Goal: Task Accomplishment & Management: Manage account settings

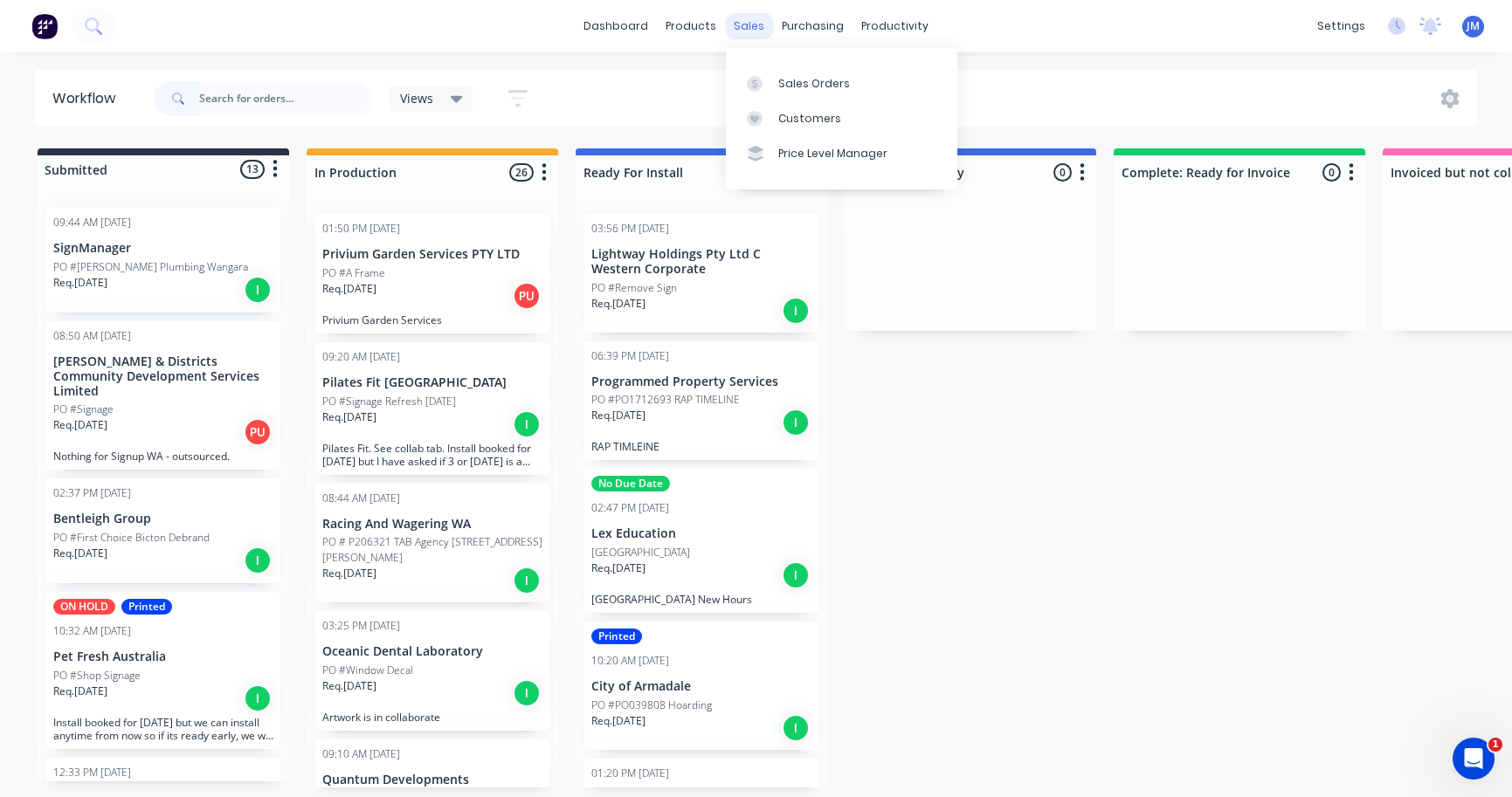
click at [749, 34] on div "sales" at bounding box center [748, 25] width 48 height 26
click at [800, 87] on div "Sales Orders" at bounding box center [814, 83] width 72 height 15
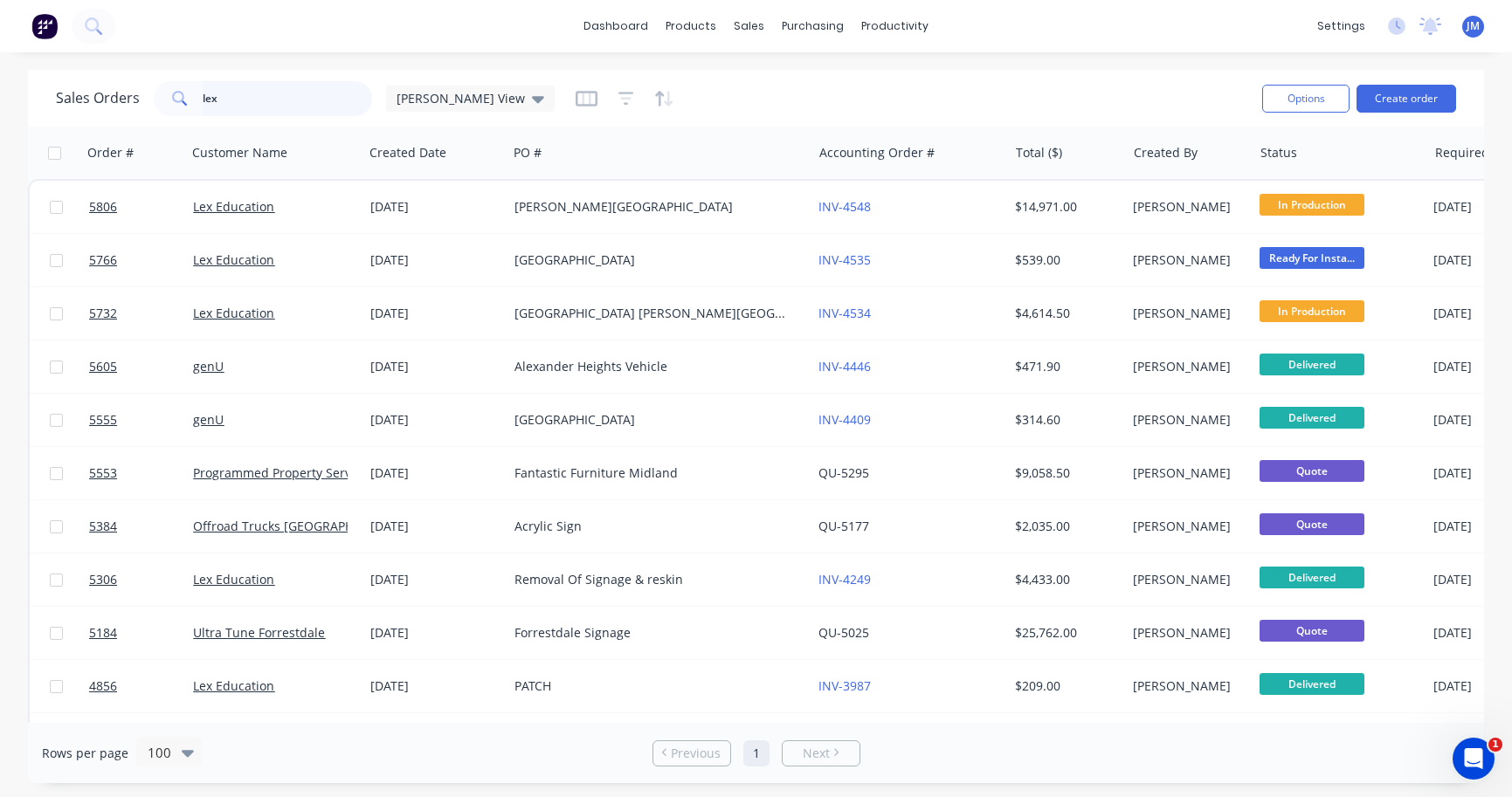
click at [281, 86] on input "lex" at bounding box center [288, 99] width 171 height 35
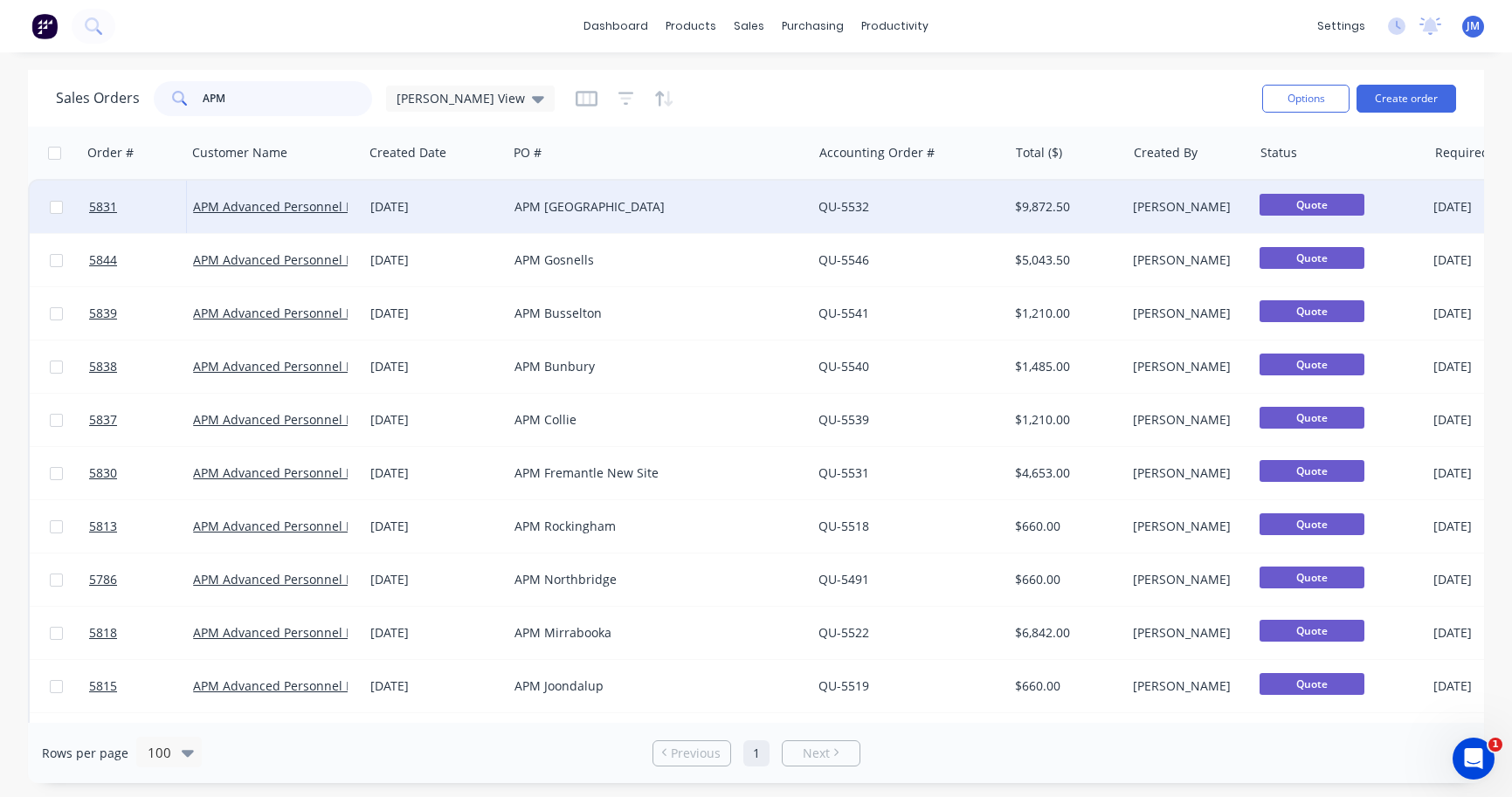
type input "APM"
click at [458, 211] on div "[DATE]" at bounding box center [434, 207] width 130 height 17
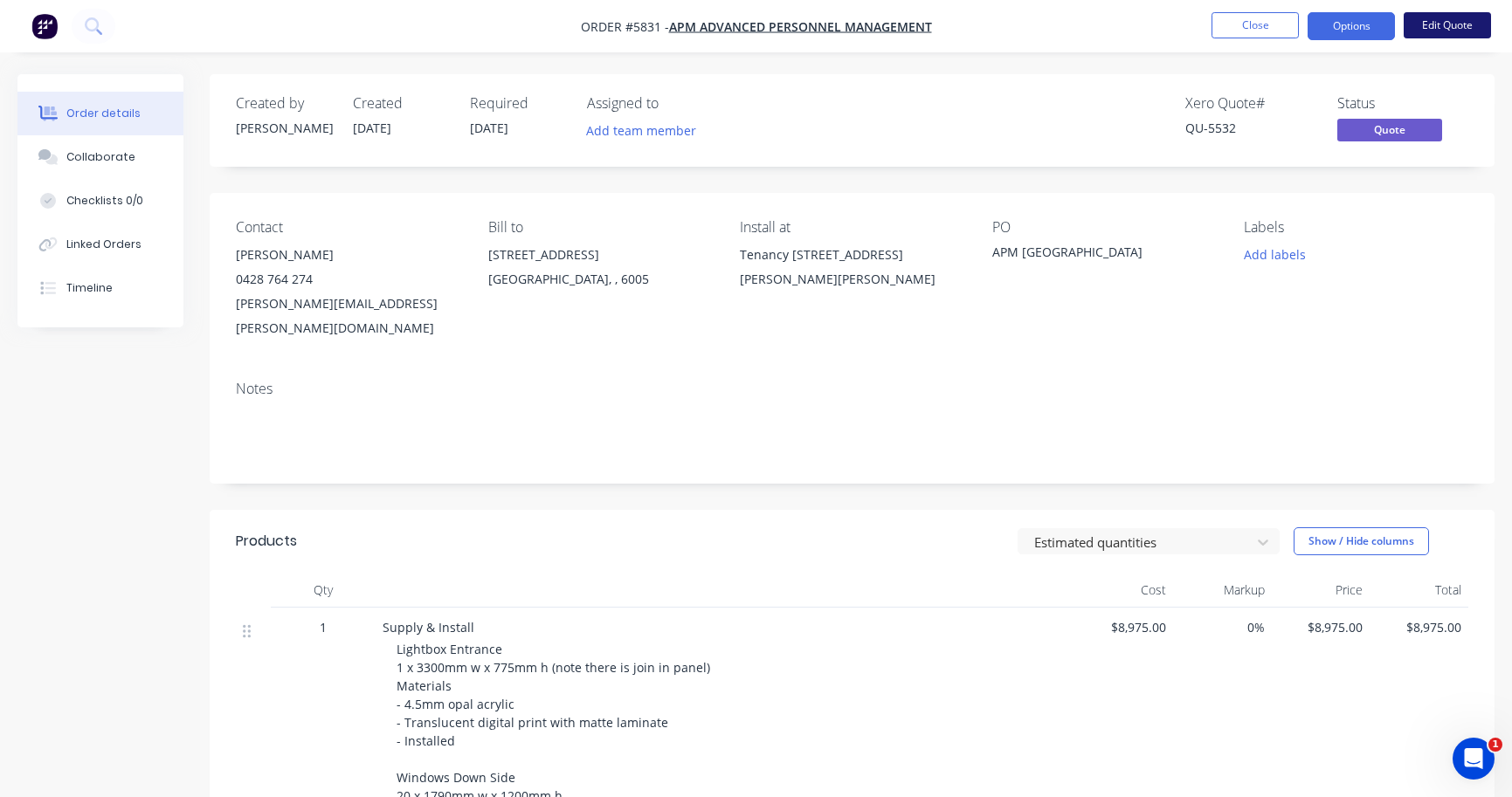
click at [1476, 27] on button "Edit Quote" at bounding box center [1447, 24] width 87 height 26
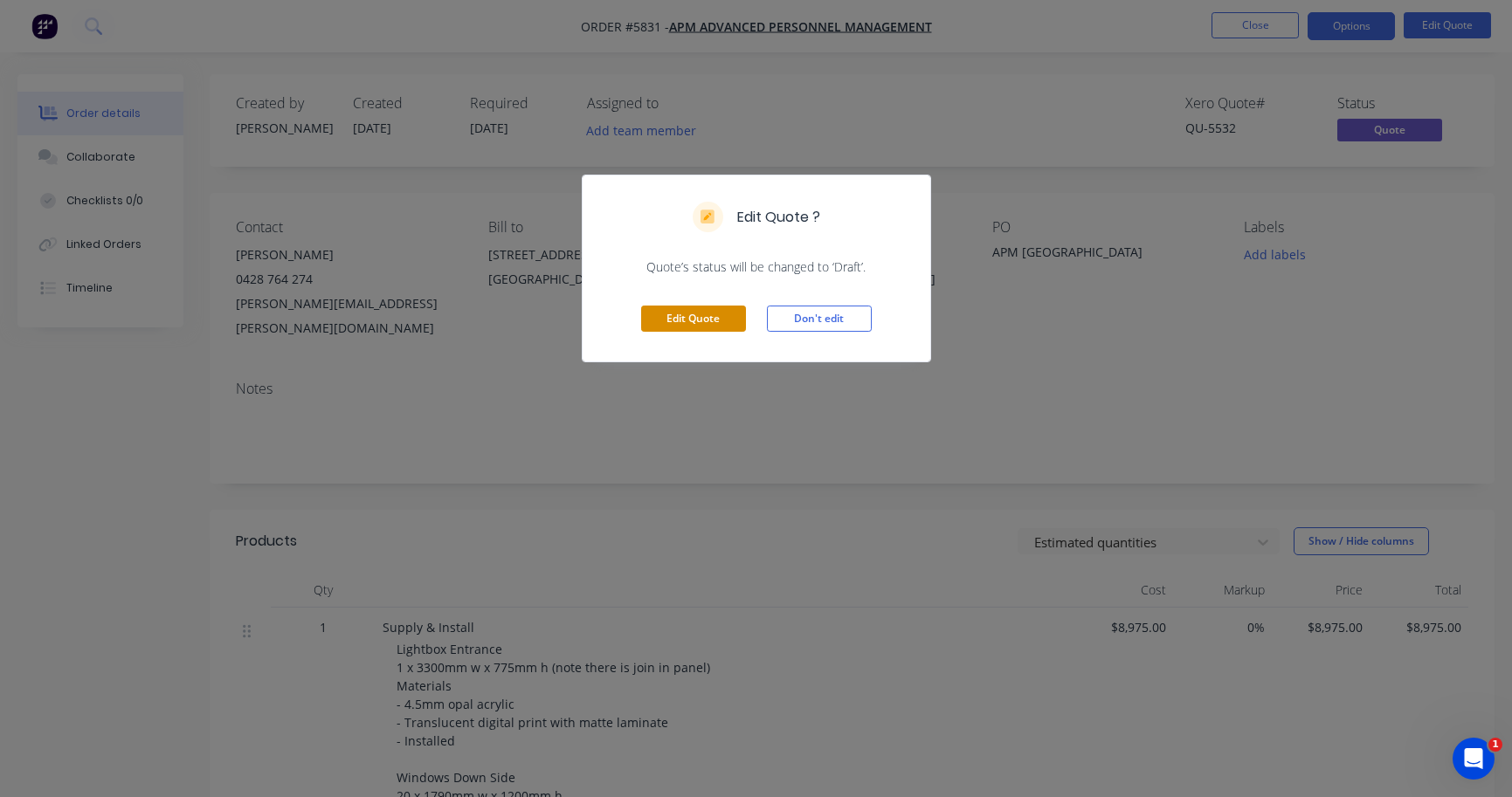
click at [712, 326] on button "Edit Quote" at bounding box center [694, 318] width 105 height 26
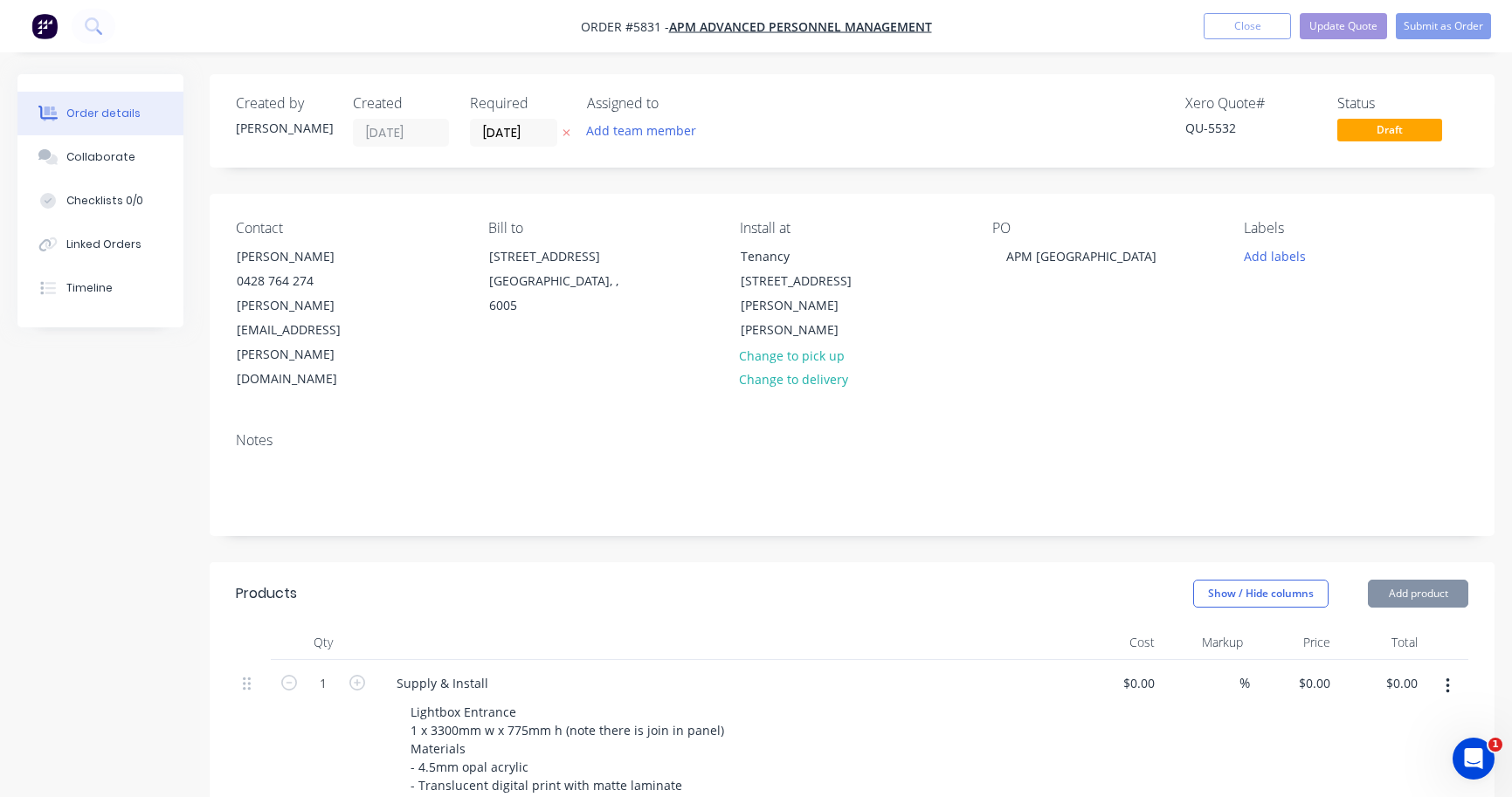
type input "$8,975.00"
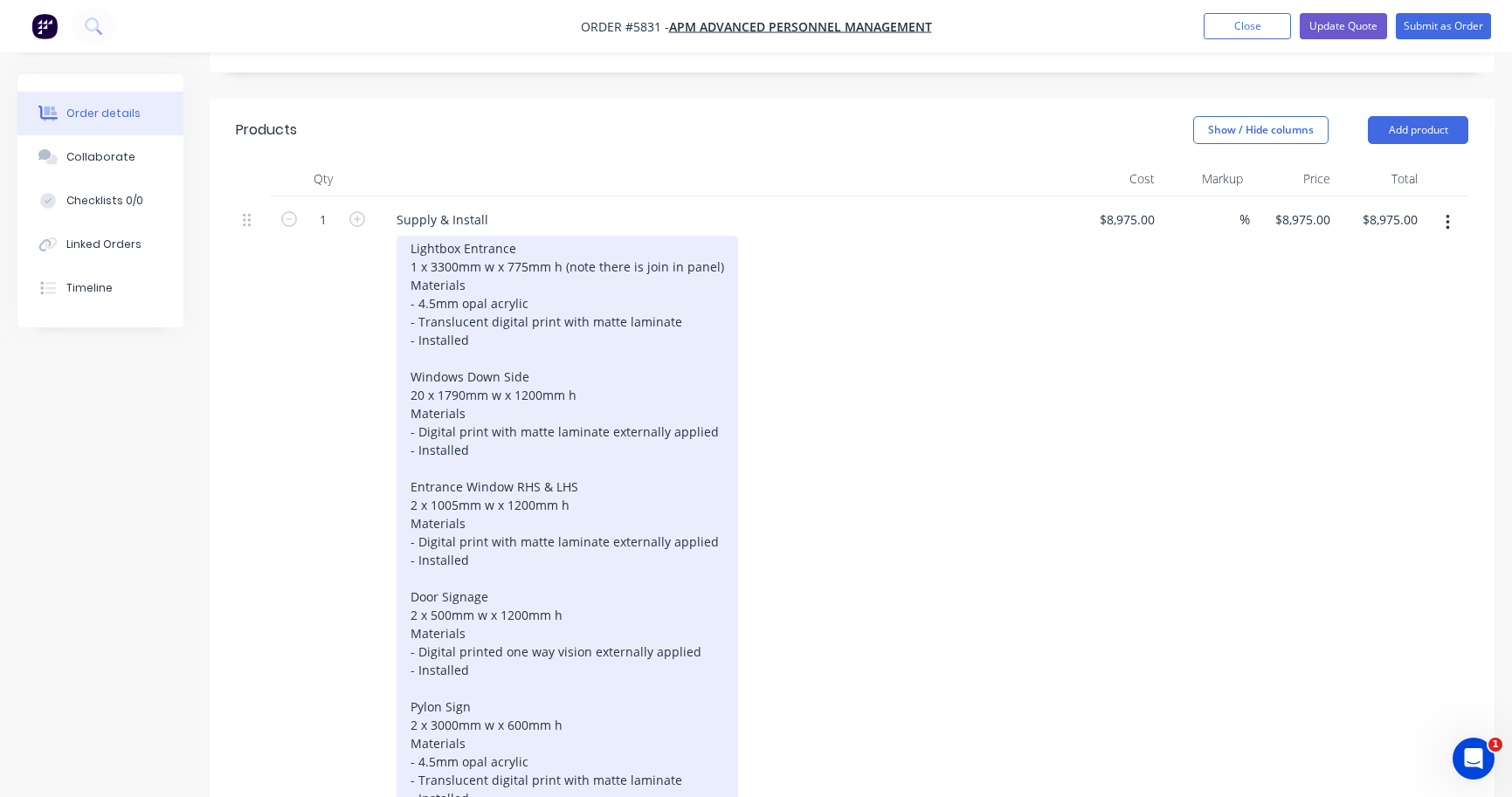
scroll to position [471, 0]
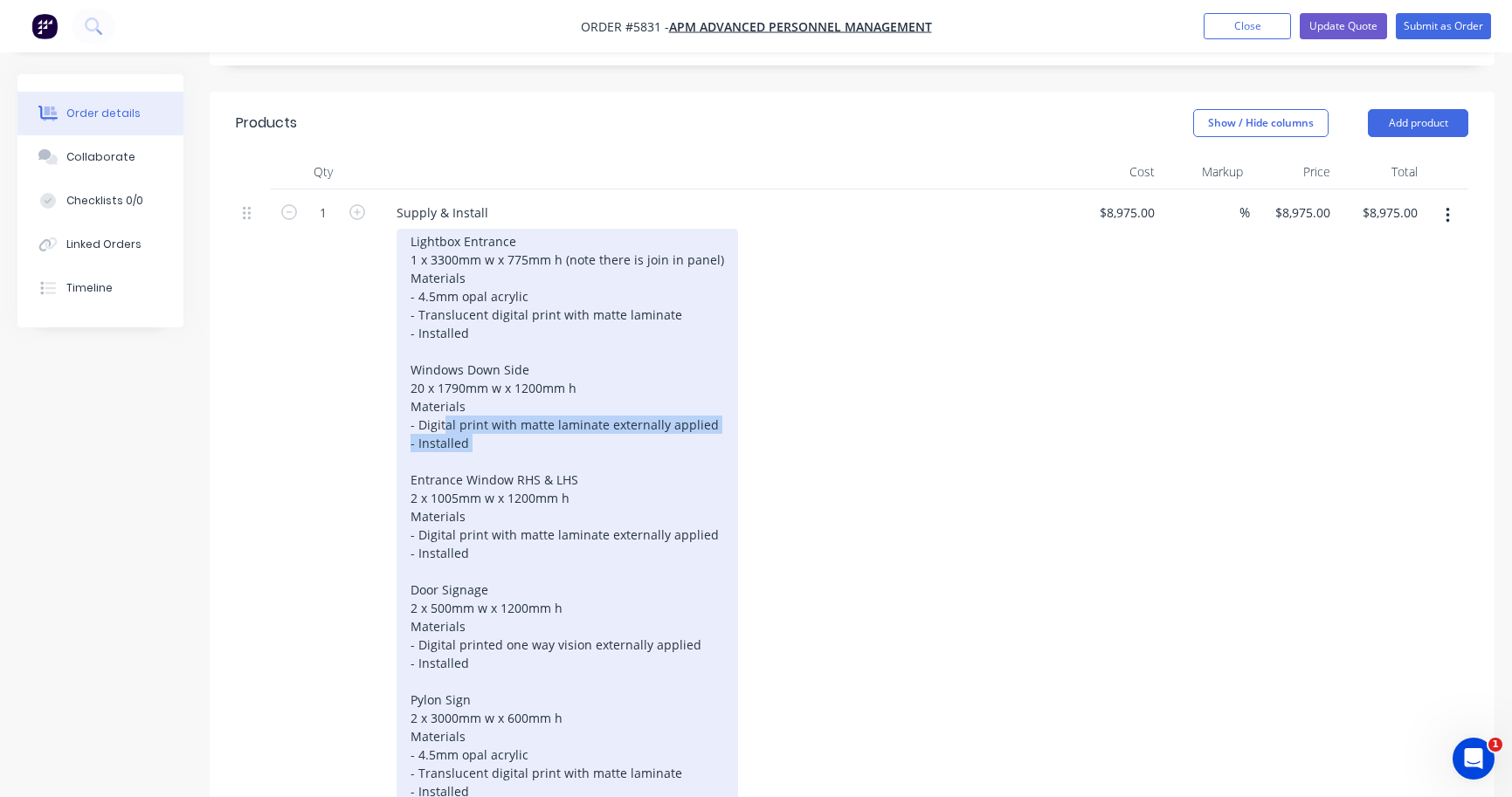
drag, startPoint x: 494, startPoint y: 374, endPoint x: 445, endPoint y: 357, distance: 51.9
click at [445, 357] on div "Lightbox Entrance 1 x 3300mm w x 775mm h (note there is join in panel) Material…" at bounding box center [567, 516] width 341 height 575
click at [441, 357] on div "Lightbox Entrance 1 x 3300mm w x 775mm h (note there is join in panel) Material…" at bounding box center [567, 516] width 341 height 575
drag, startPoint x: 416, startPoint y: 353, endPoint x: 719, endPoint y: 354, distance: 303.0
click at [719, 354] on div "Lightbox Entrance 1 x 3300mm w x 775mm h (note there is join in panel) Material…" at bounding box center [567, 516] width 341 height 575
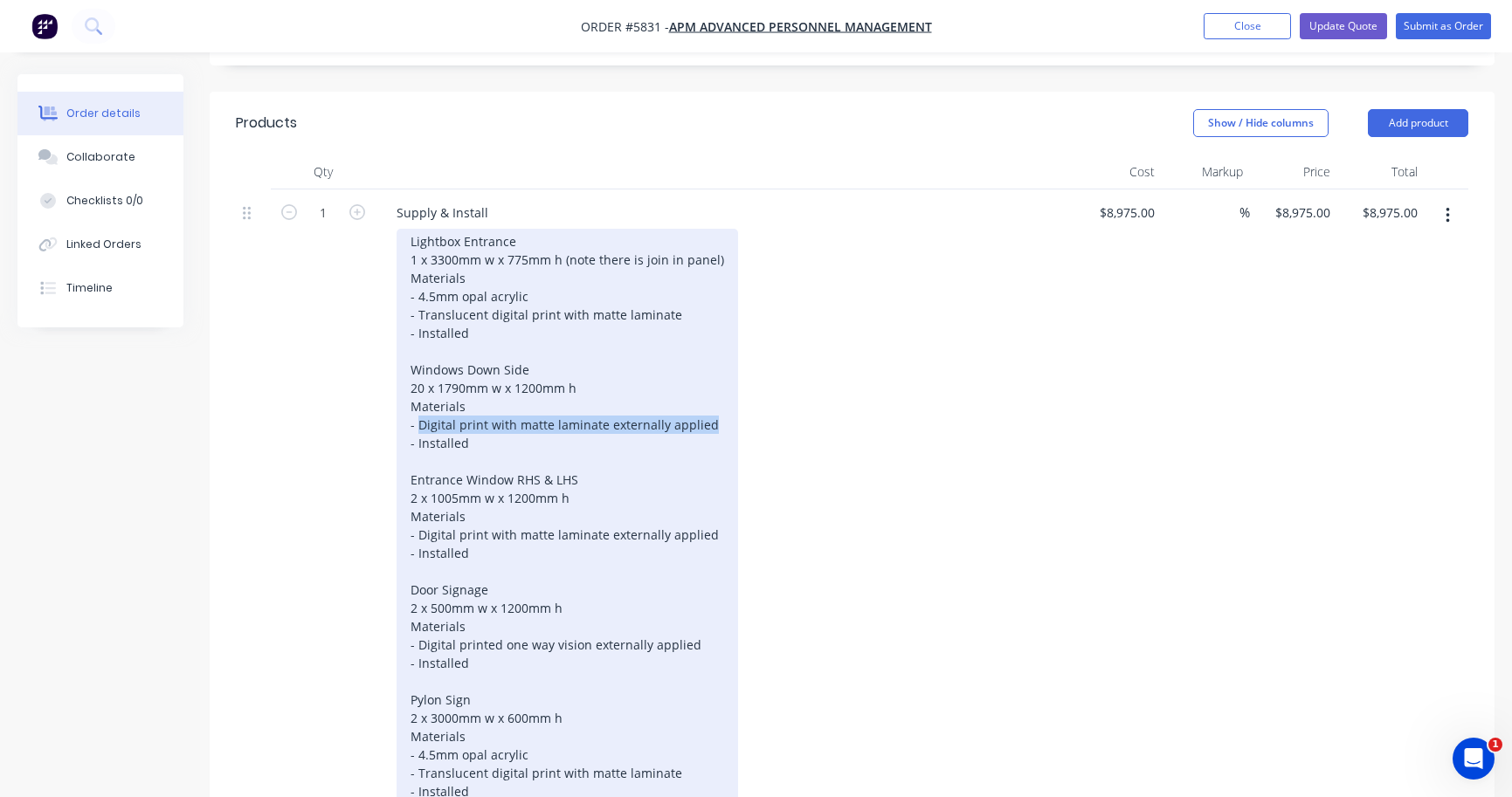
paste div
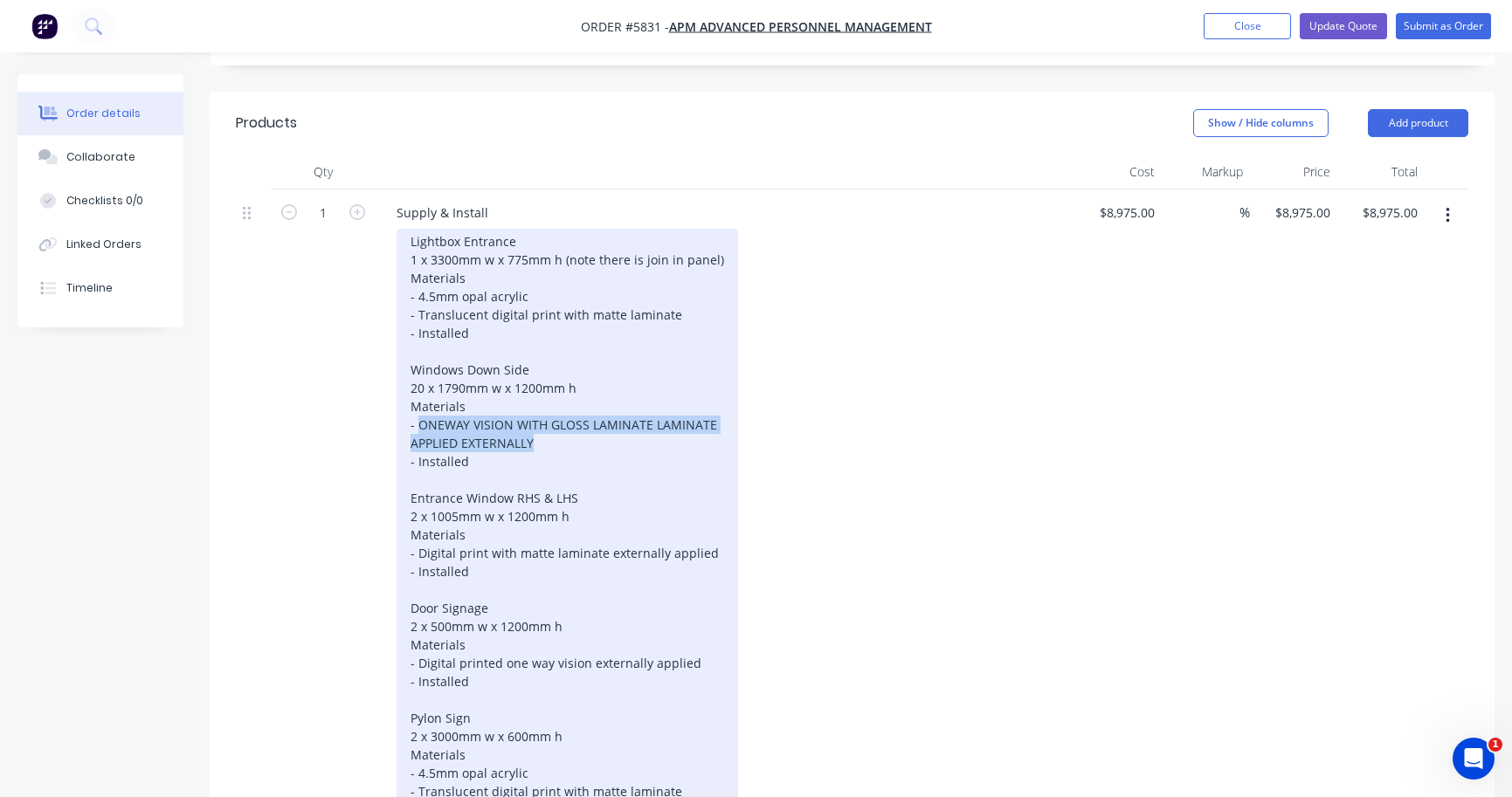
drag, startPoint x: 535, startPoint y: 372, endPoint x: 418, endPoint y: 354, distance: 118.4
click at [418, 354] on div "Lightbox Entrance 1 x 3300mm w x 775mm h (note there is join in panel) Material…" at bounding box center [567, 525] width 341 height 594
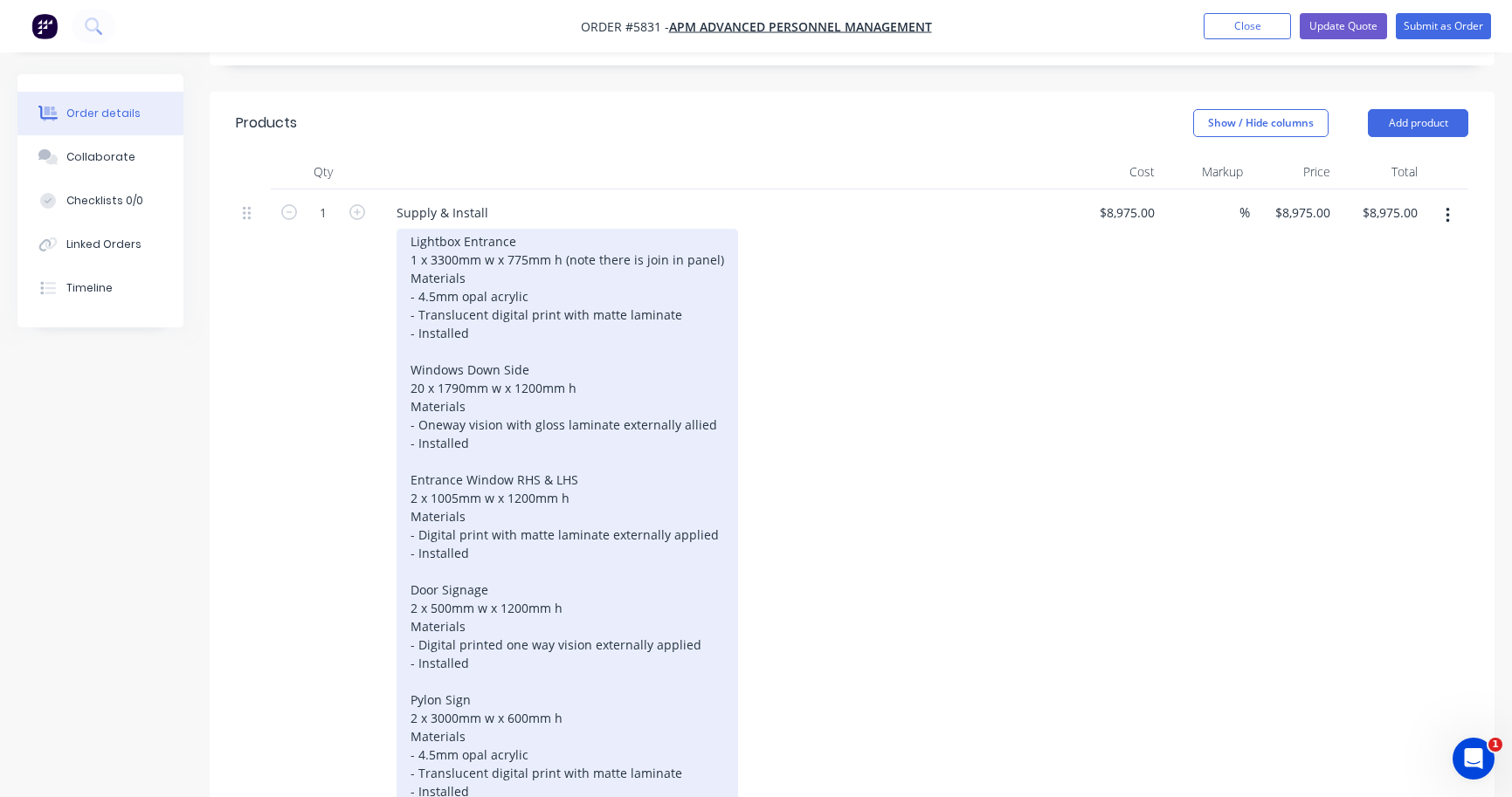
click at [691, 352] on div "Lightbox Entrance 1 x 3300mm w x 775mm h (note there is join in panel) Material…" at bounding box center [567, 516] width 341 height 575
drag, startPoint x: 701, startPoint y: 349, endPoint x: 398, endPoint y: 348, distance: 303.0
click at [398, 348] on div "Lightbox Entrance 1 x 3300mm w x 775mm h (note there is join in panel) Material…" at bounding box center [571, 516] width 350 height 575
copy div "- Oneway vision with gloss laminate externally applied"
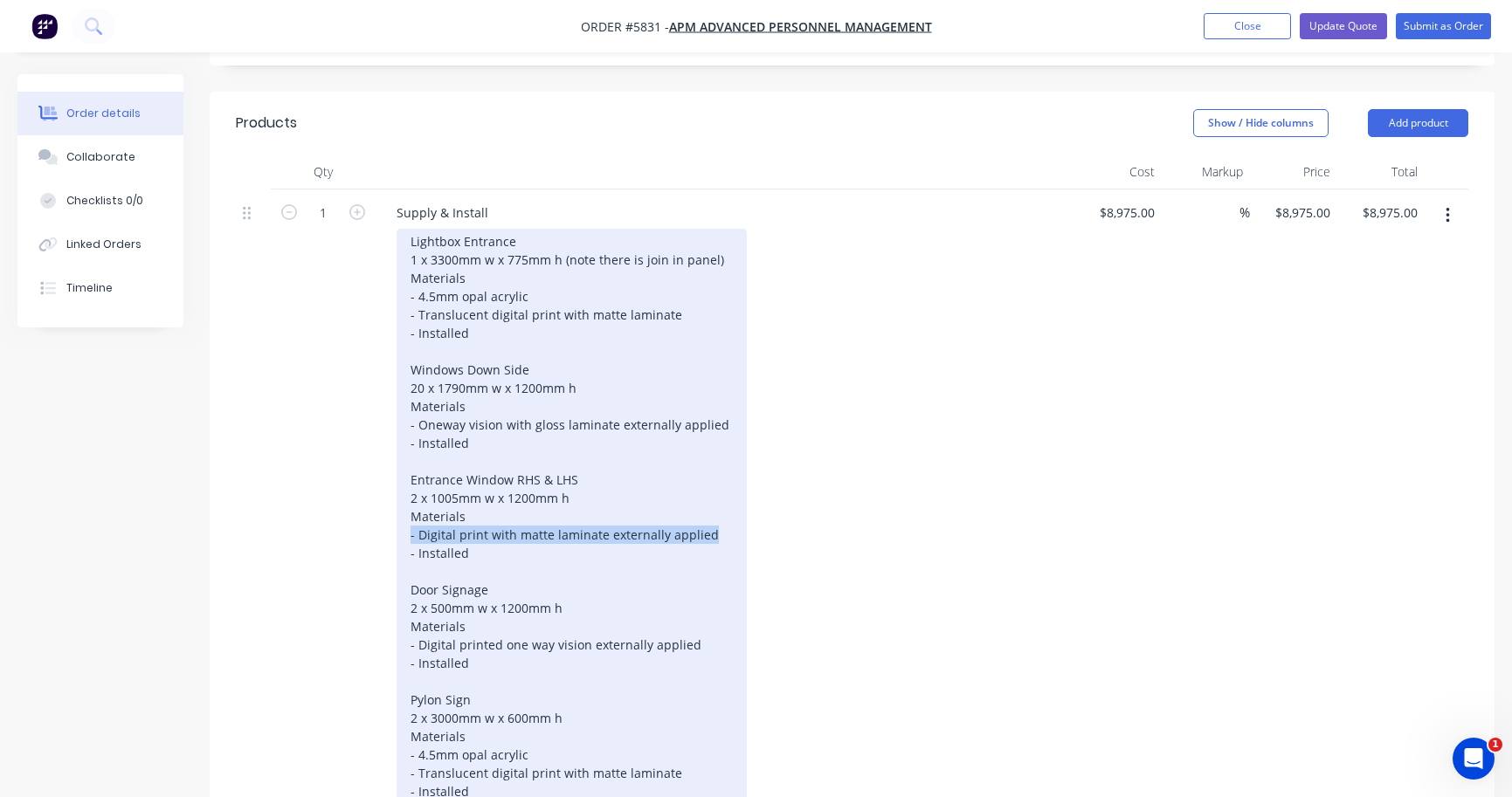
drag, startPoint x: 717, startPoint y: 461, endPoint x: 346, endPoint y: 452, distance: 371.1
click at [346, 452] on div "1 Supply & Install Lightbox Entrance 1 x 3300mm w x 775mm h (note there is join…" at bounding box center [852, 504] width 1233 height 629
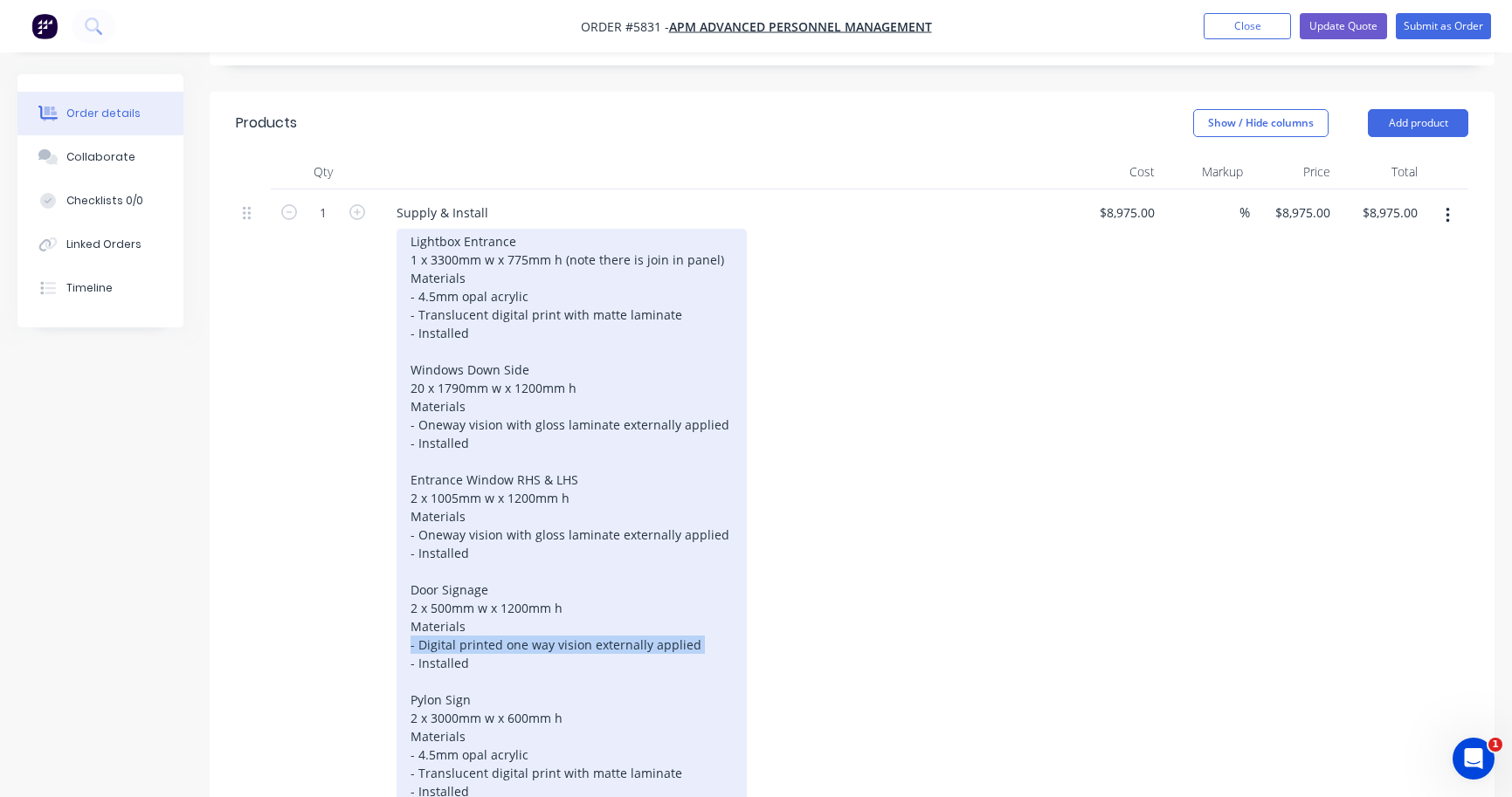
drag, startPoint x: 697, startPoint y: 574, endPoint x: 311, endPoint y: 573, distance: 386.0
click at [311, 573] on div "1 Supply & Install Lightbox Entrance 1 x 3300mm w x 775mm h (note there is join…" at bounding box center [852, 504] width 1233 height 629
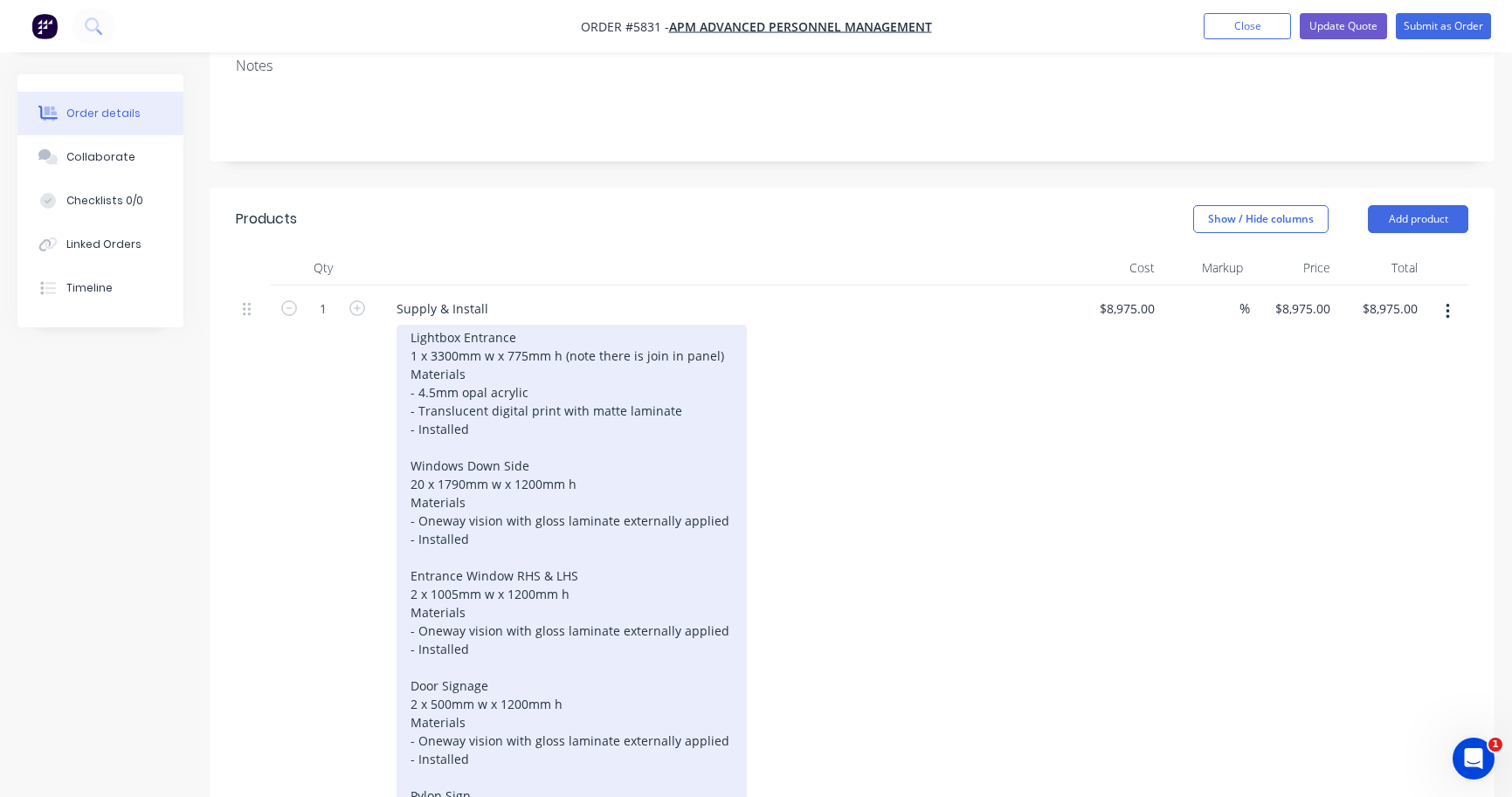
scroll to position [371, 0]
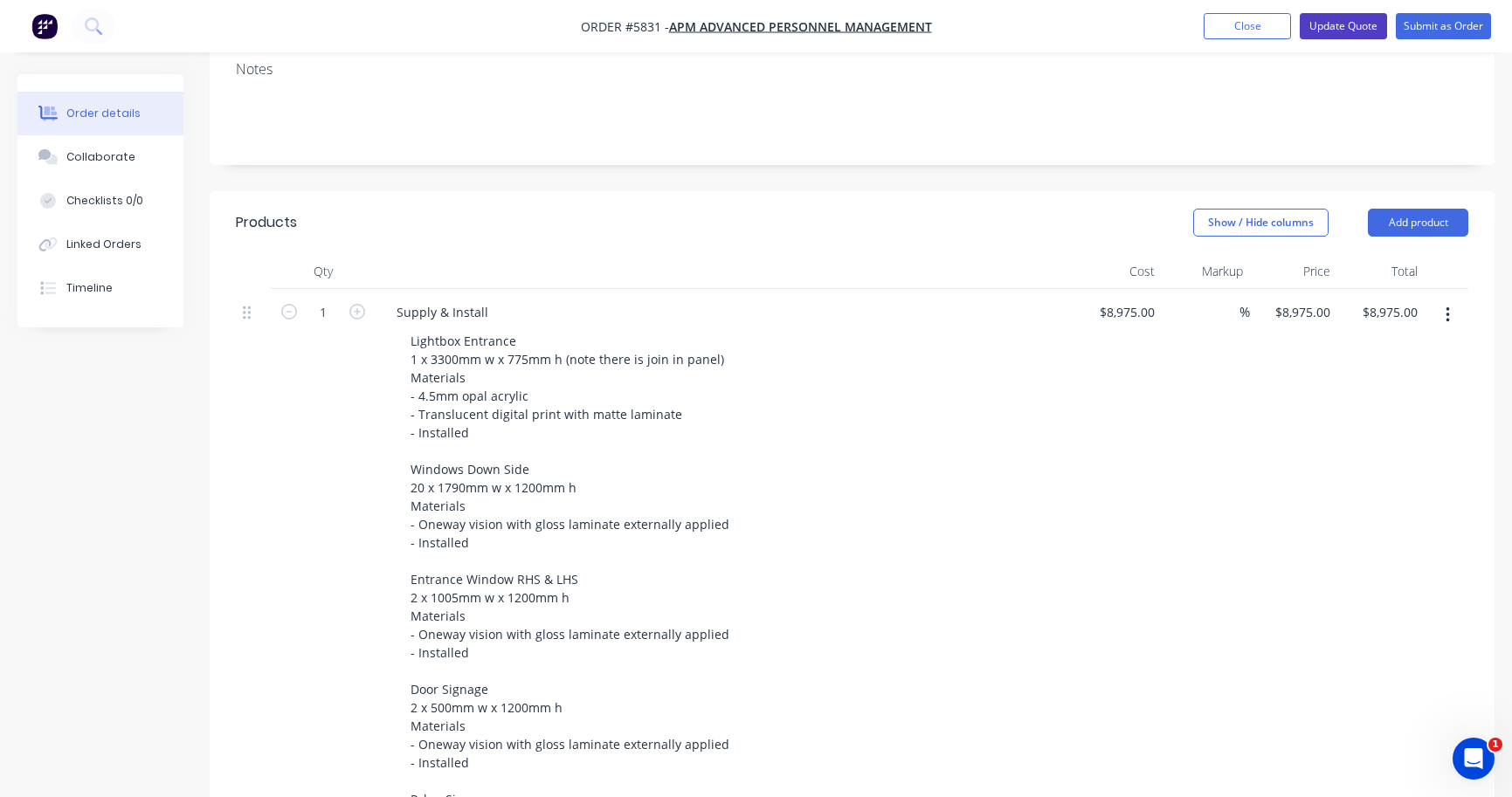
click at [1330, 33] on button "Update Quote" at bounding box center [1343, 25] width 87 height 26
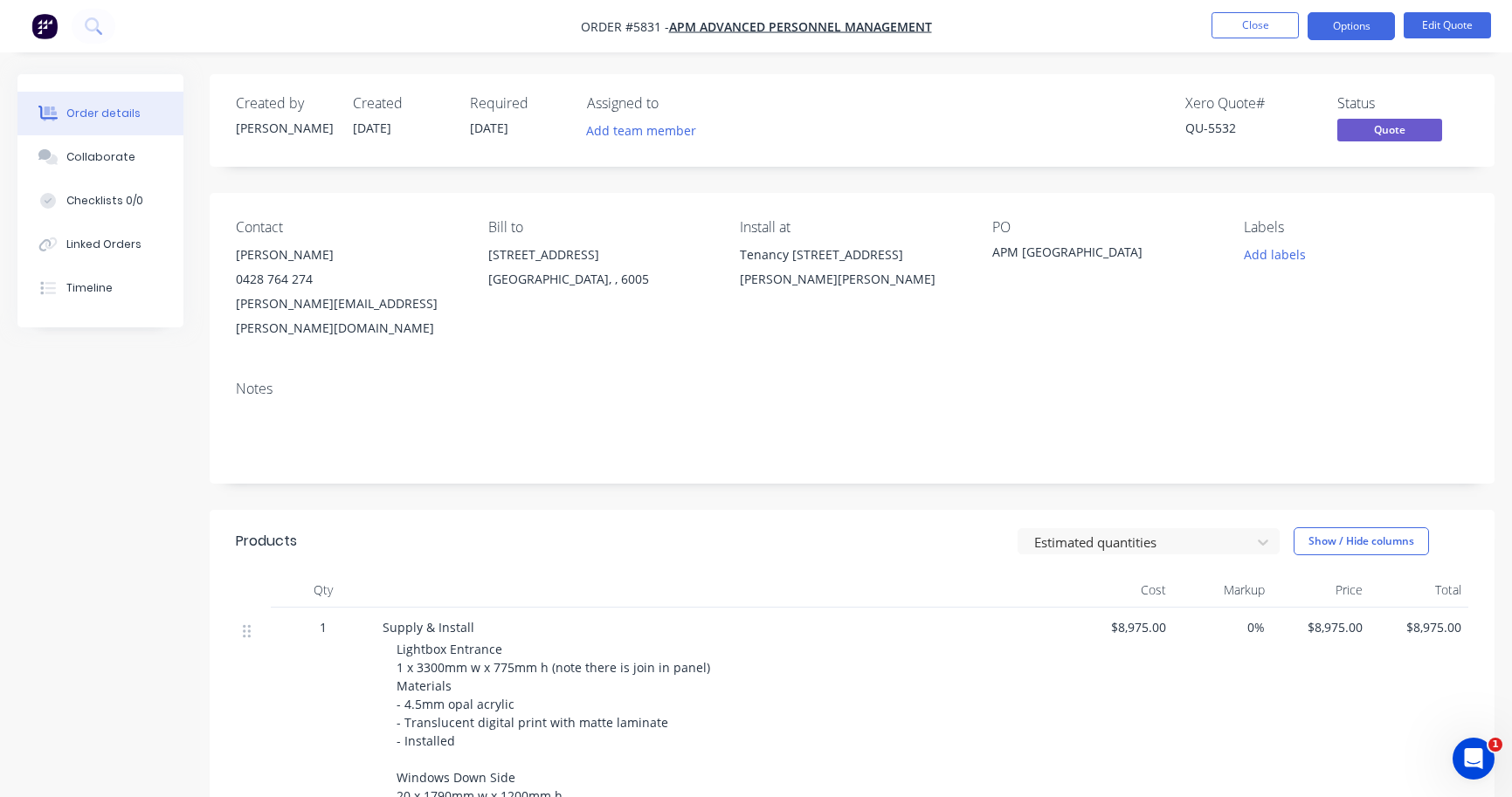
click at [1343, 26] on button "Options" at bounding box center [1351, 25] width 87 height 28
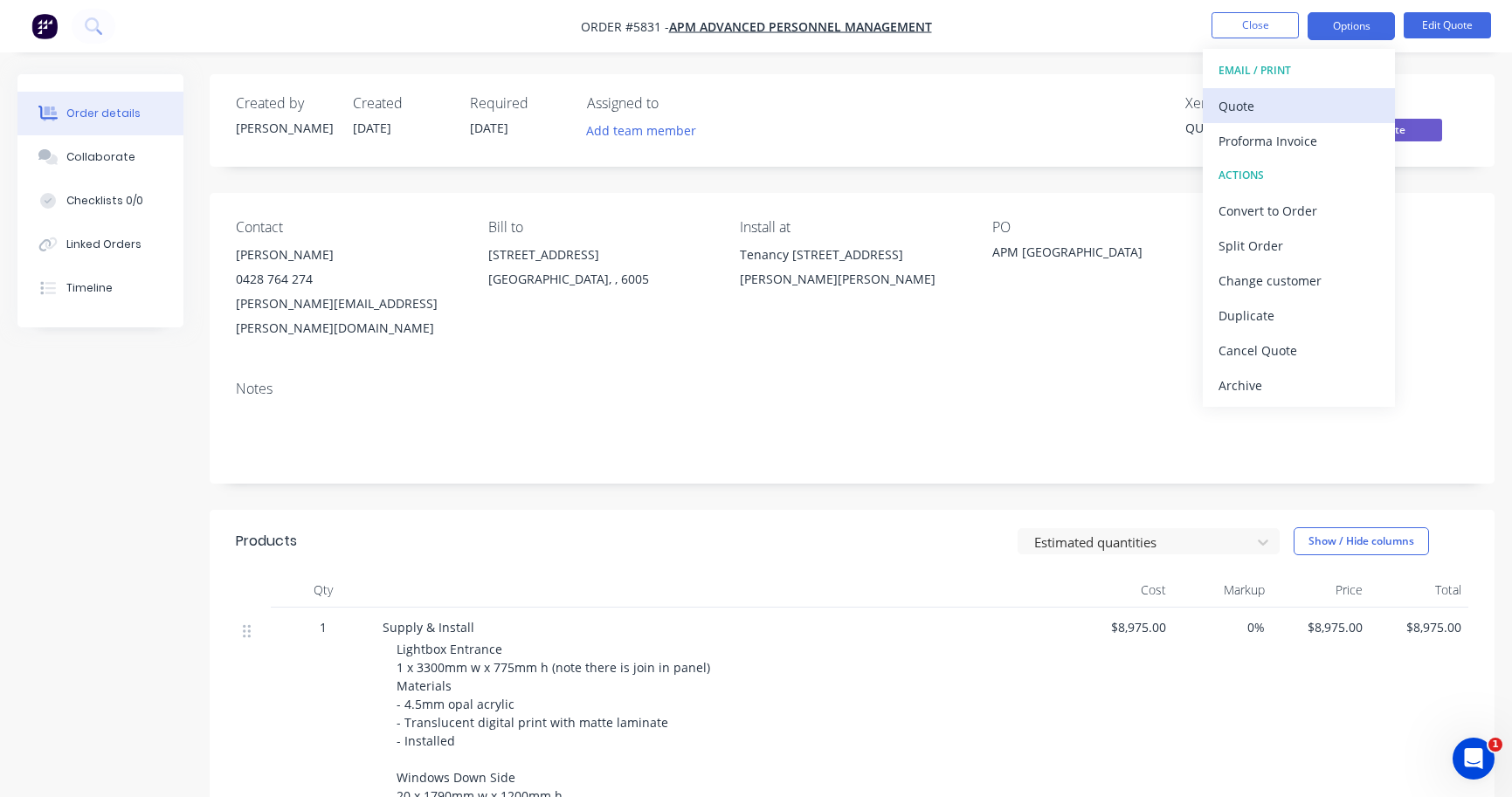
click at [1329, 95] on div "Quote" at bounding box center [1298, 106] width 161 height 25
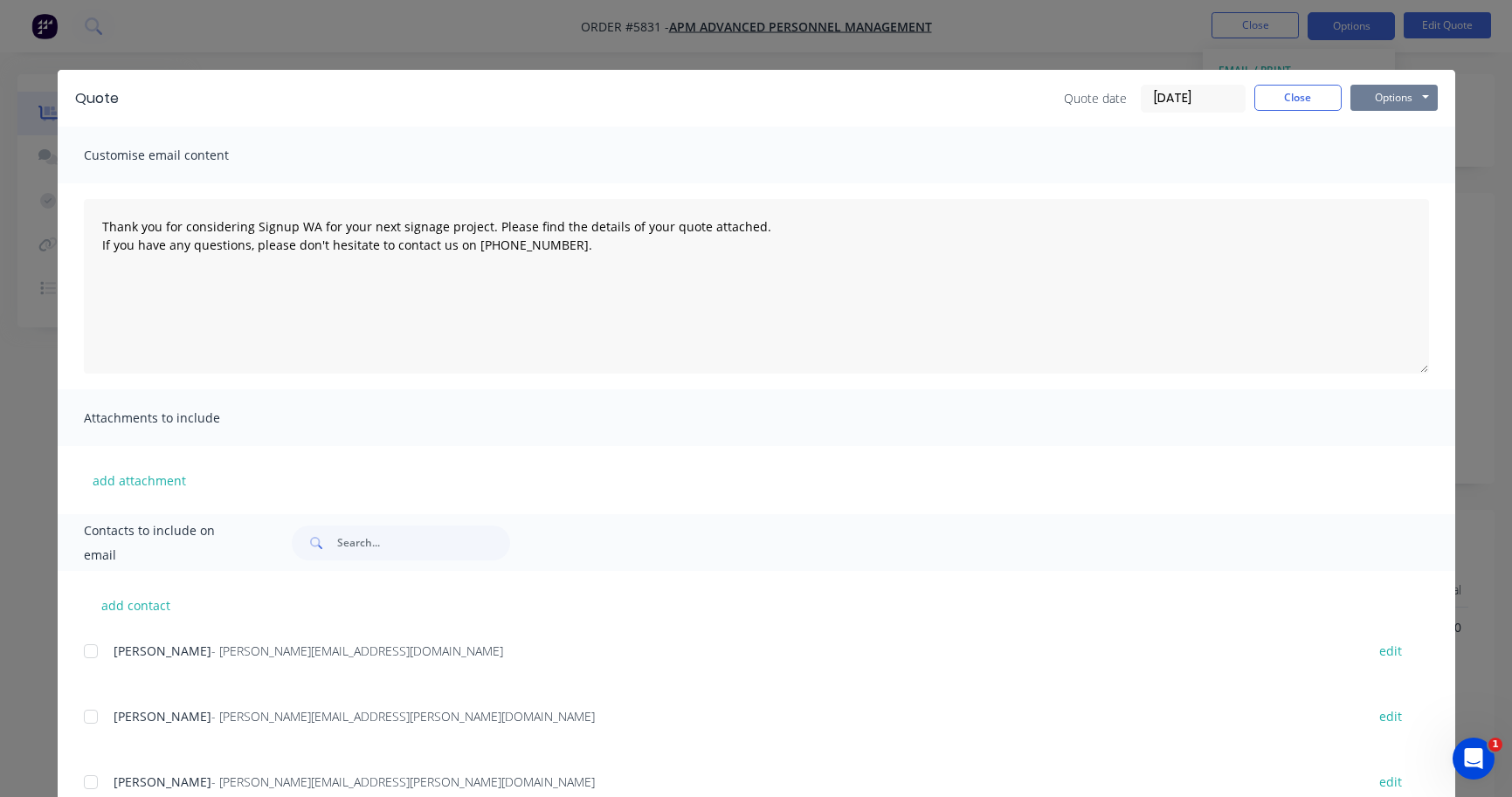
click at [1390, 92] on button "Options" at bounding box center [1394, 97] width 87 height 26
click at [1390, 160] on button "Print" at bounding box center [1406, 158] width 112 height 29
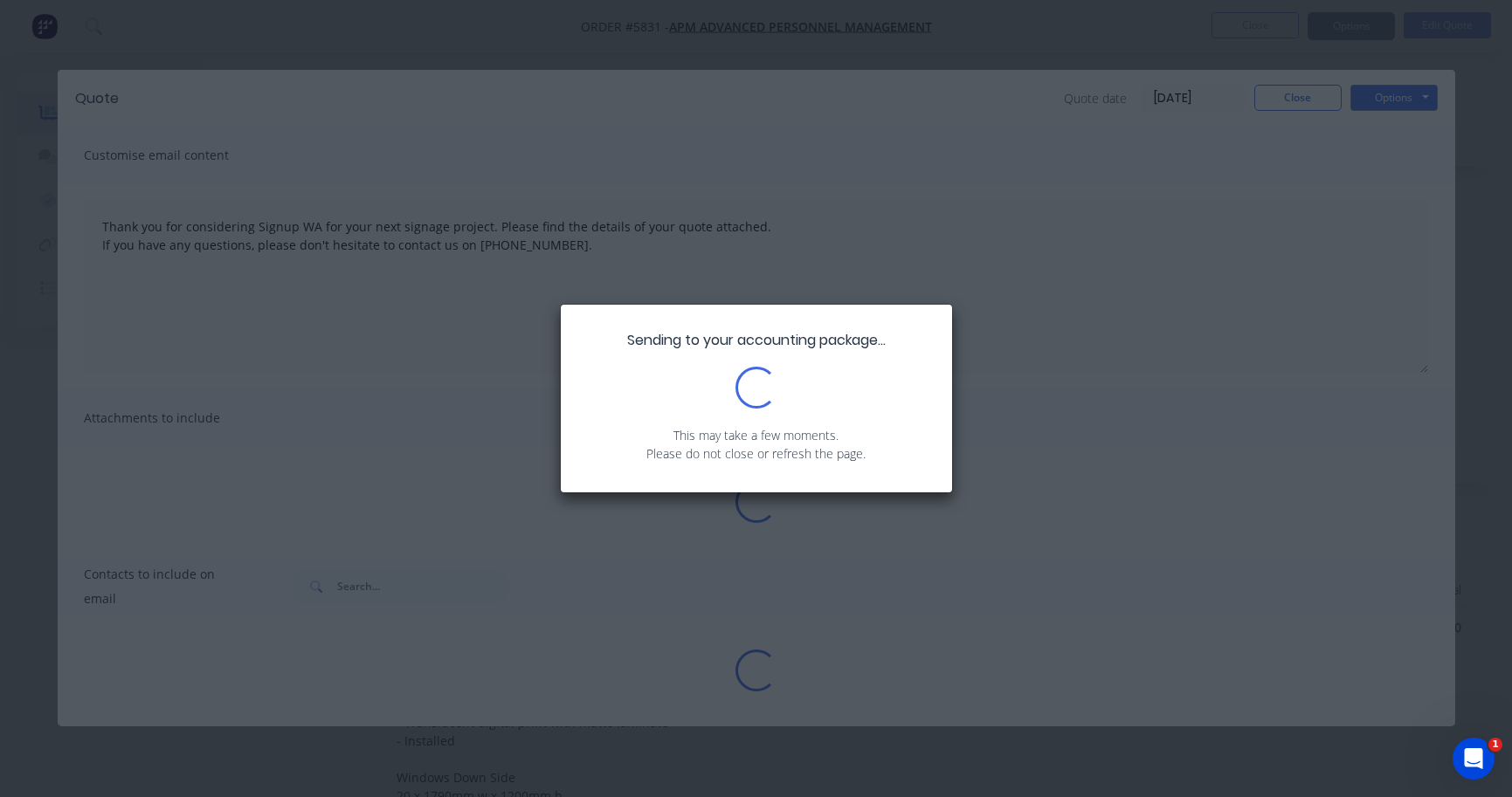
type textarea "Thank you for considering Signup WA for your next signage project. Please find …"
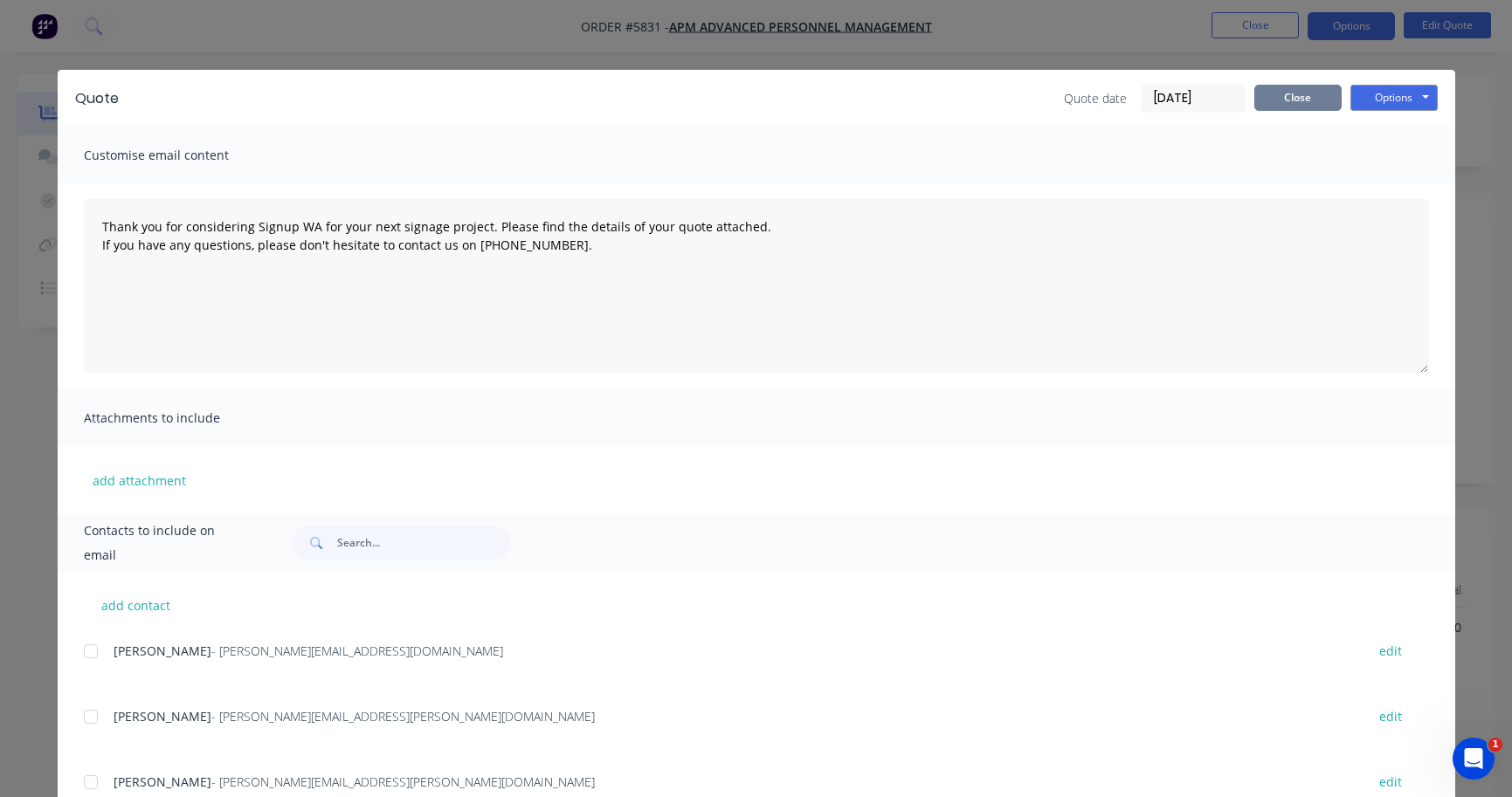
click at [1302, 93] on button "Close" at bounding box center [1298, 97] width 87 height 26
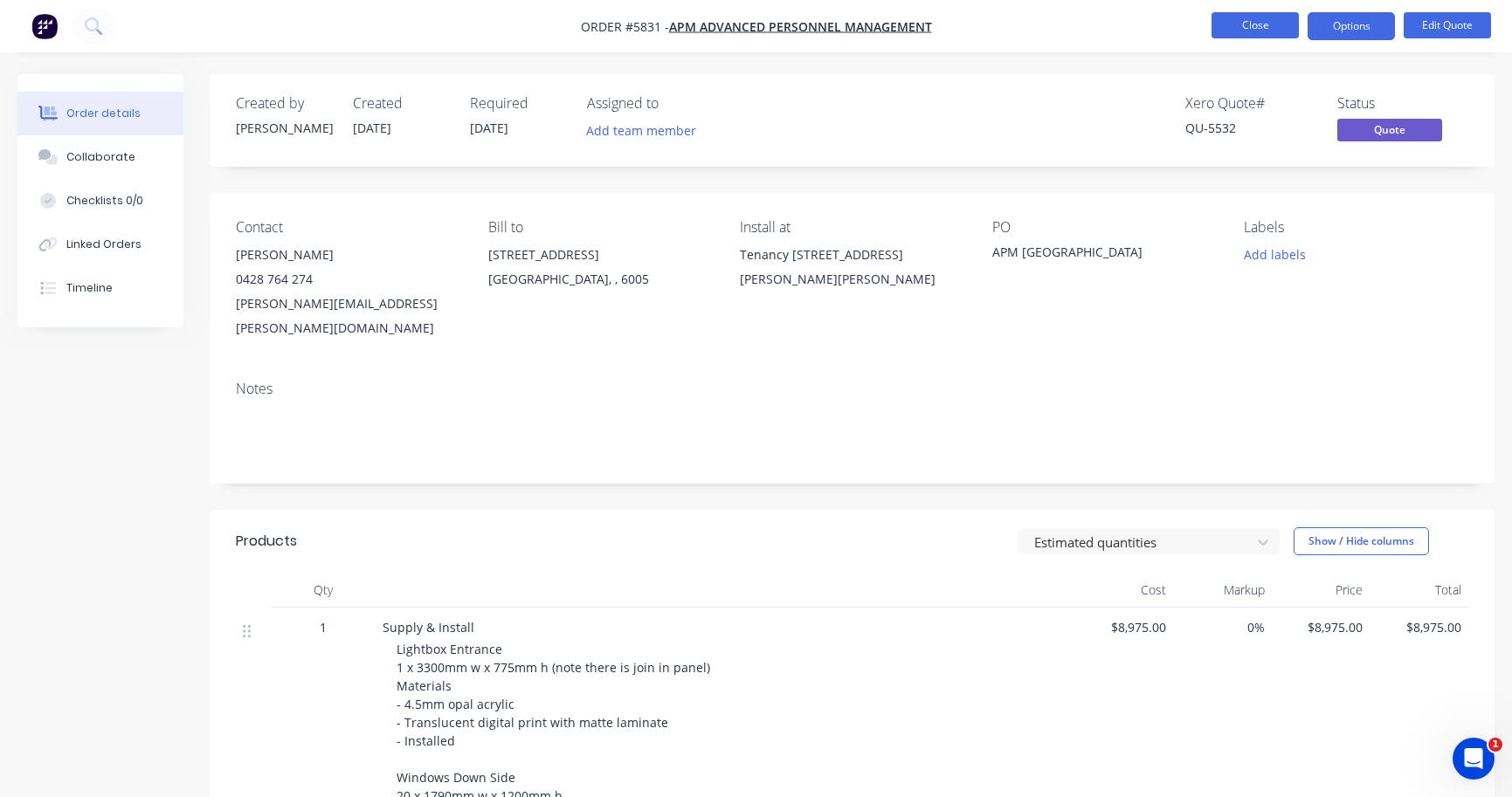
click at [1256, 22] on button "Close" at bounding box center [1254, 24] width 87 height 26
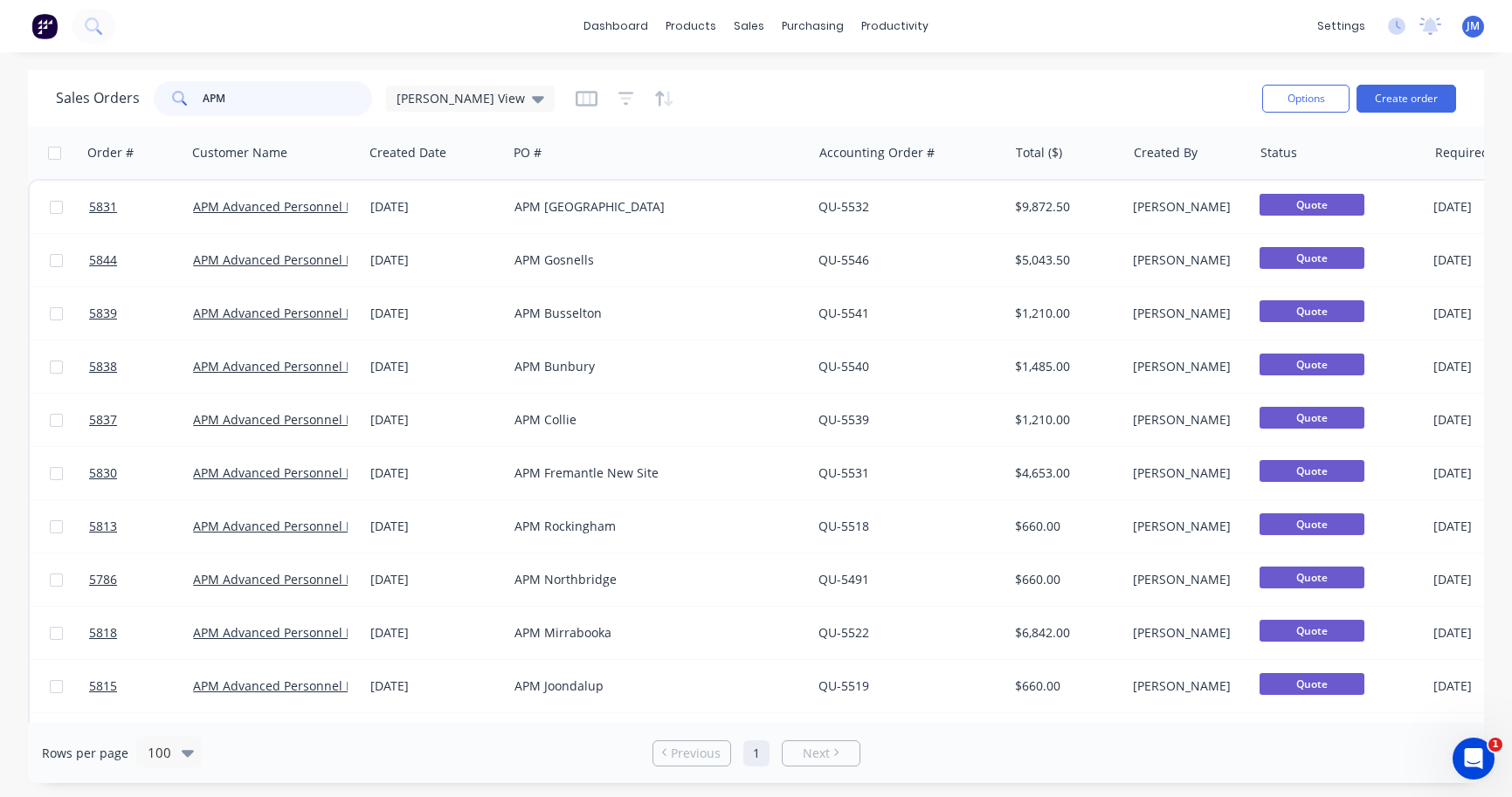
click at [318, 99] on input "APM" at bounding box center [288, 99] width 171 height 35
click at [809, 92] on link "Sales Orders" at bounding box center [841, 83] width 231 height 35
click at [1417, 96] on button "Create order" at bounding box center [1406, 98] width 100 height 28
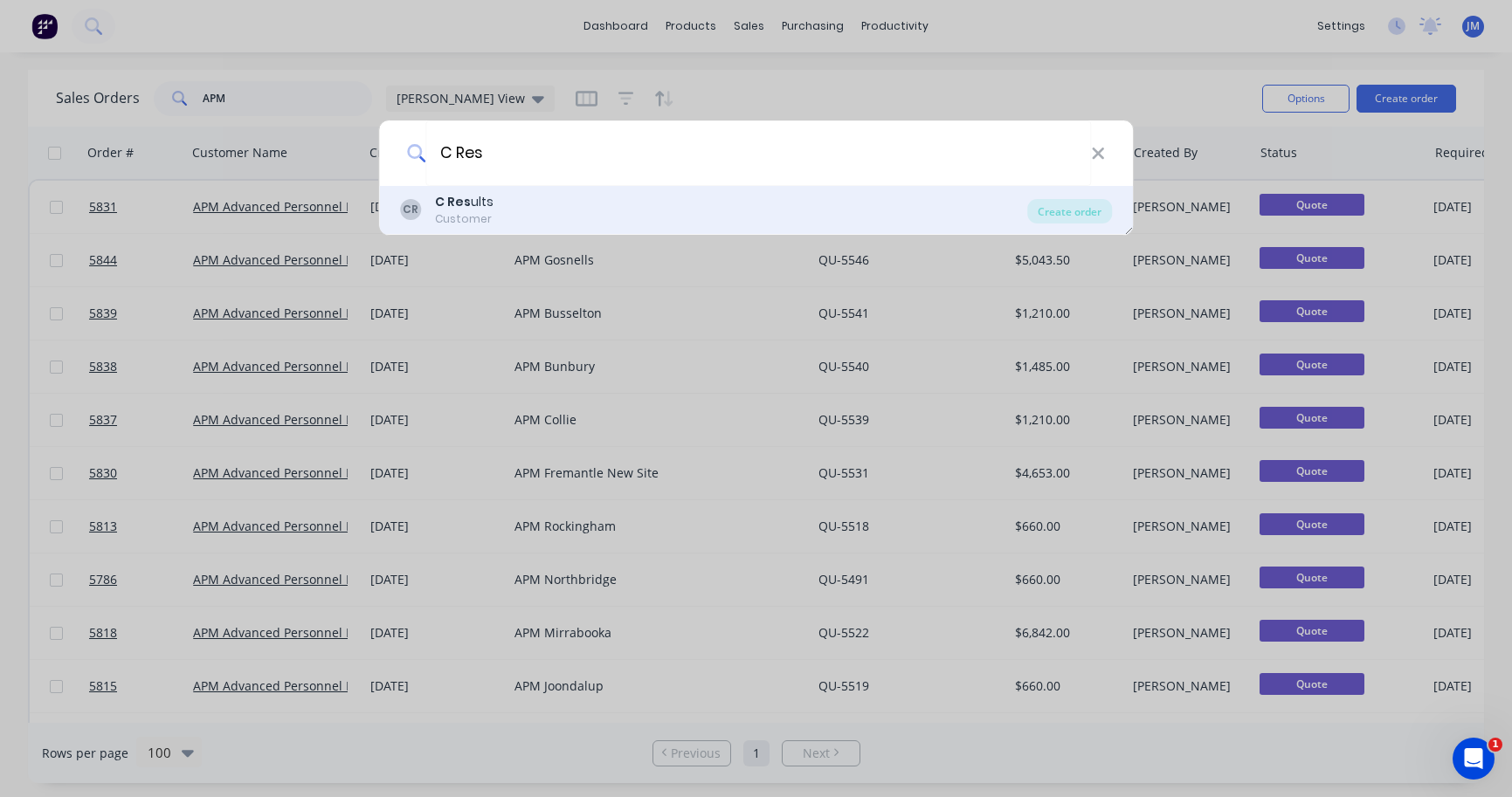
type input "C Res"
click at [509, 197] on div "CR C Res ults Customer" at bounding box center [714, 210] width 628 height 34
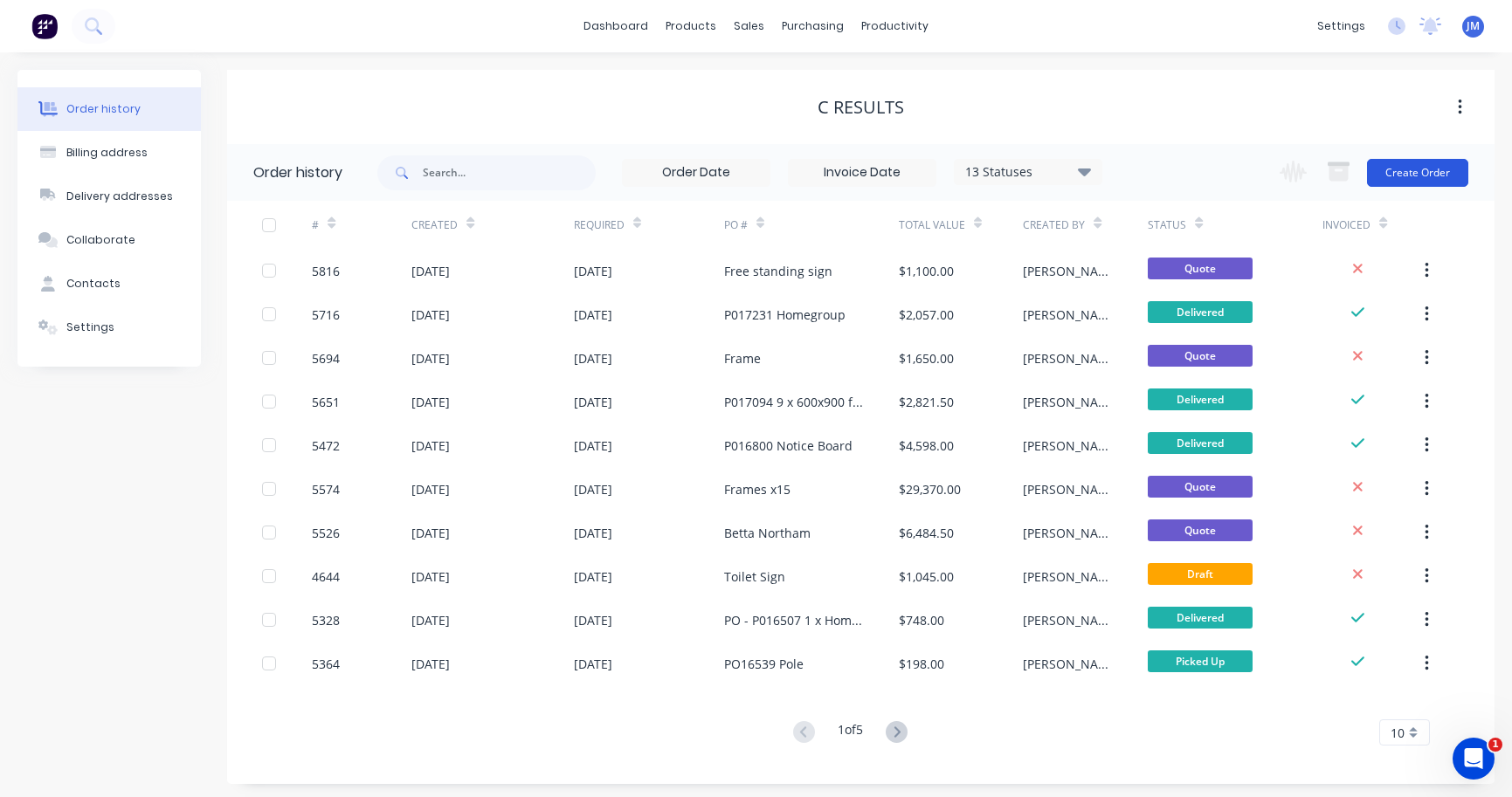
click at [1421, 173] on button "Create Order" at bounding box center [1418, 172] width 102 height 28
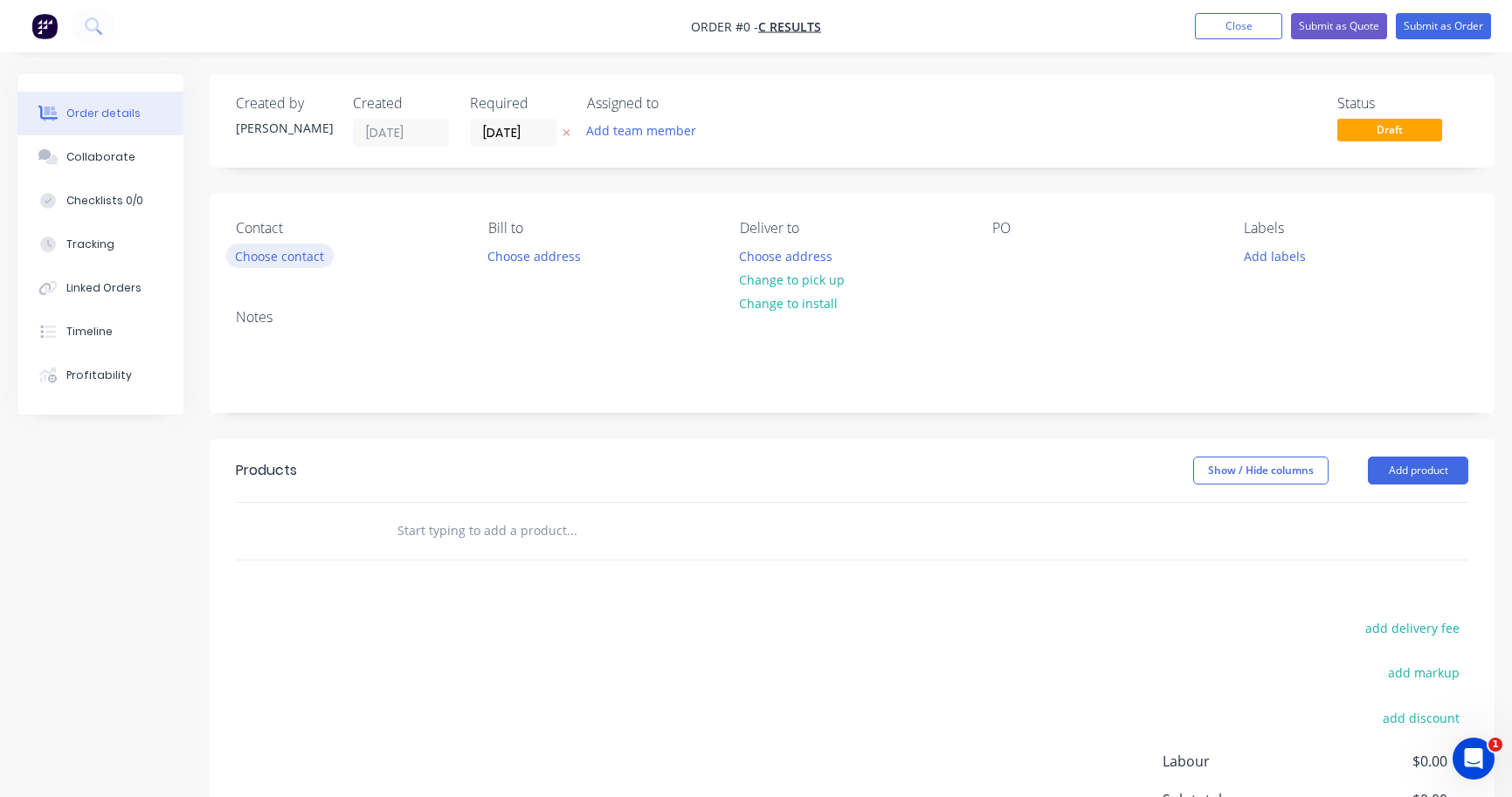
click at [303, 253] on button "Choose contact" at bounding box center [279, 256] width 107 height 24
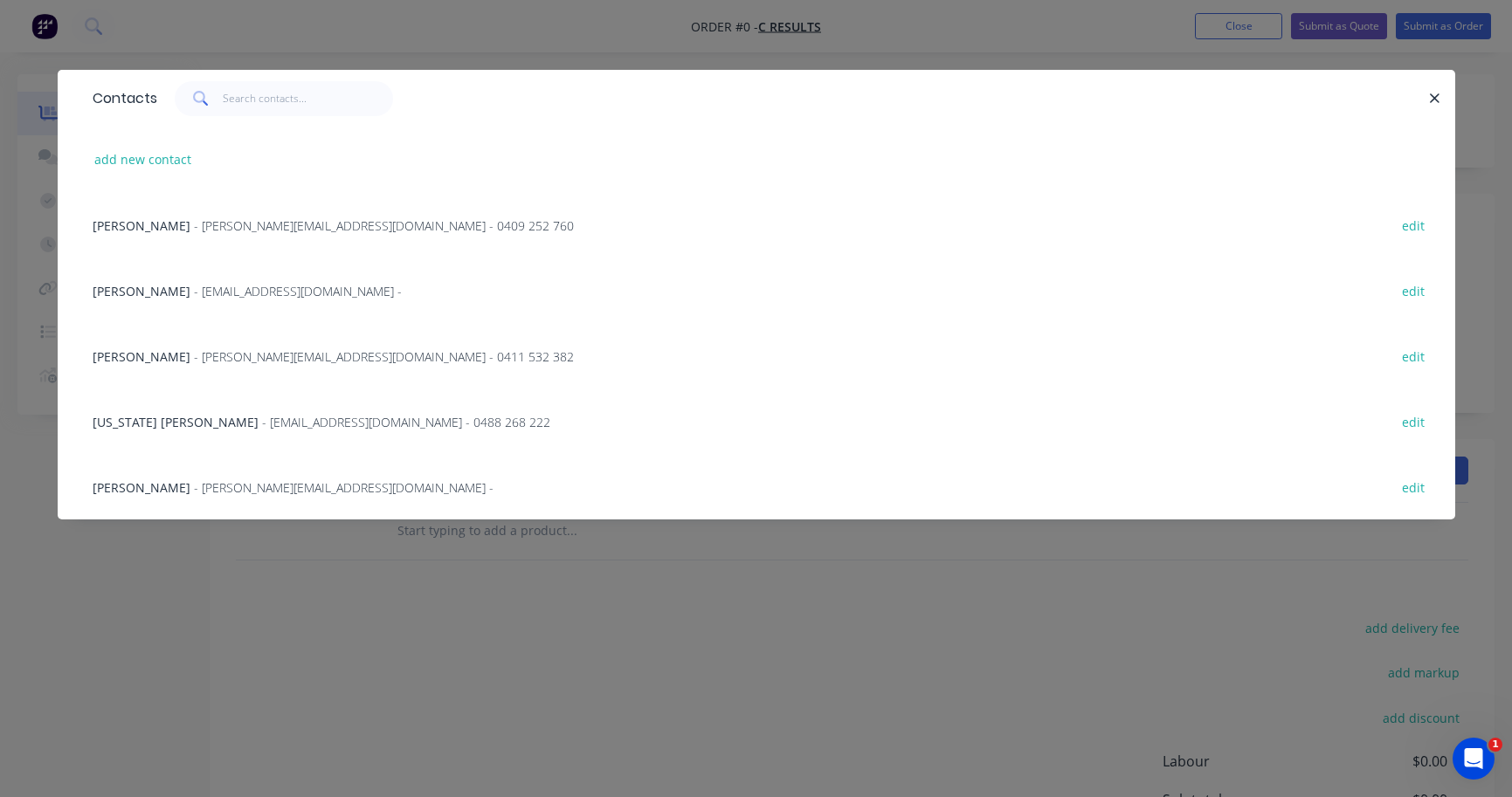
click at [226, 225] on span "- [PERSON_NAME][EMAIL_ADDRESS][DOMAIN_NAME] - 0409 252 760" at bounding box center [384, 226] width 380 height 16
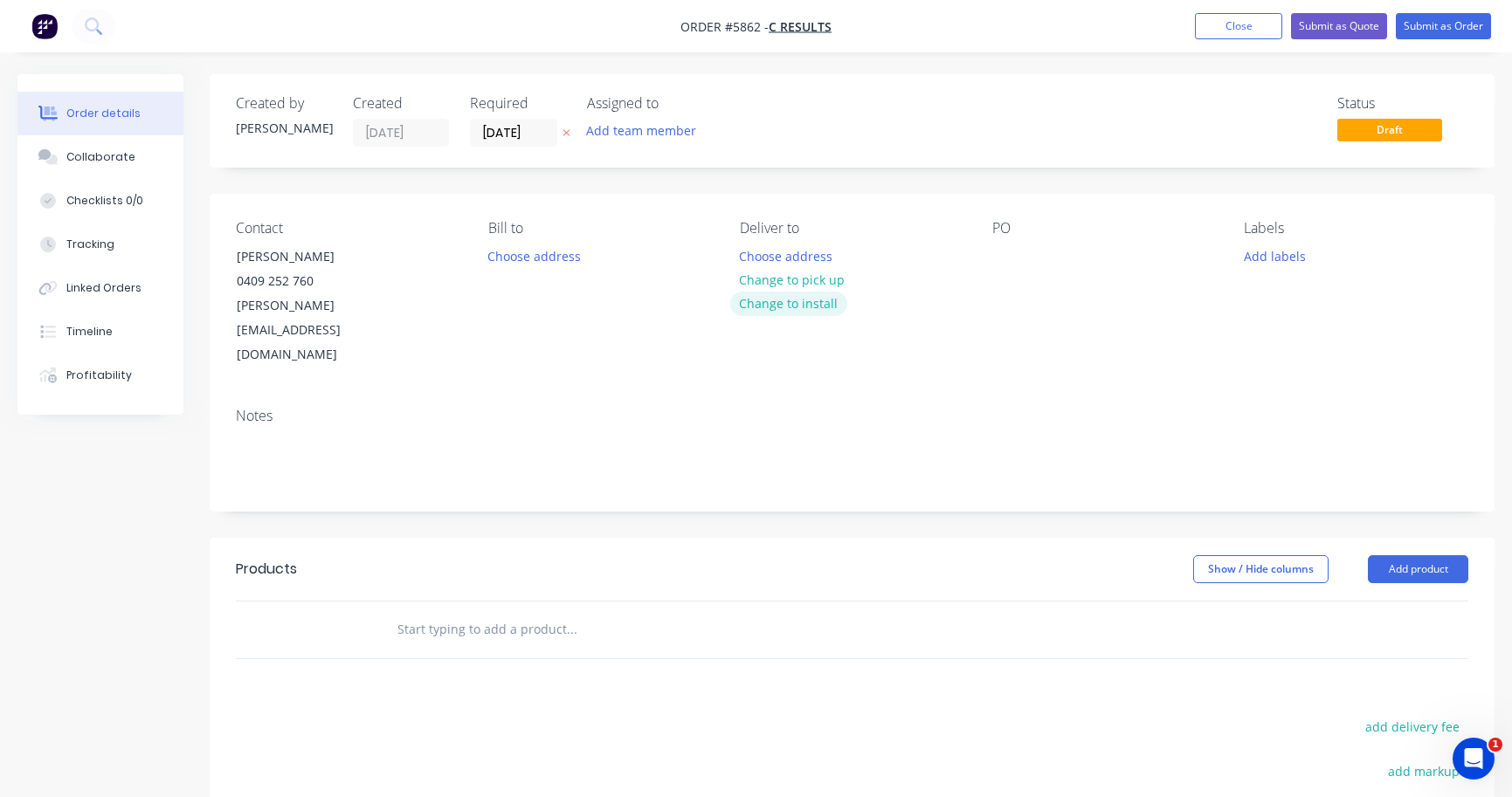
click at [810, 308] on button "Change to install" at bounding box center [788, 304] width 117 height 24
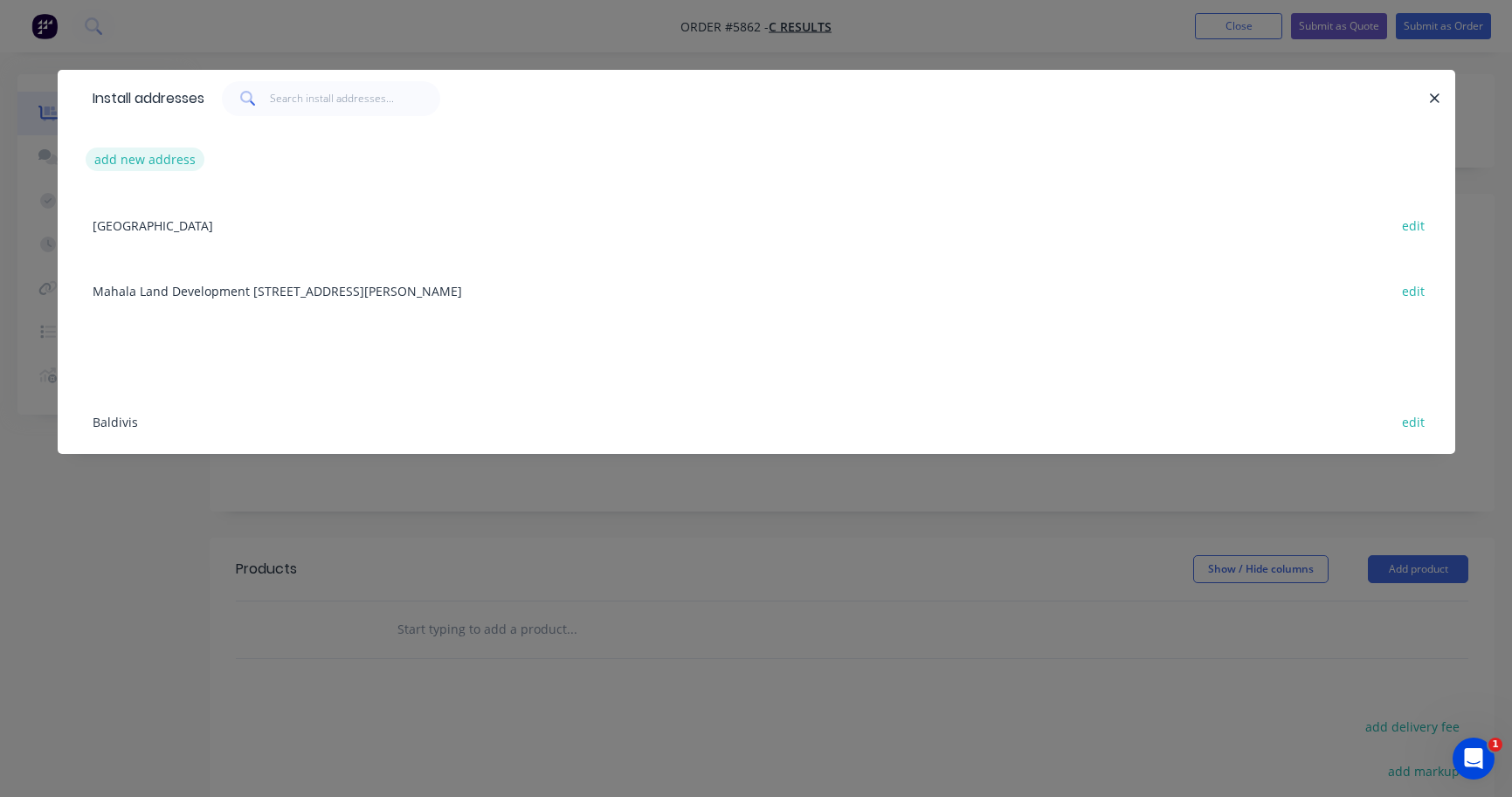
click at [152, 165] on button "add new address" at bounding box center [145, 160] width 120 height 24
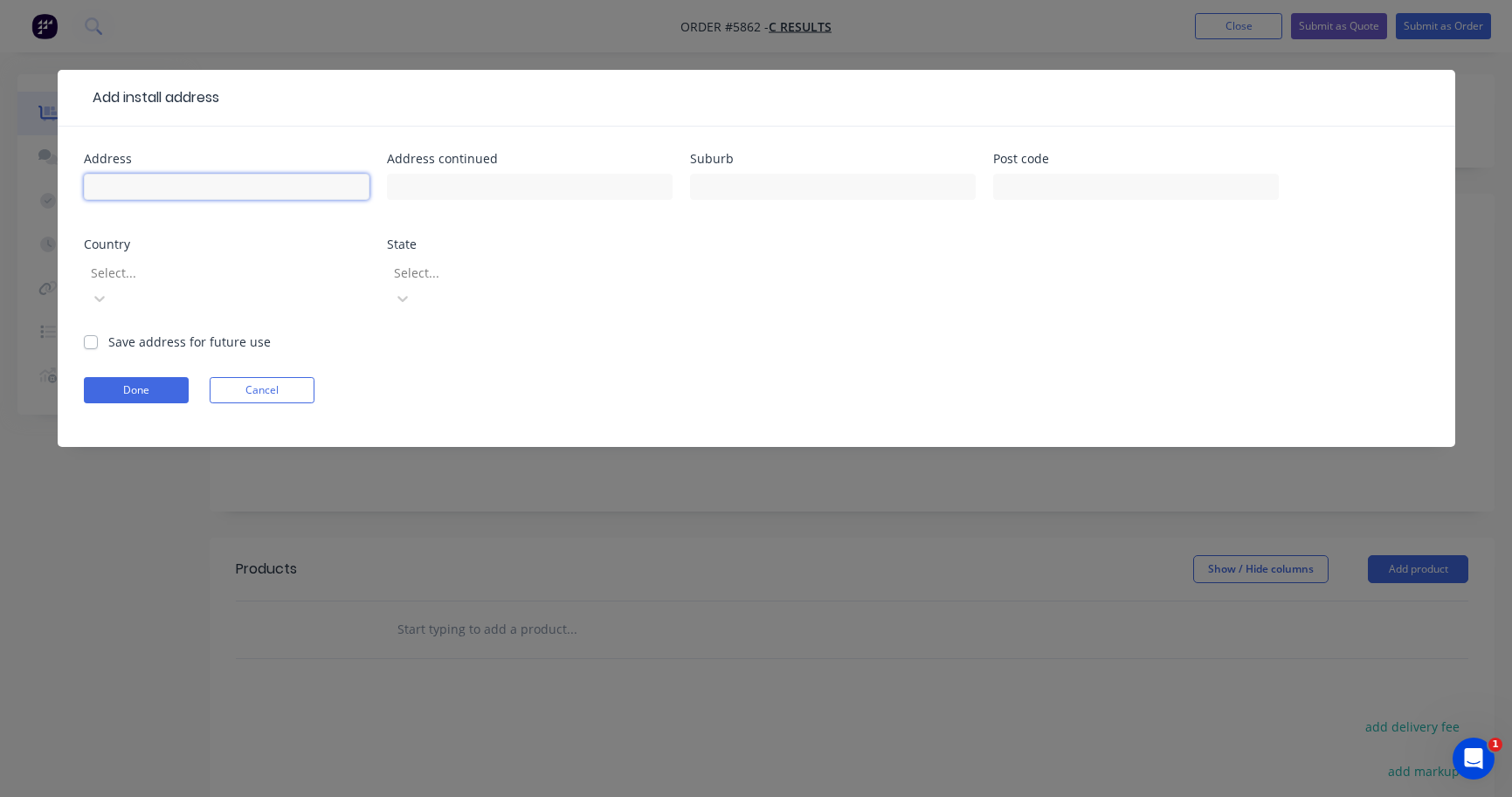
click at [152, 186] on input "text" at bounding box center [226, 187] width 286 height 26
type input "[GEOGRAPHIC_DATA]"
click at [108, 333] on label "Save address for future use" at bounding box center [189, 342] width 162 height 18
click at [88, 333] on input "Save address for future use" at bounding box center [90, 341] width 14 height 16
checkbox input "true"
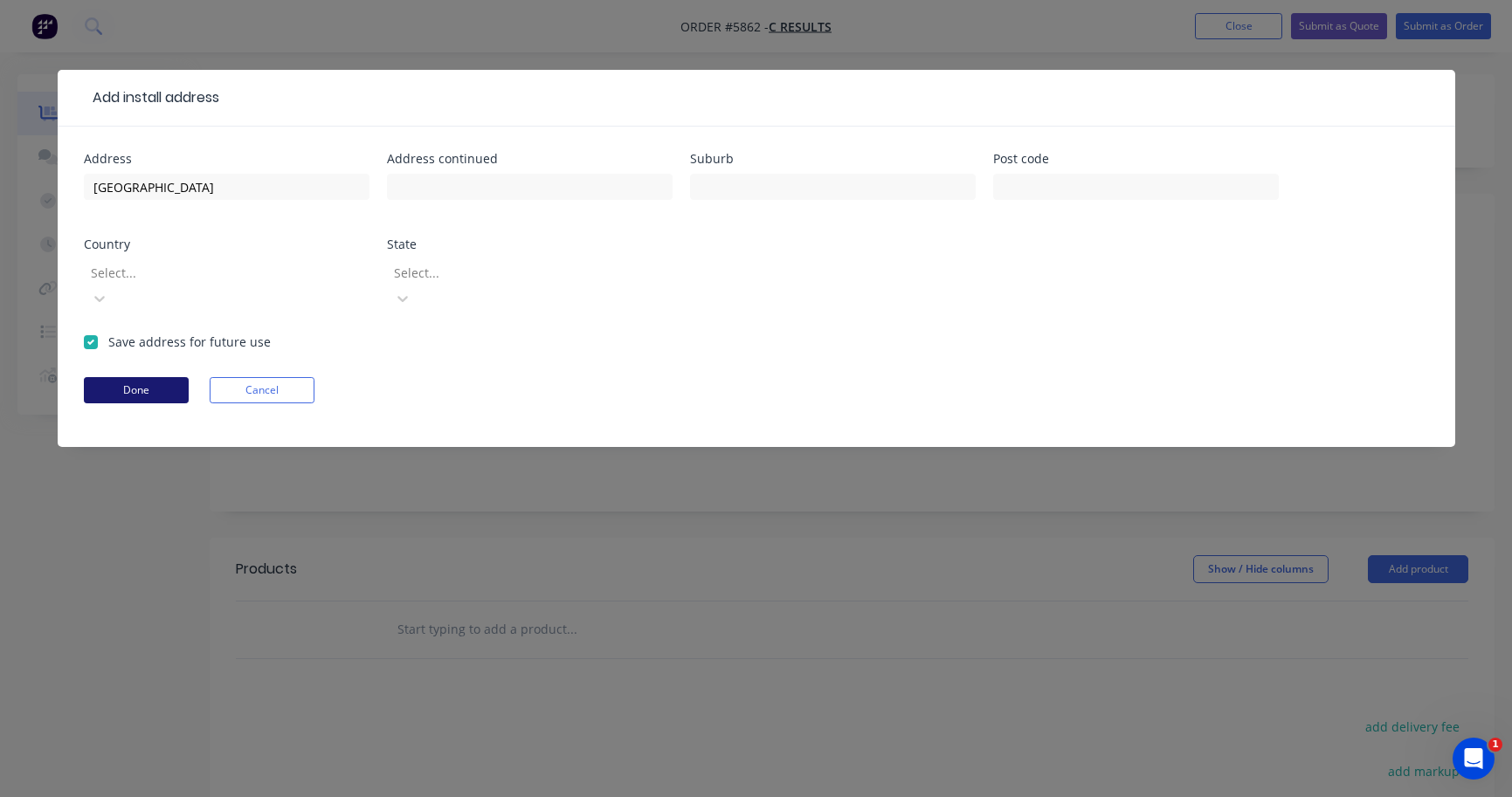
click at [117, 377] on button "Done" at bounding box center [136, 390] width 105 height 26
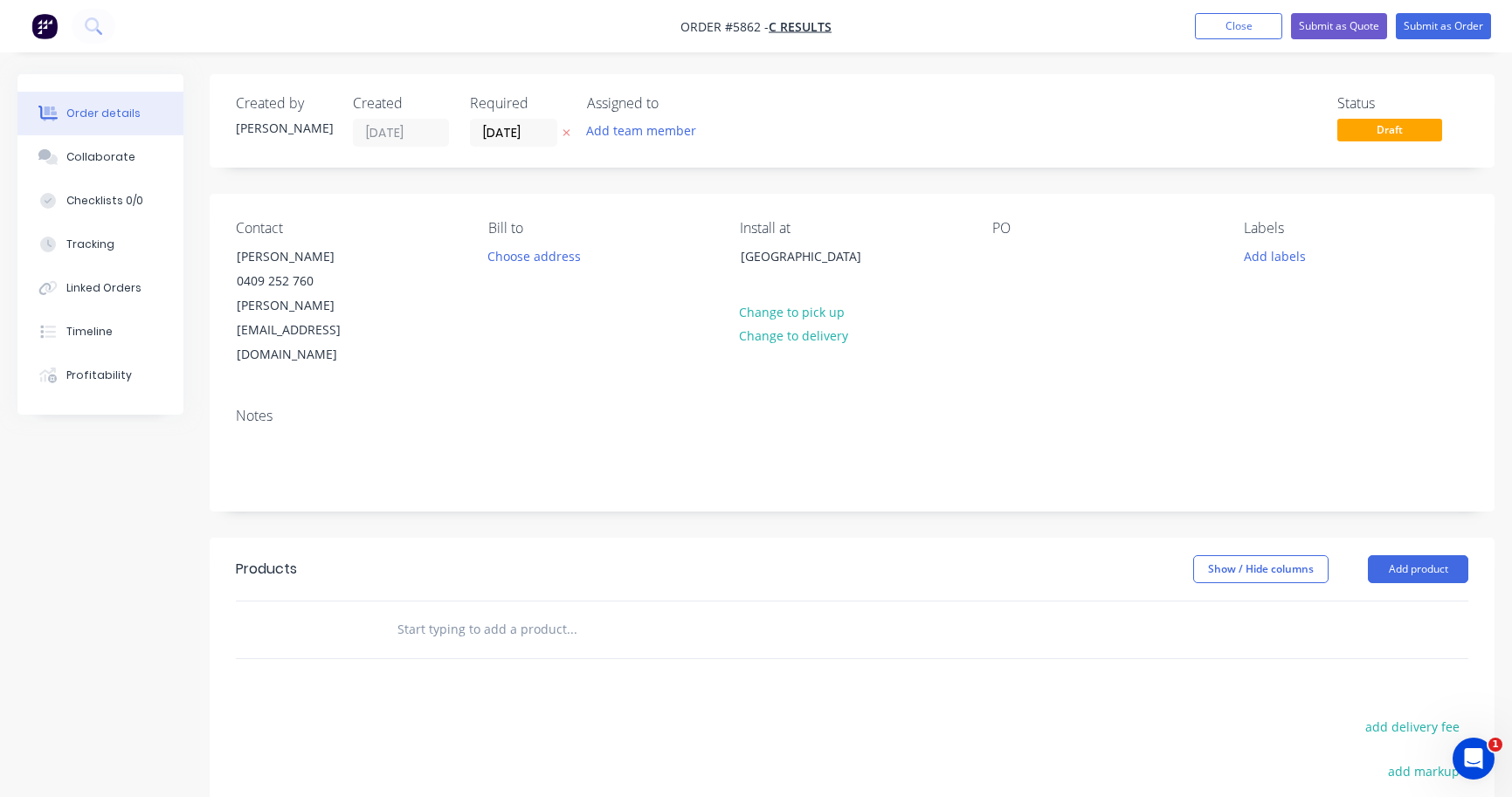
click at [990, 254] on div "Contact [PERSON_NAME] [PHONE_NUMBER] [PERSON_NAME][EMAIL_ADDRESS][DOMAIN_NAME] …" at bounding box center [852, 294] width 1284 height 199
click at [1000, 261] on div at bounding box center [1006, 257] width 28 height 25
click at [477, 612] on input "text" at bounding box center [571, 629] width 349 height 35
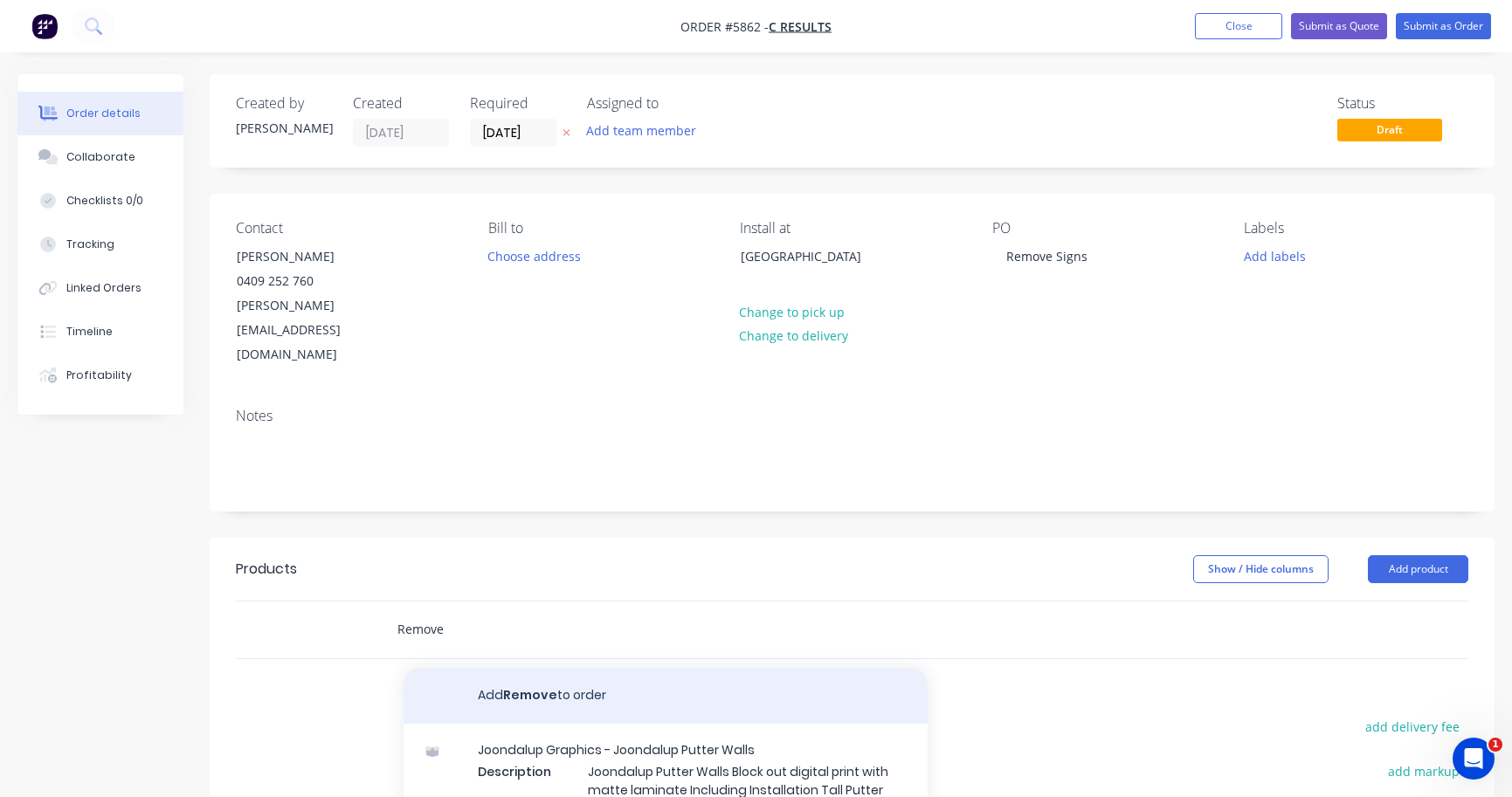
type input "Remove"
click at [520, 668] on button "Add Remove to order" at bounding box center [666, 696] width 524 height 56
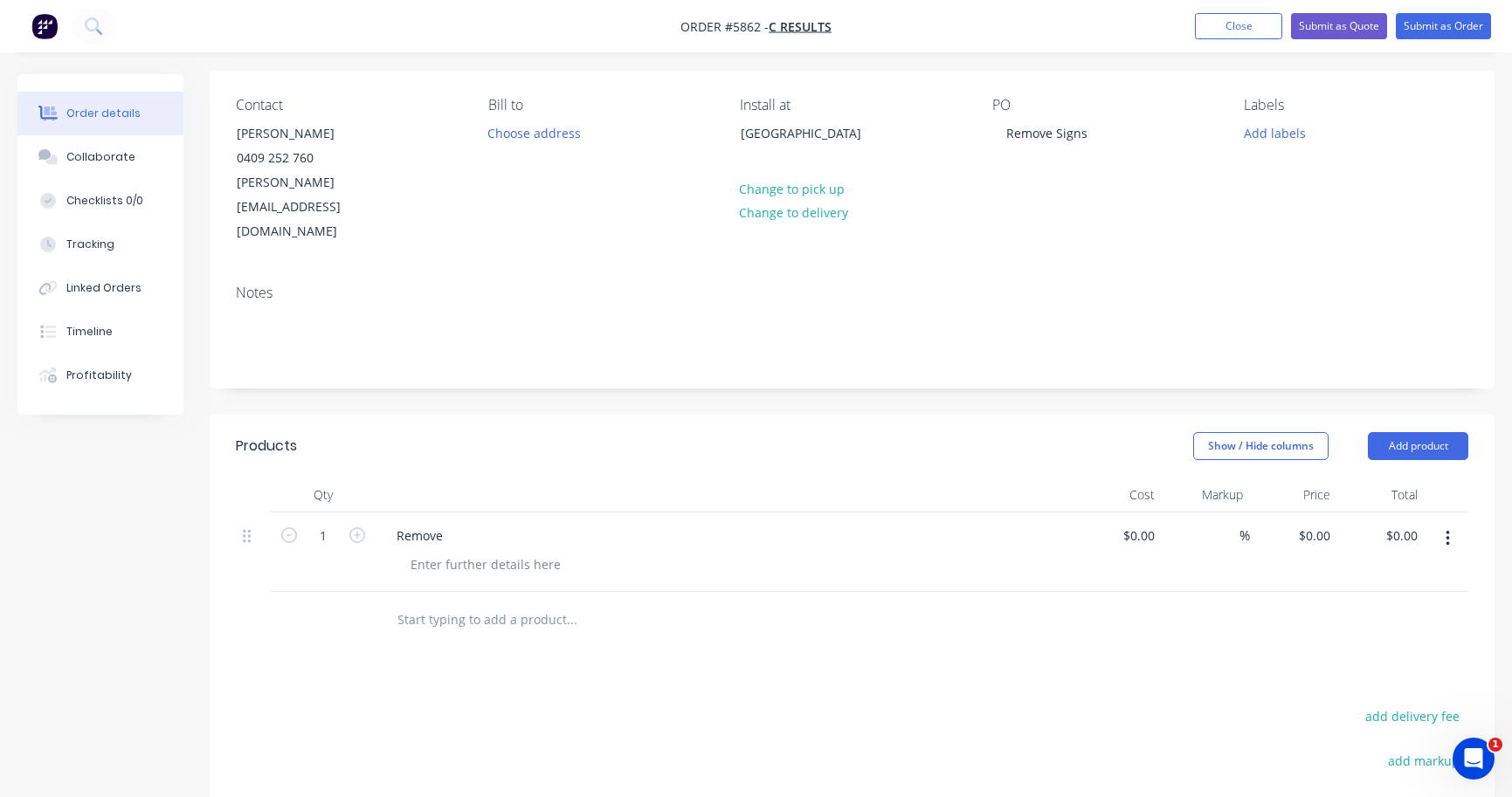
scroll to position [124, 0]
click at [442, 551] on div at bounding box center [485, 564] width 178 height 25
drag, startPoint x: 567, startPoint y: 512, endPoint x: 700, endPoint y: 515, distance: 133.0
click at [701, 551] on div "Remove 6 x3 sign and store and concrete footing" at bounding box center [553, 564] width 314 height 25
drag, startPoint x: 458, startPoint y: 516, endPoint x: 387, endPoint y: 515, distance: 71.0
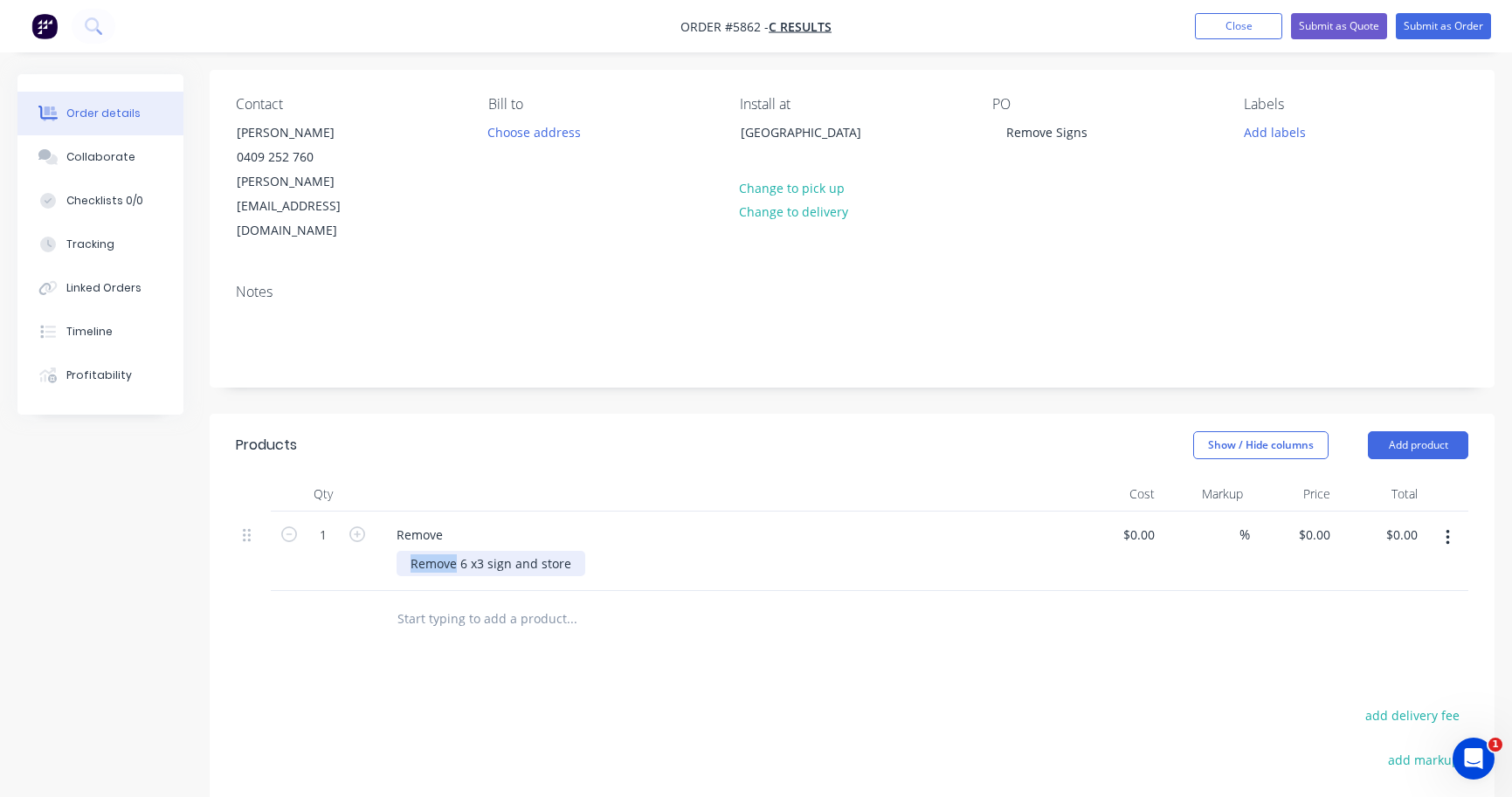
click at [387, 515] on div "Remove Remove 6 x3 sign and store" at bounding box center [725, 551] width 698 height 80
click at [524, 551] on div "6 x3 sign and store" at bounding box center [465, 564] width 139 height 25
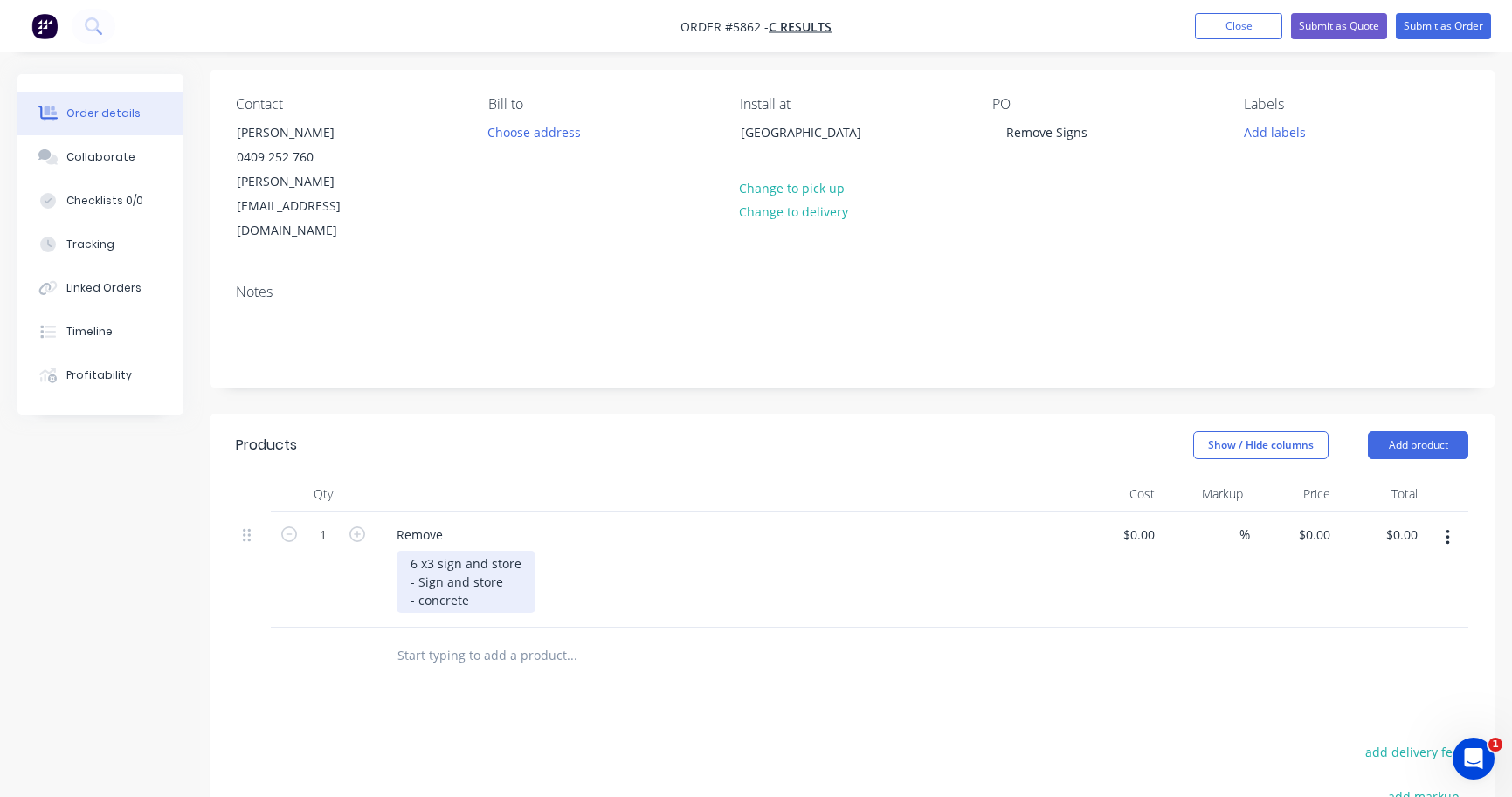
click at [423, 551] on div "6 x3 sign and store - Sign and store - concrete" at bounding box center [465, 582] width 139 height 62
click at [480, 555] on div "6 x3 sign and store - Sign and store - Concrete" at bounding box center [465, 582] width 139 height 62
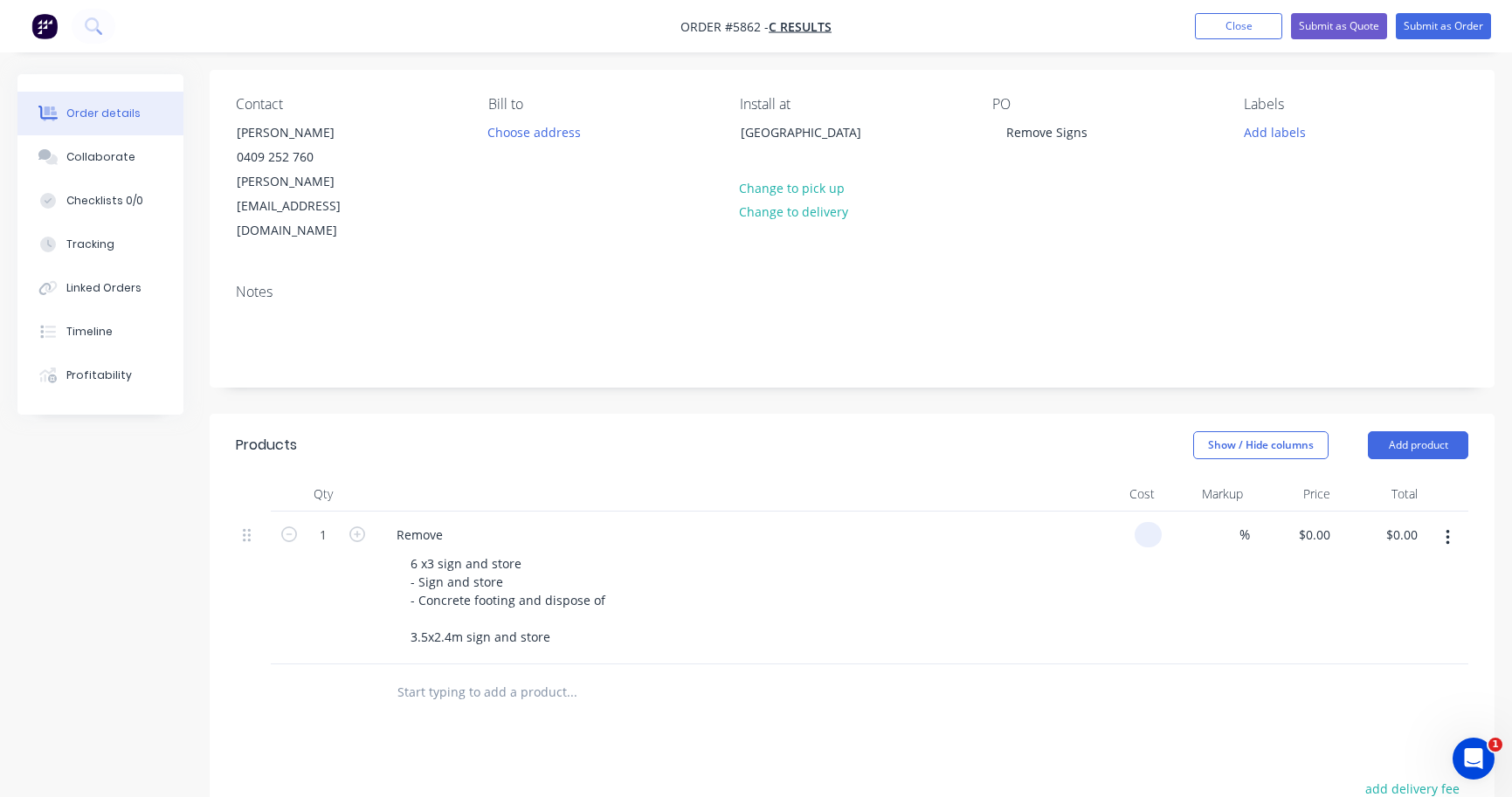
click at [1142, 522] on input at bounding box center [1151, 535] width 20 height 25
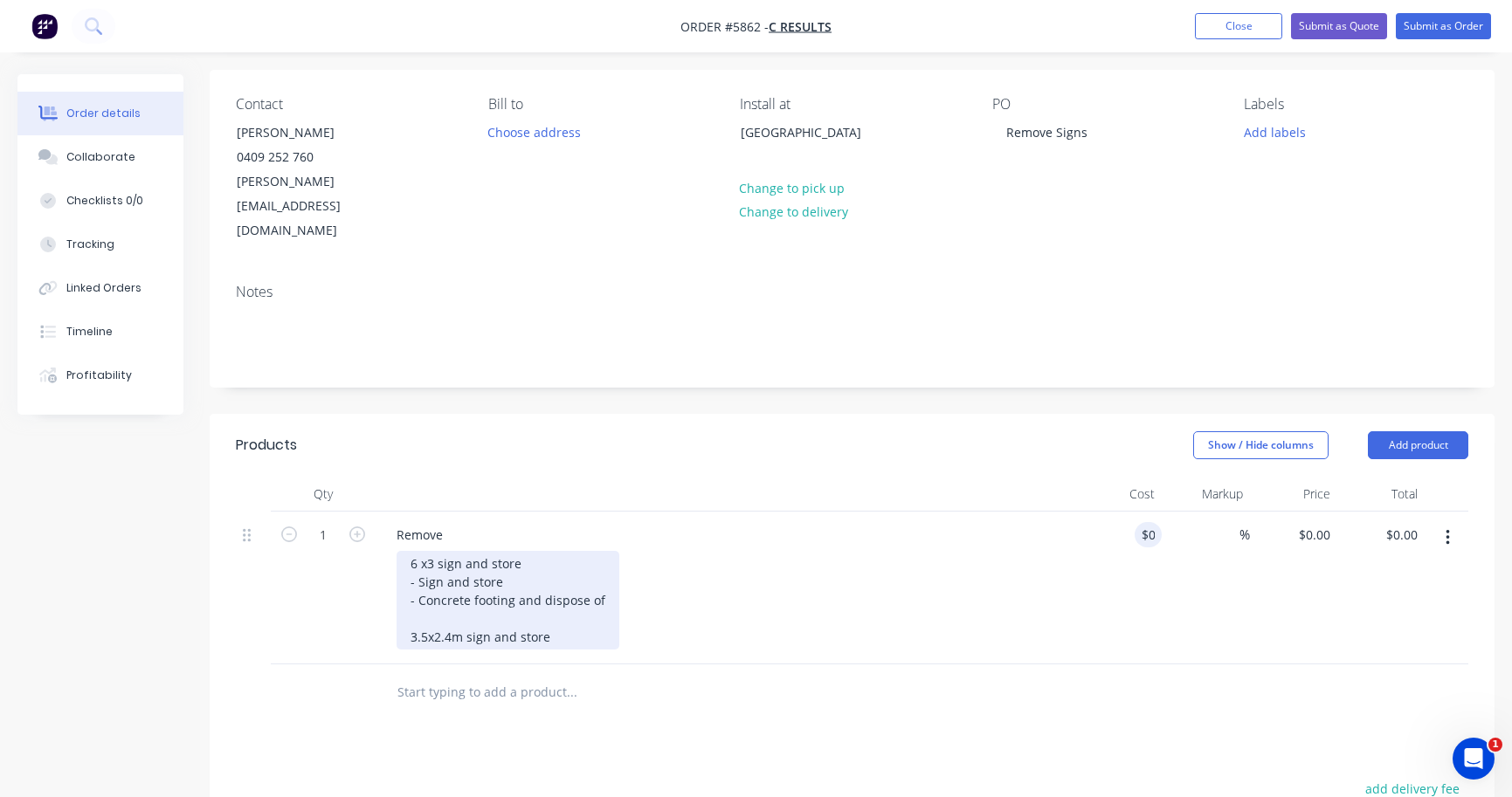
click at [563, 592] on div "6 x3 sign and store - Sign and store - Concrete footing and dispose of 3.5x2.4m…" at bounding box center [508, 600] width 223 height 99
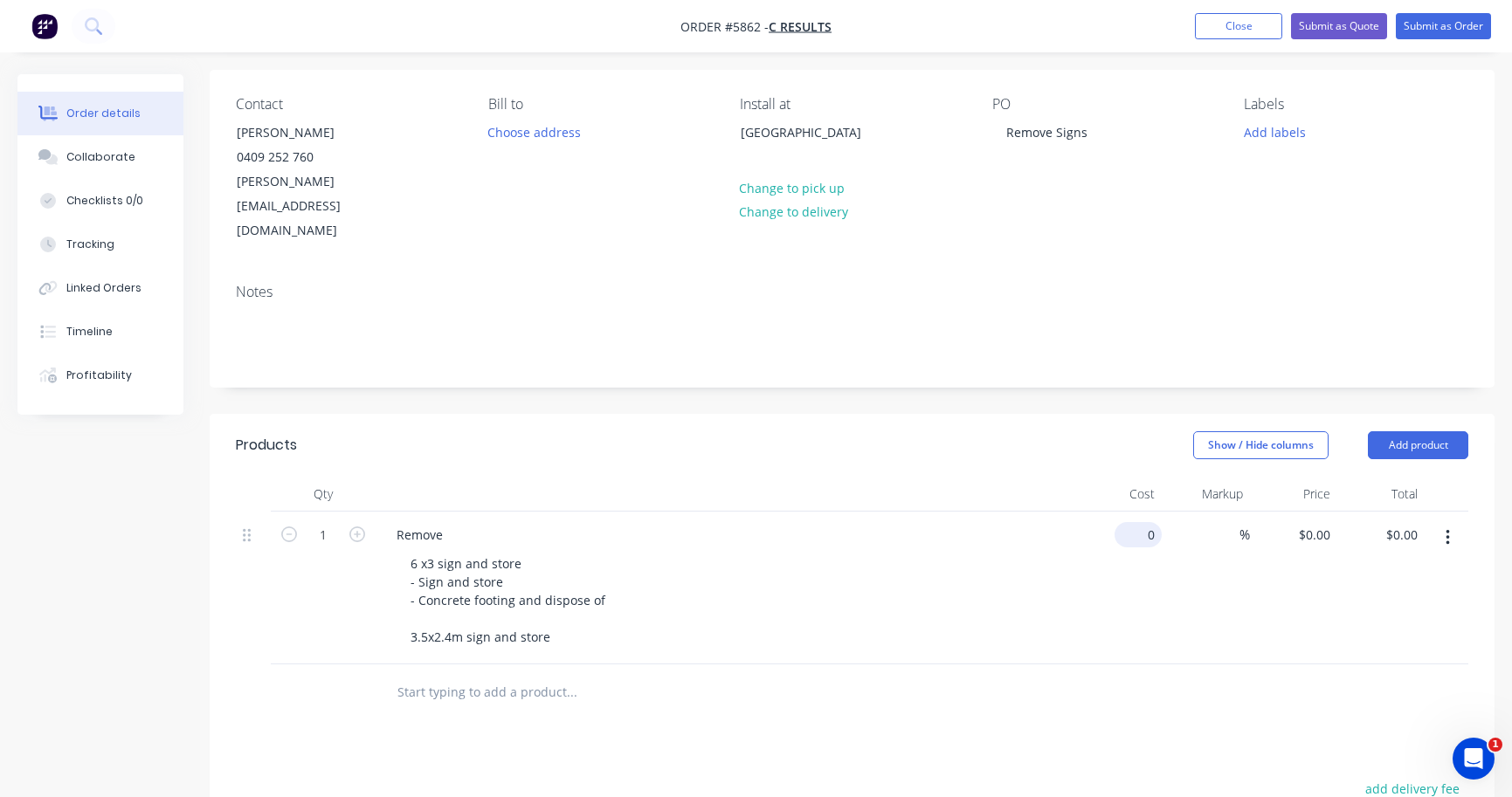
click at [1136, 522] on div "0 $0.00" at bounding box center [1138, 535] width 47 height 25
type input "$3,690.00"
click at [907, 588] on div "6 x3 sign and store - Sign and store - Concrete footing and dispose of 3.5x2.4m…" at bounding box center [731, 600] width 670 height 99
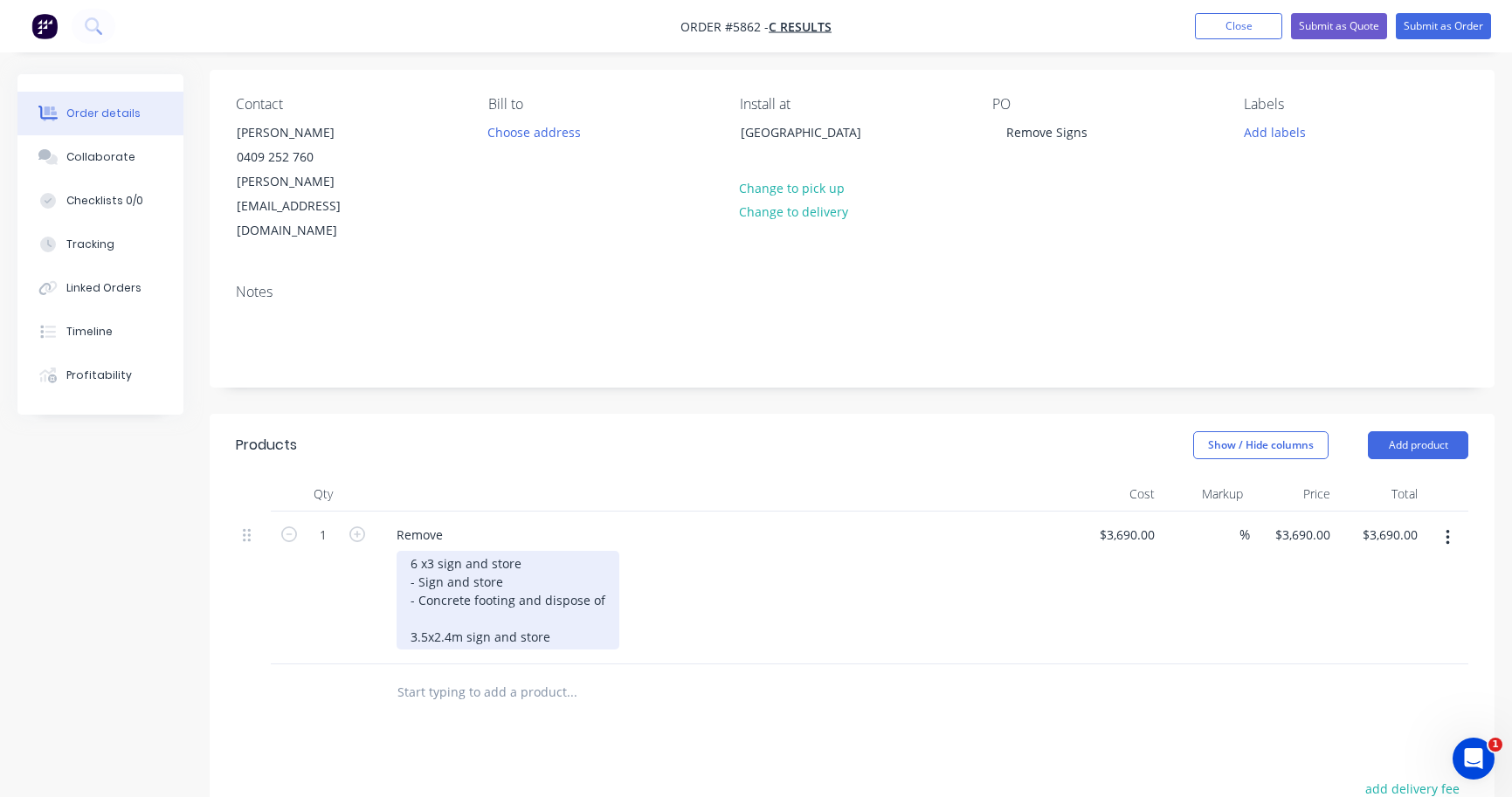
click at [574, 588] on div "6 x3 sign and store - Sign and store - Concrete footing and dispose of 3.5x2.4m…" at bounding box center [508, 600] width 223 height 99
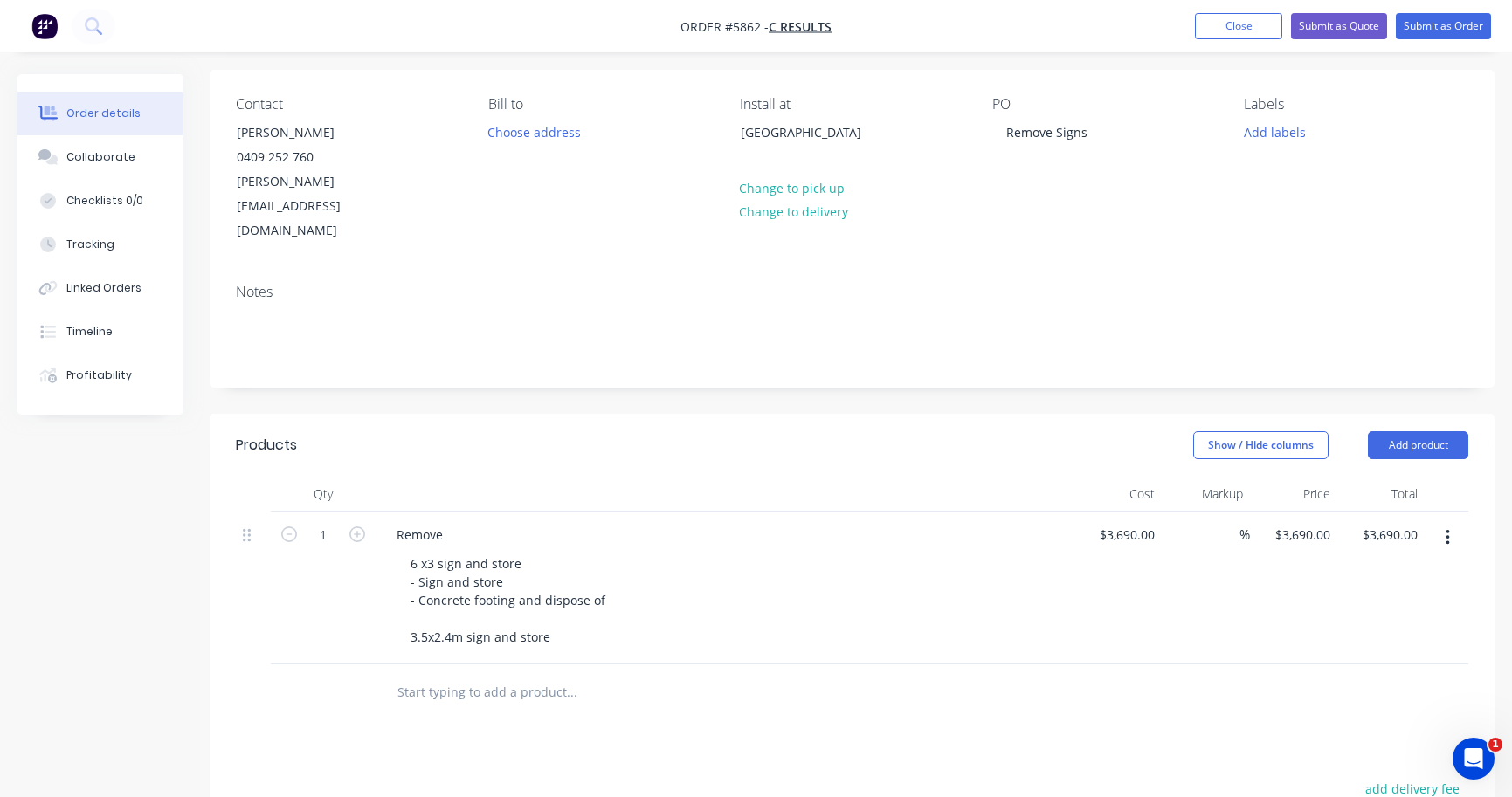
click at [914, 600] on div "Remove 6 x3 sign and store - Sign and store - Concrete footing and dispose of 3…" at bounding box center [725, 588] width 698 height 152
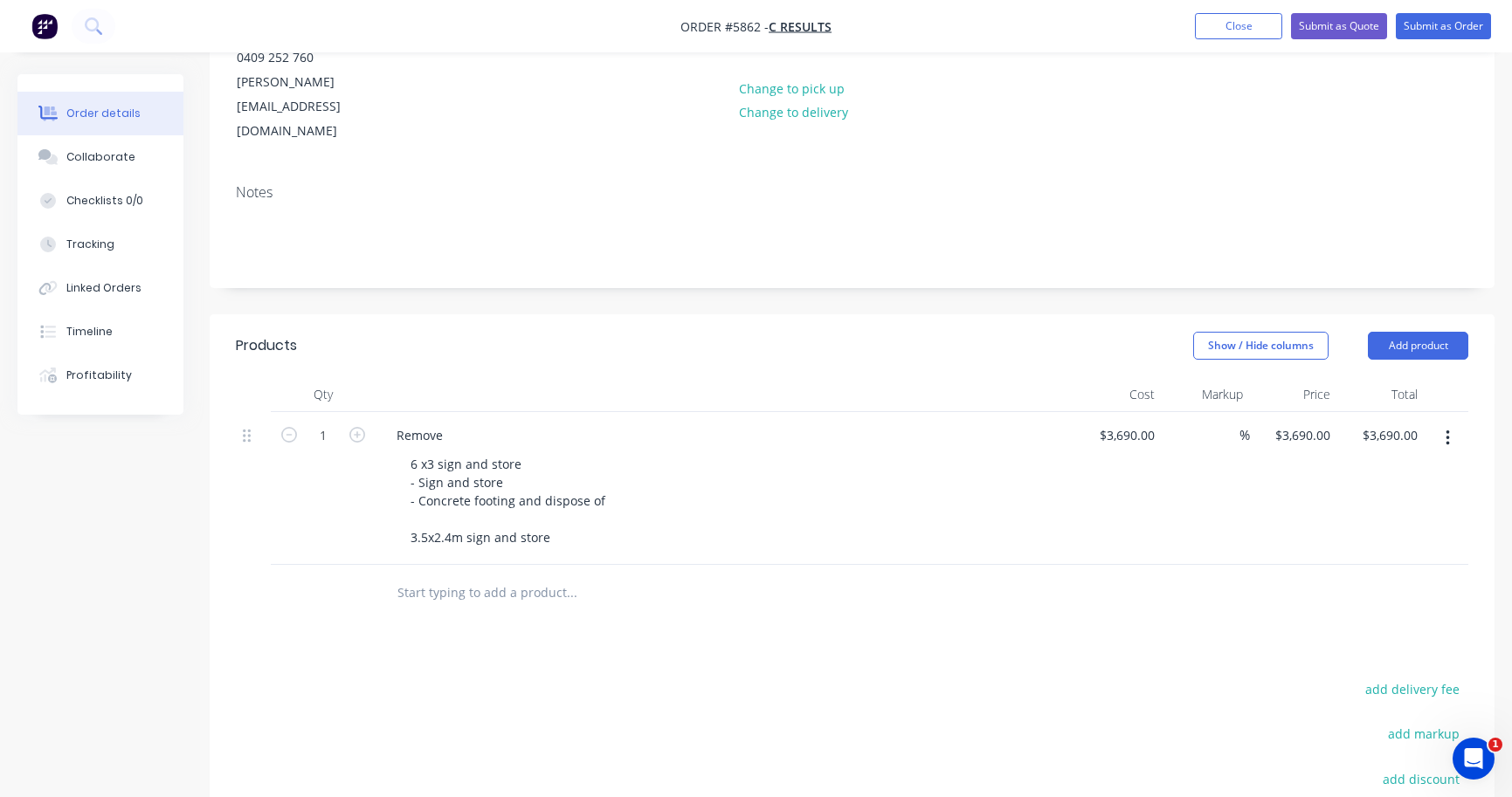
scroll to position [222, 0]
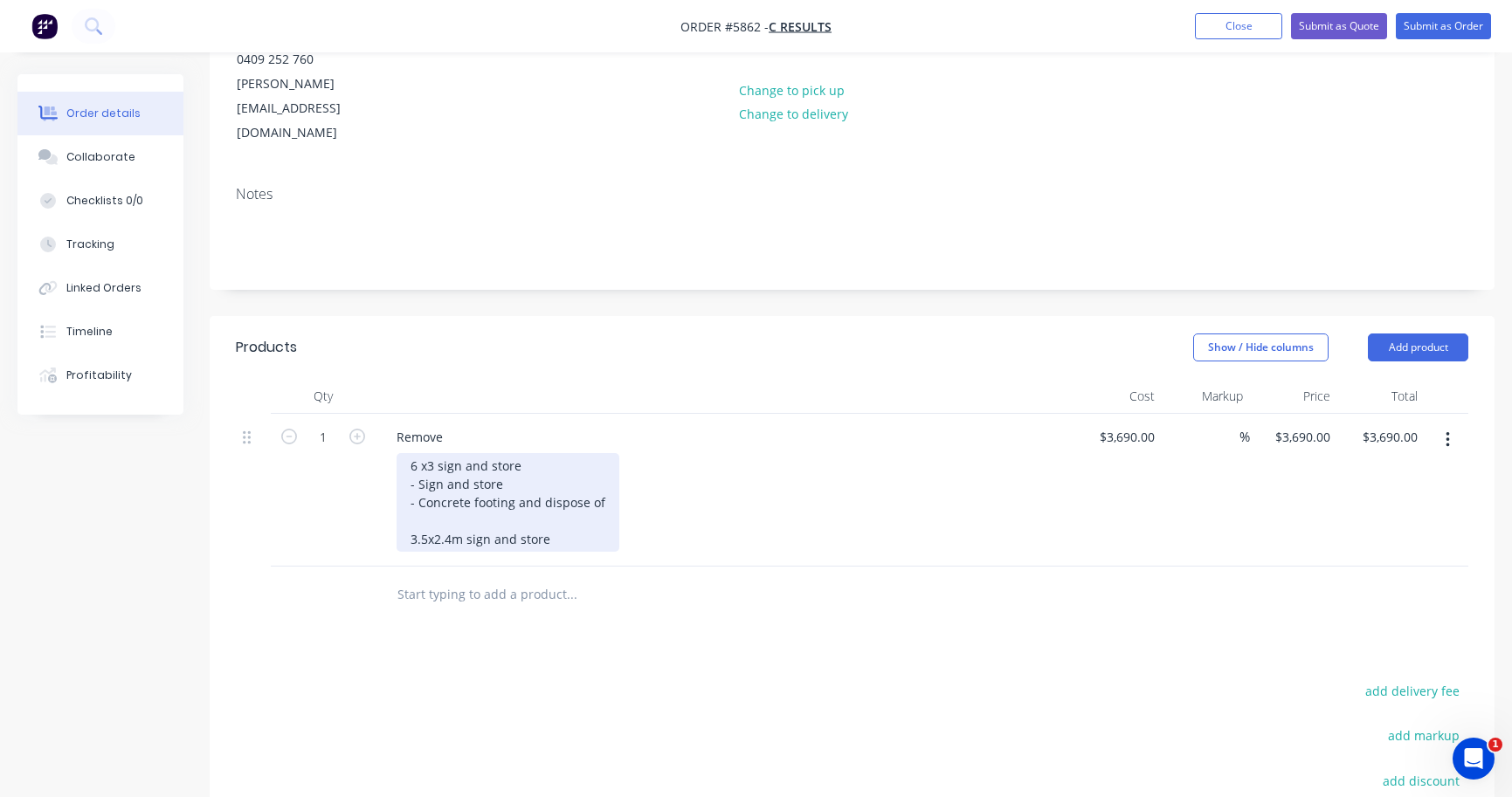
click at [569, 489] on div "6 x3 sign and store - Sign and store - Concrete footing and dispose of 3.5x2.4m…" at bounding box center [508, 502] width 223 height 99
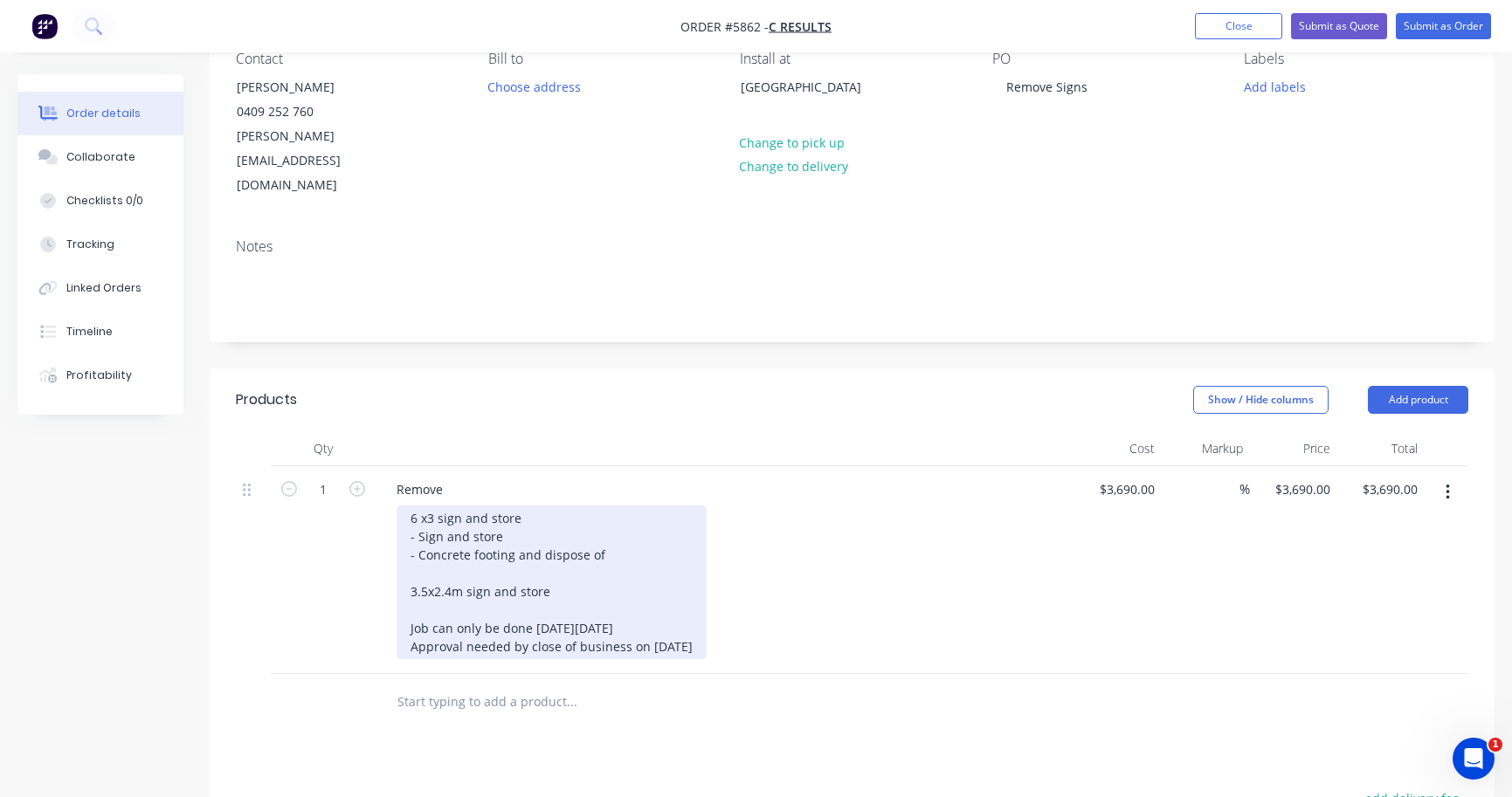
scroll to position [188, 0]
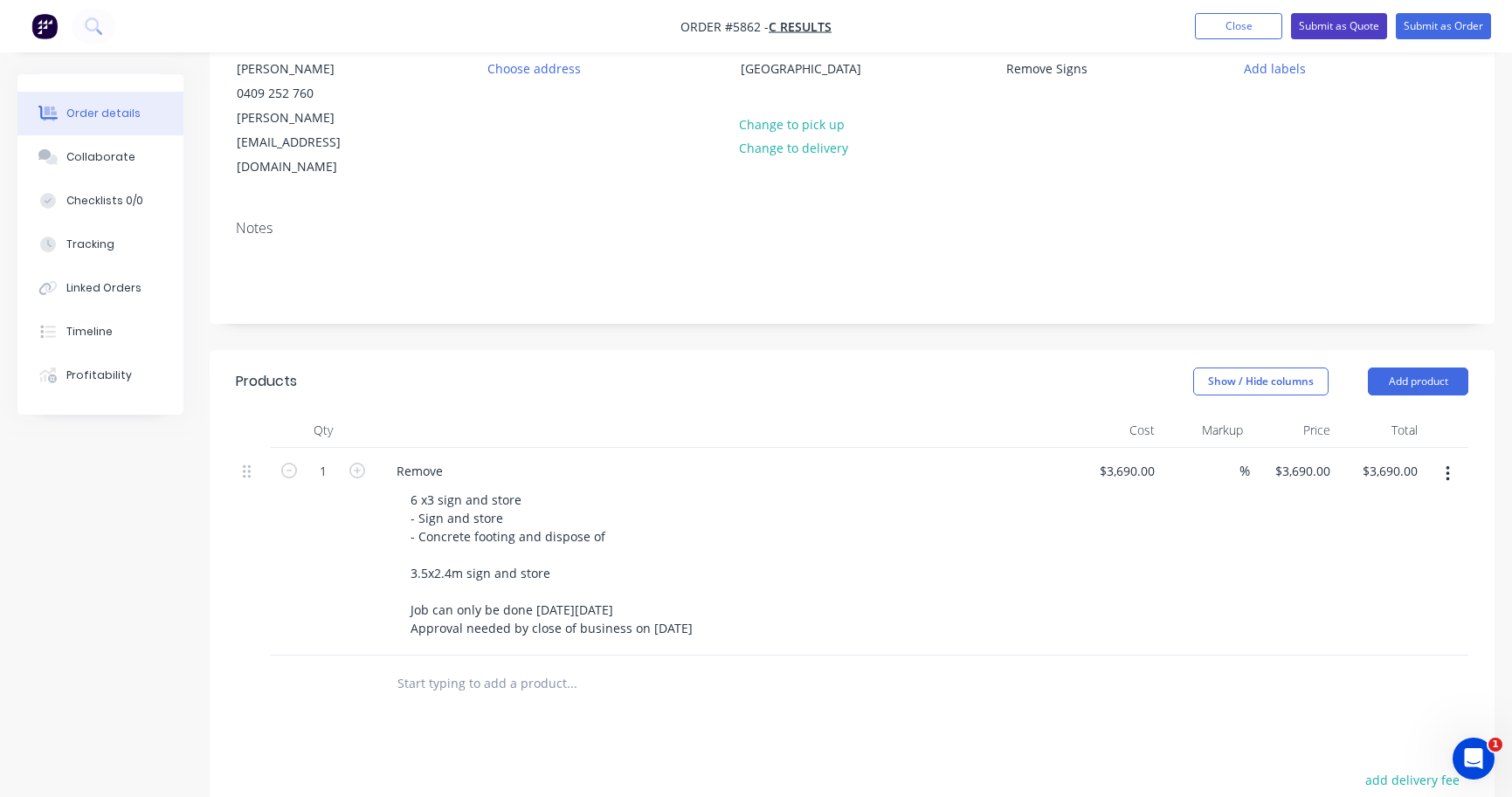
click at [1361, 35] on button "Submit as Quote" at bounding box center [1339, 25] width 96 height 26
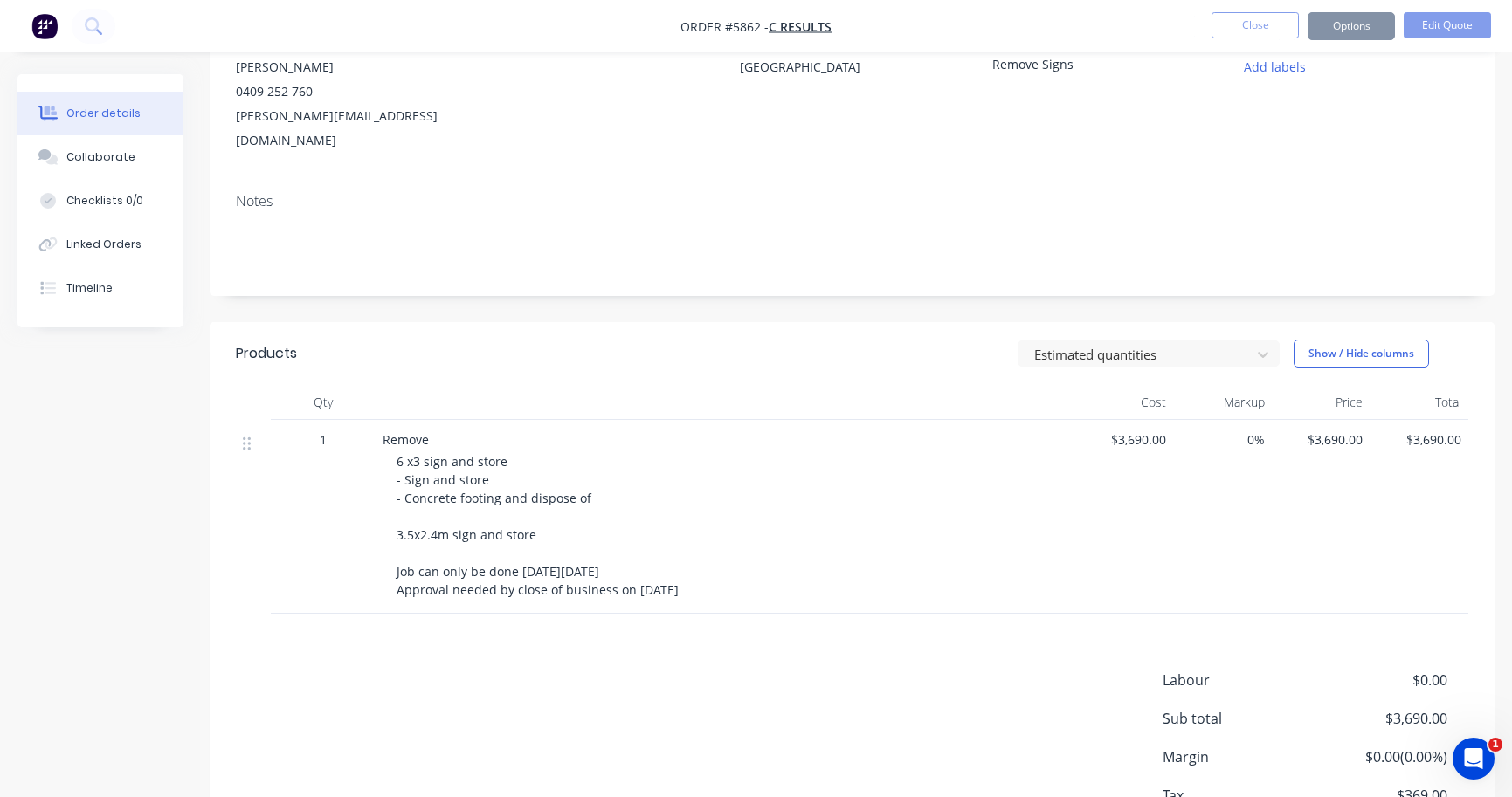
scroll to position [0, 0]
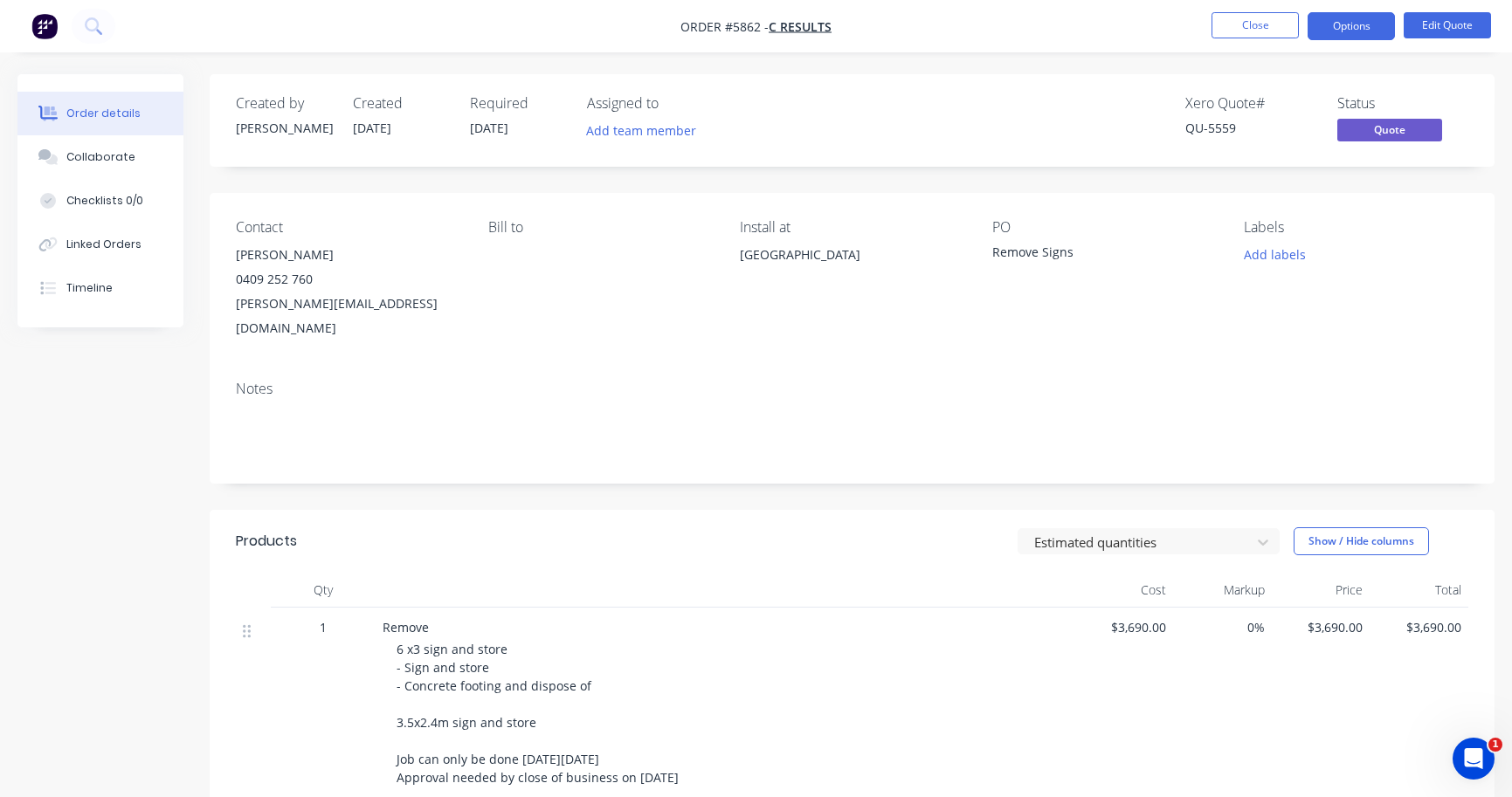
click at [1360, 35] on button "Options" at bounding box center [1351, 25] width 87 height 28
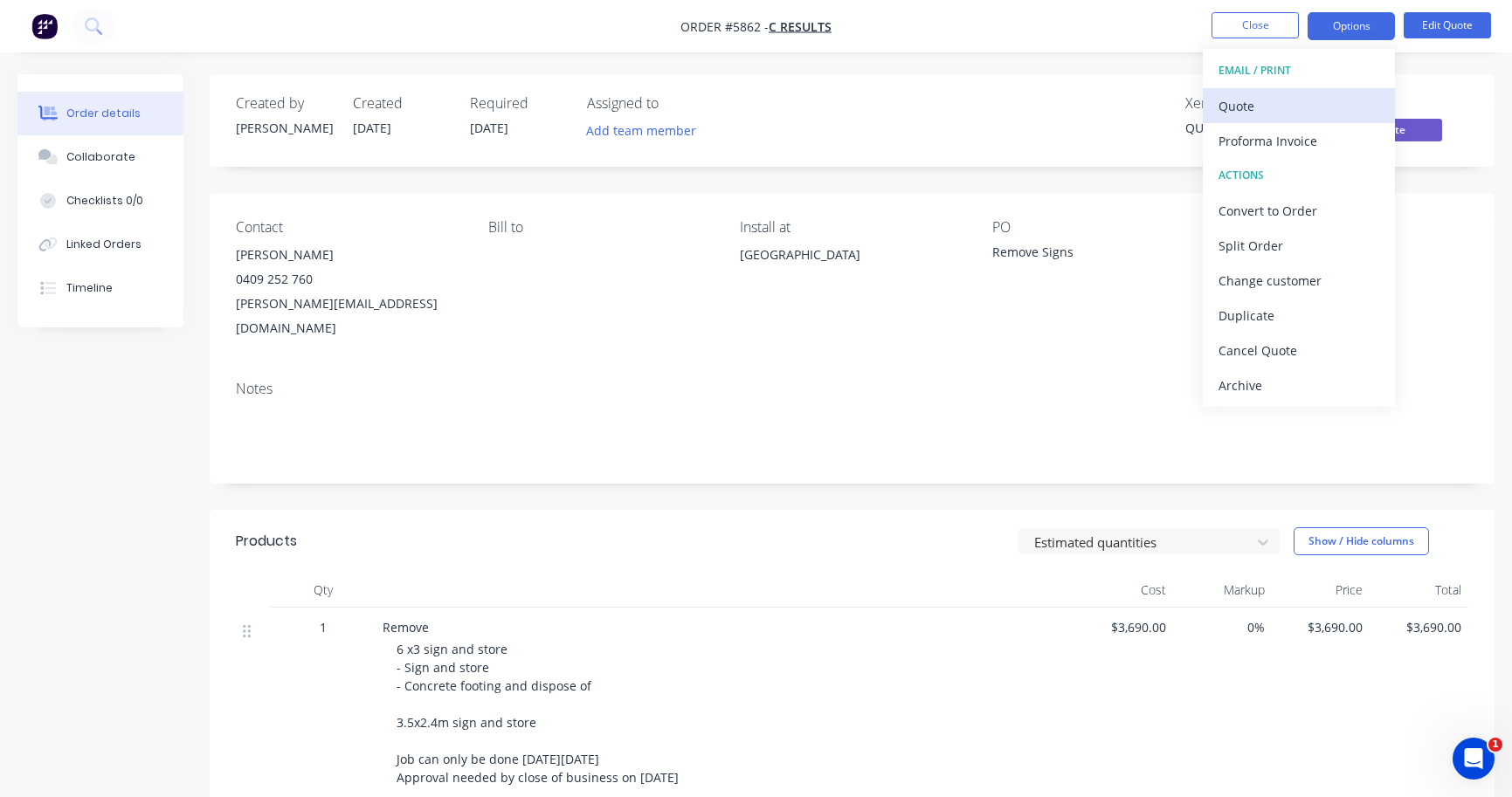
click at [1321, 100] on div "Quote" at bounding box center [1298, 106] width 161 height 25
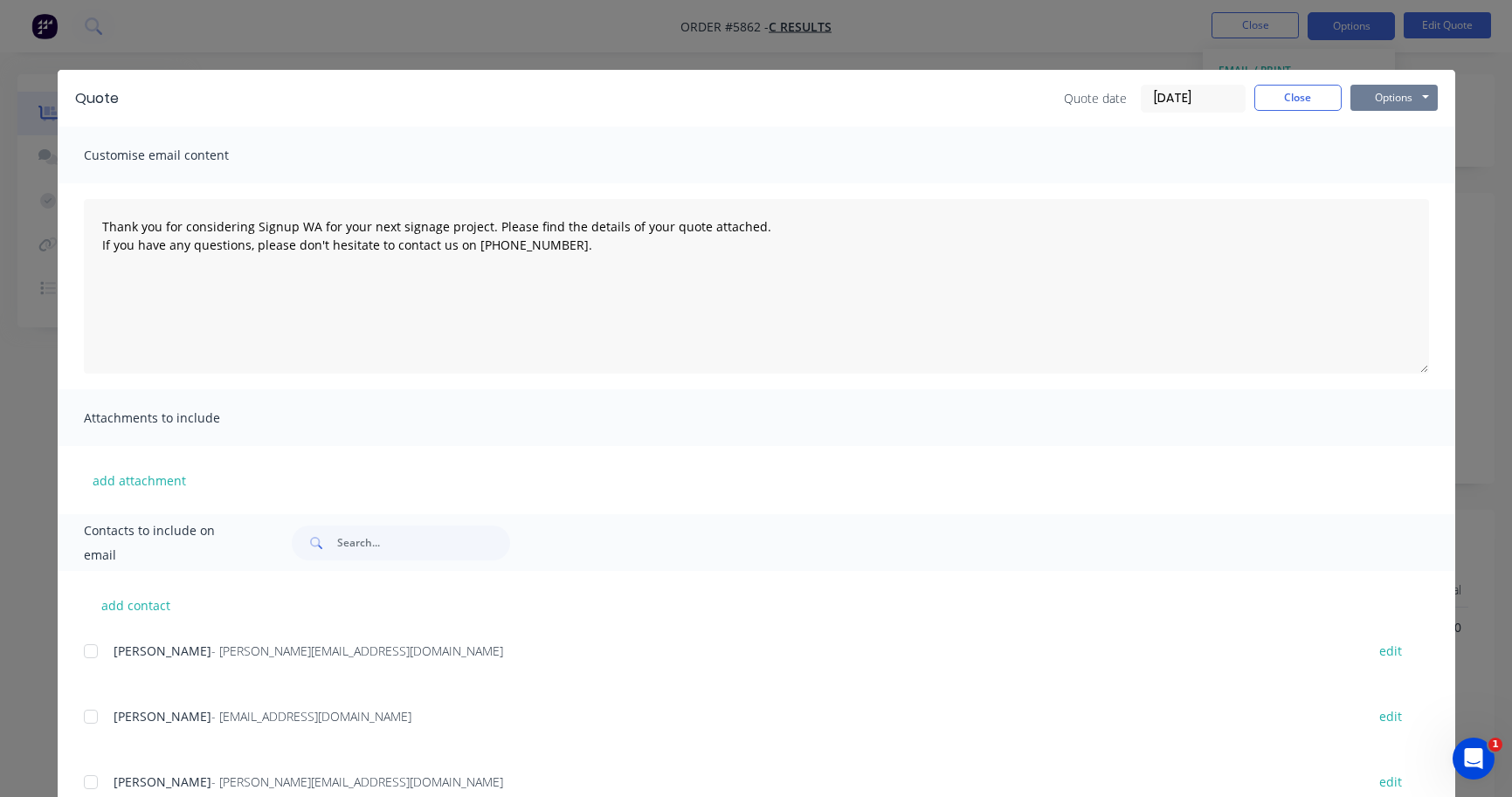
click at [1390, 88] on button "Options" at bounding box center [1394, 97] width 87 height 26
click at [1387, 154] on button "Print" at bounding box center [1406, 158] width 112 height 29
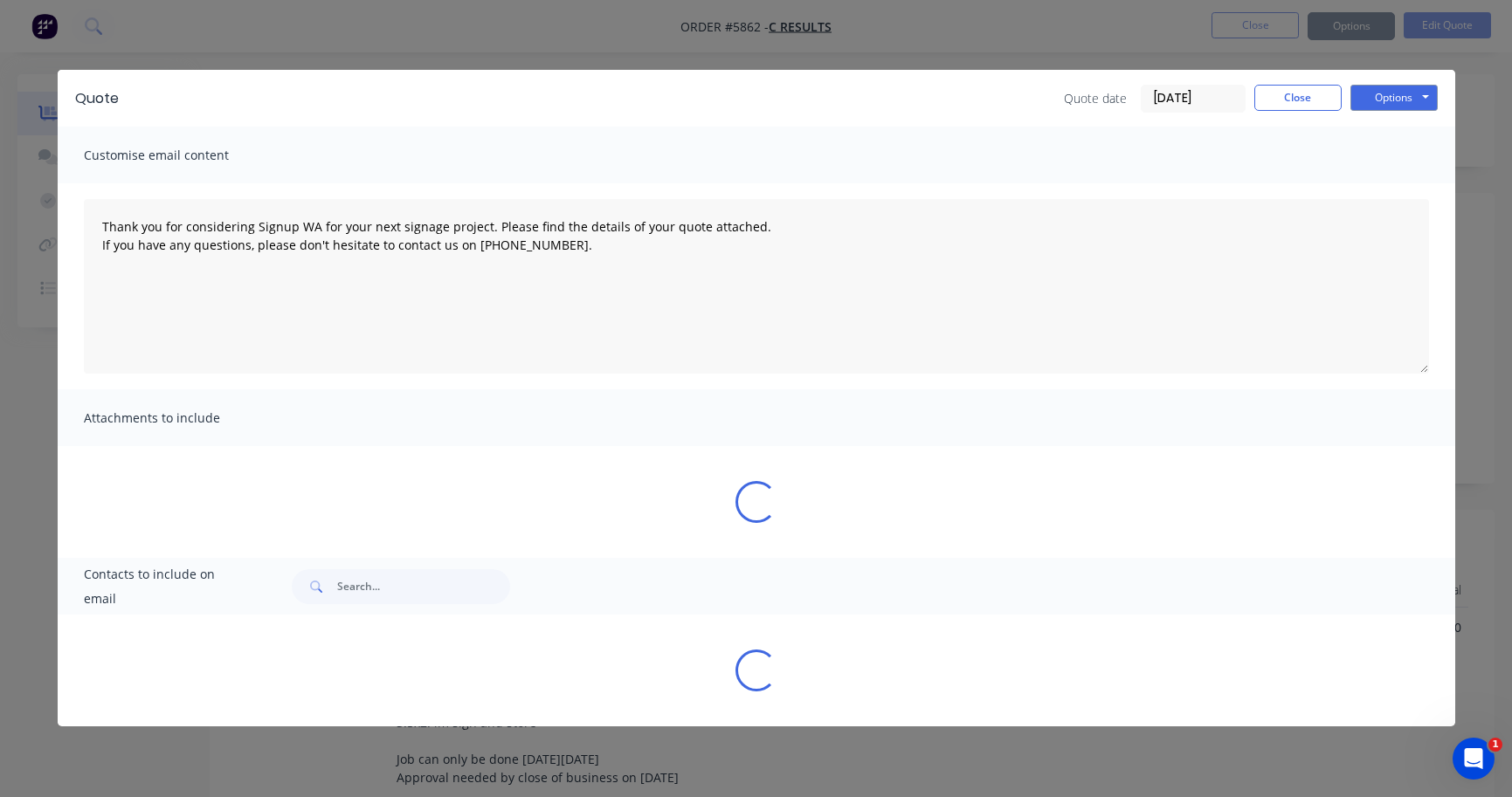
type textarea "Thank you for considering Signup WA for your next signage project. Please find …"
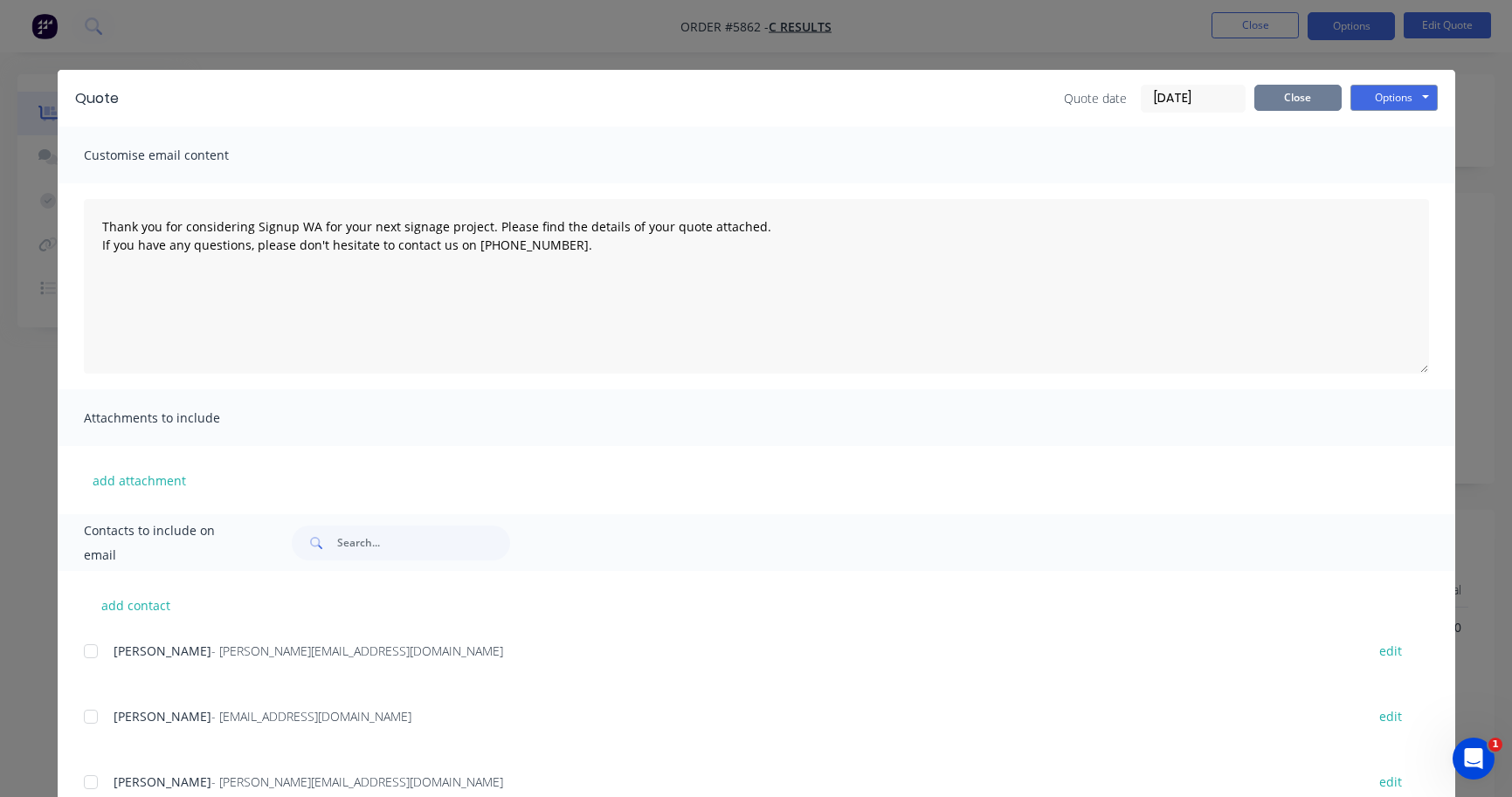
click at [1332, 86] on button "Close" at bounding box center [1298, 97] width 87 height 26
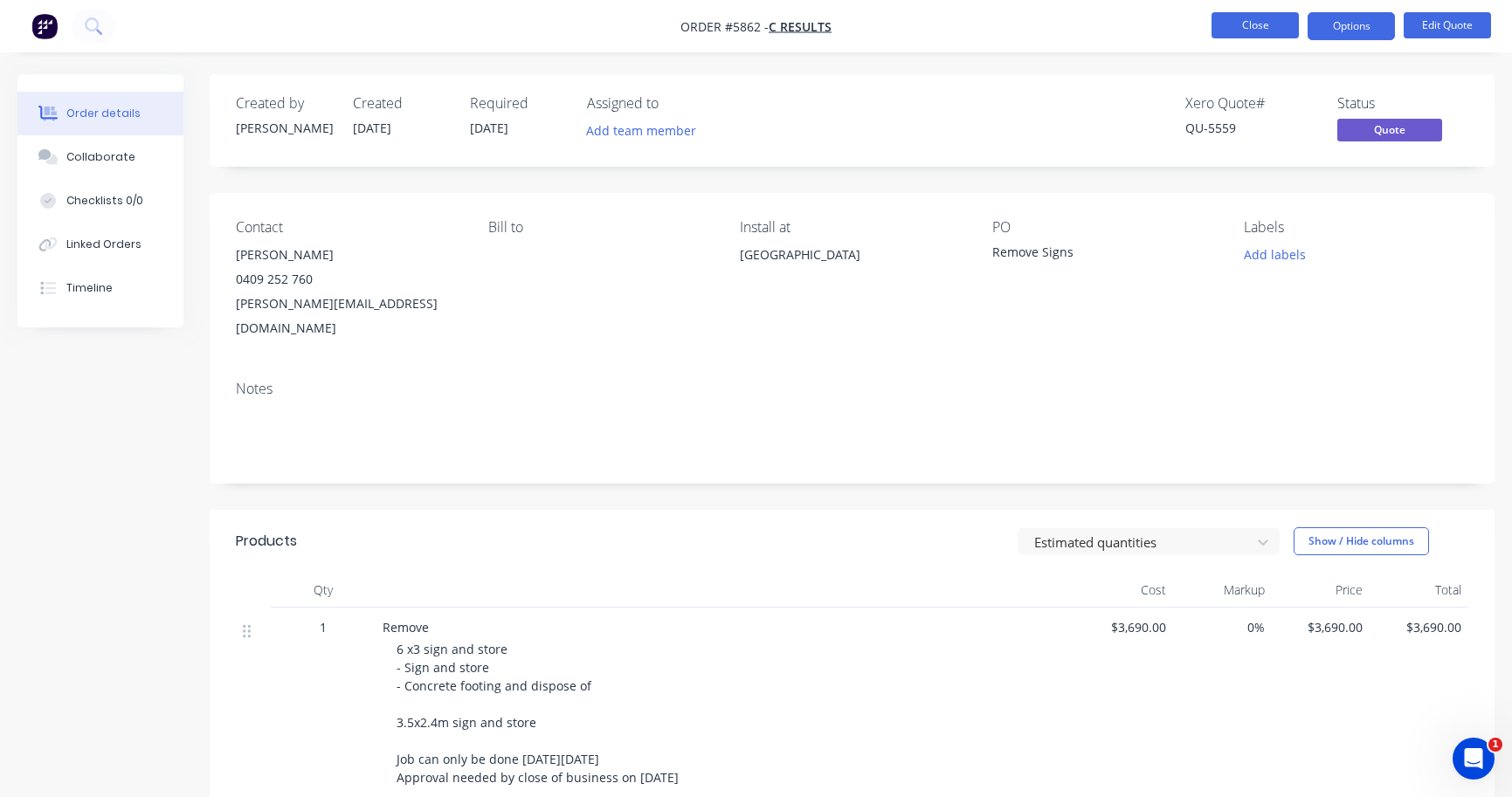
click at [1271, 27] on button "Close" at bounding box center [1254, 24] width 87 height 26
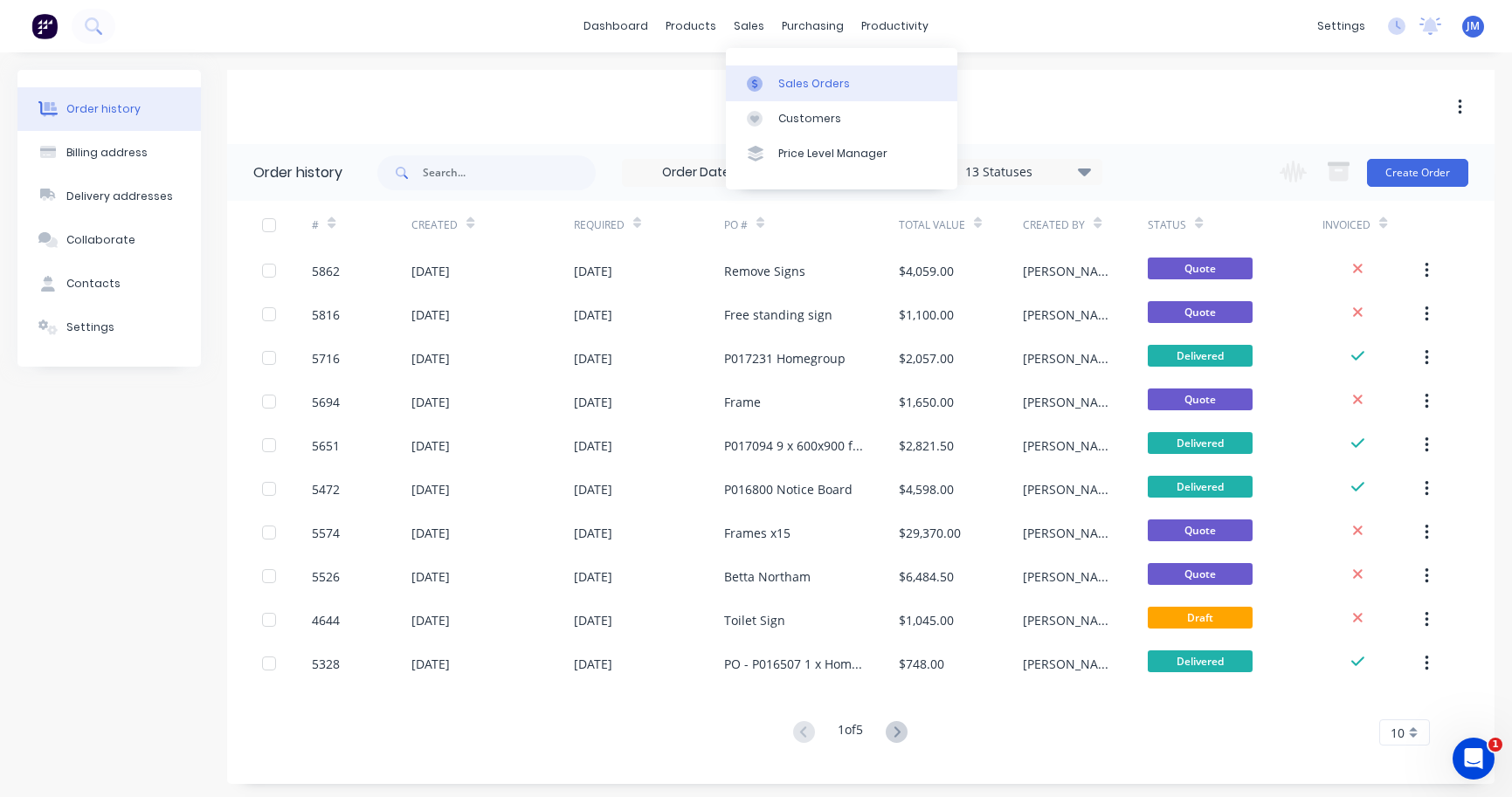
click at [786, 91] on div "Sales Orders" at bounding box center [814, 83] width 72 height 15
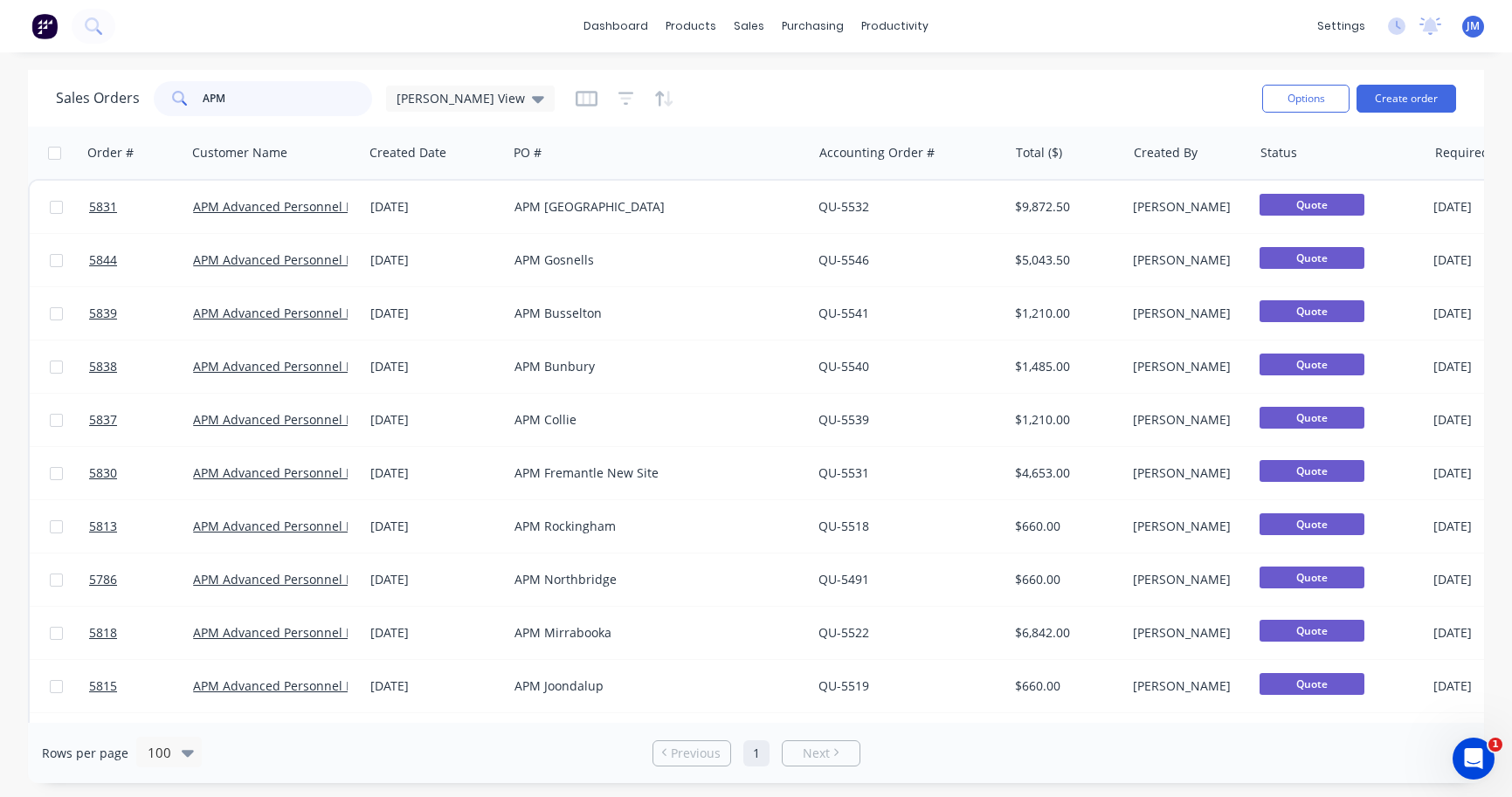
click at [271, 104] on input "APM" at bounding box center [288, 99] width 171 height 35
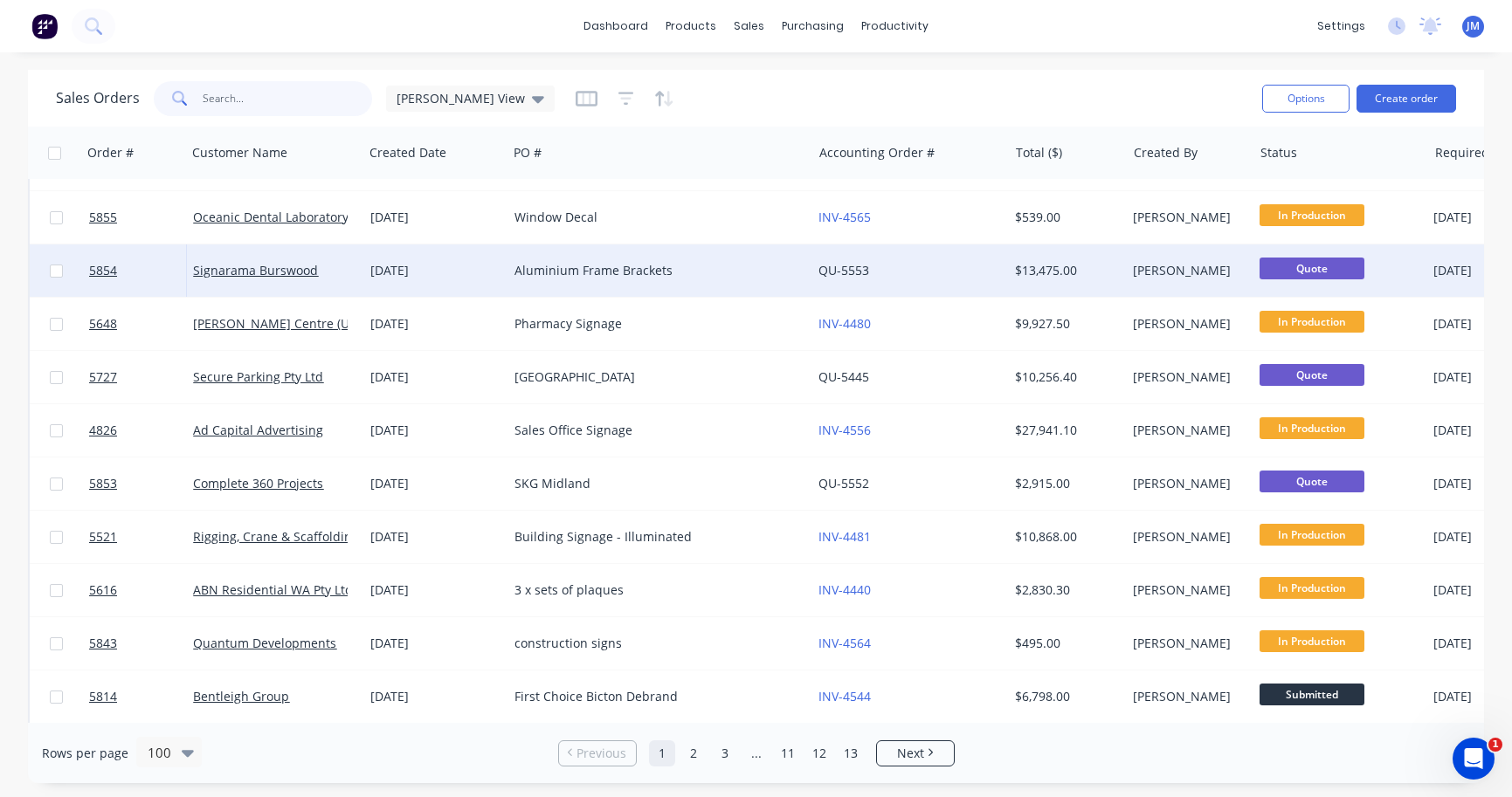
scroll to position [950, 0]
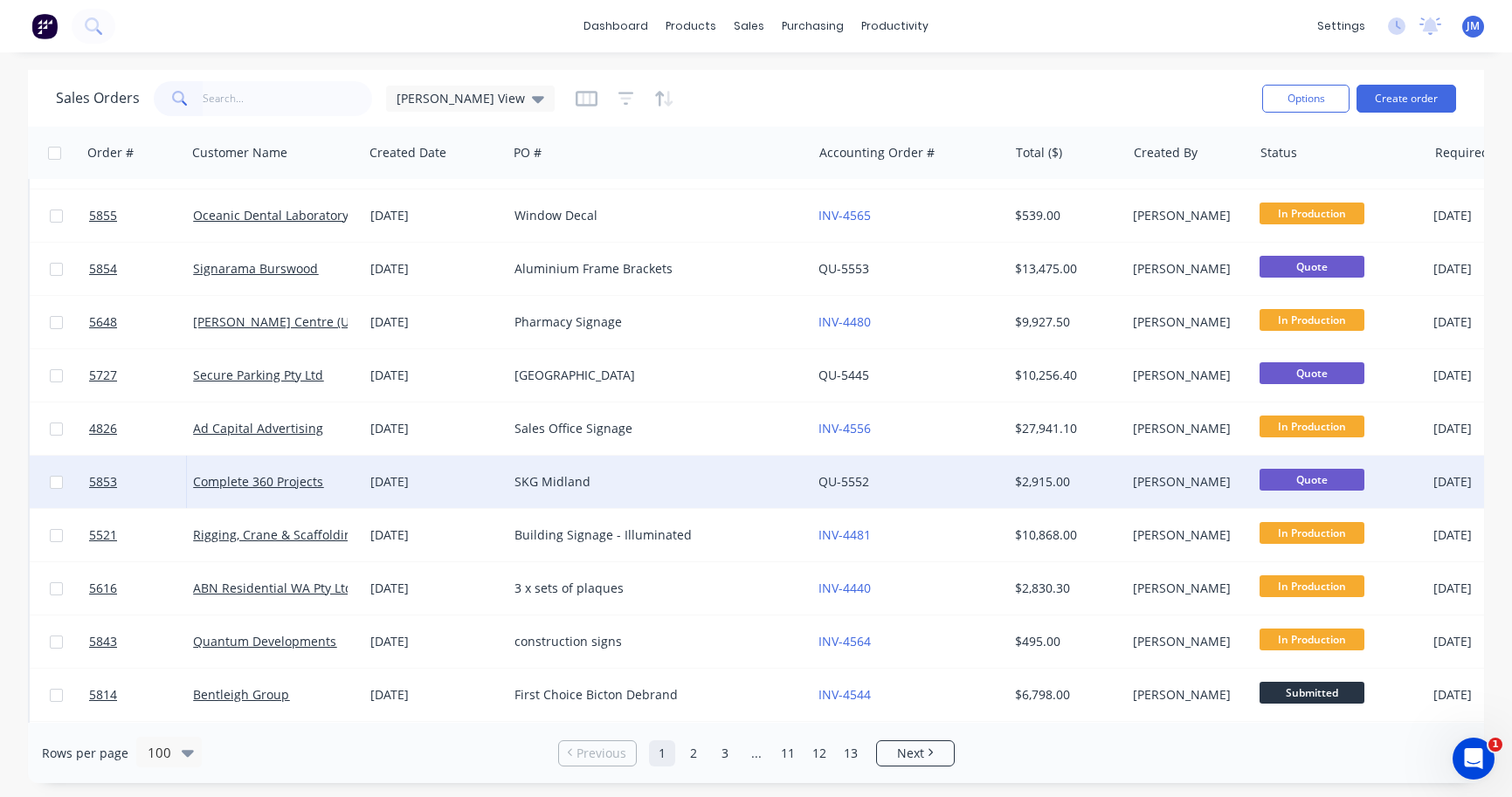
click at [535, 482] on div "SKG Midland" at bounding box center [652, 481] width 276 height 17
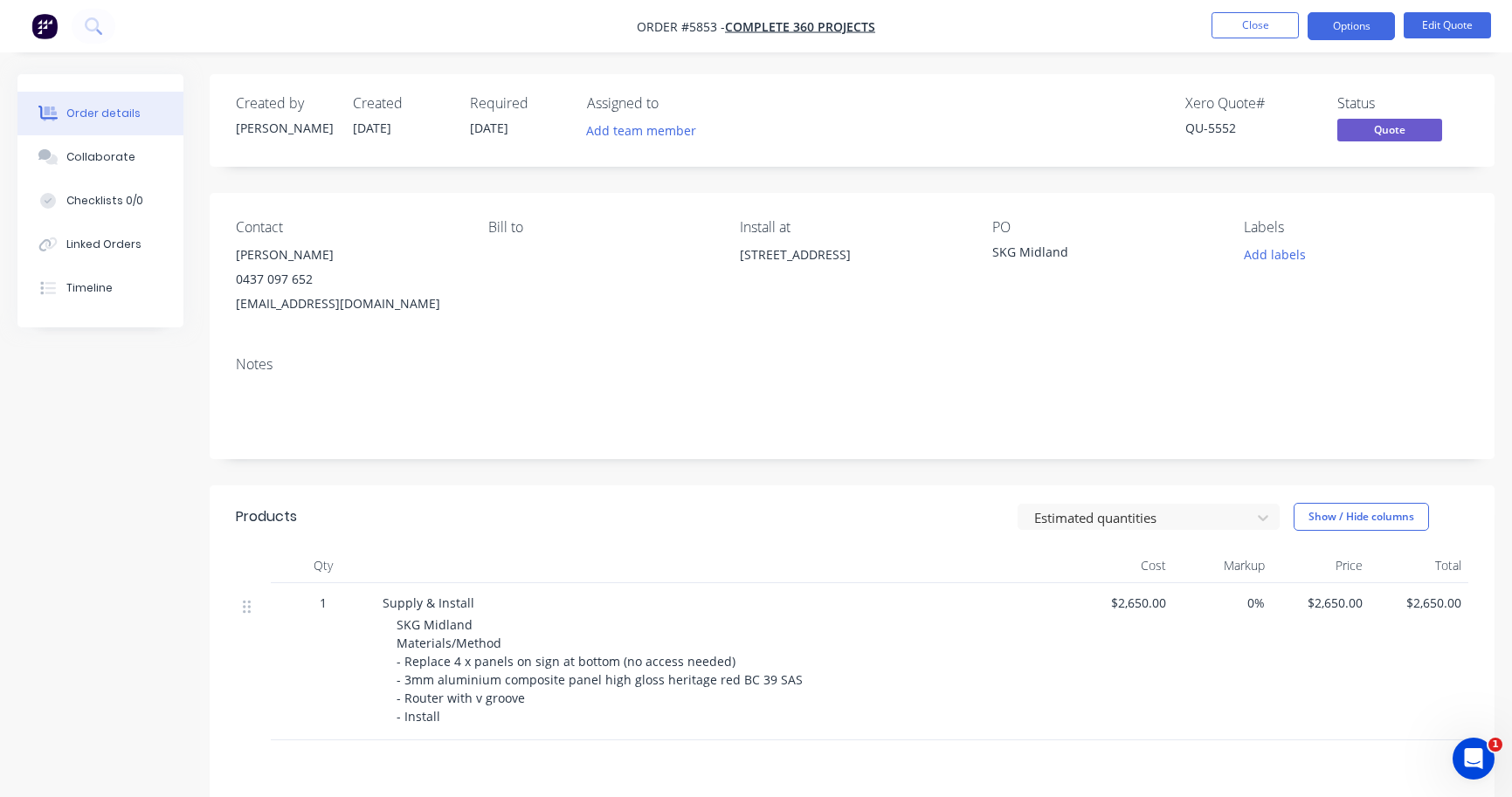
click at [672, 675] on span "SKG Midland Materials/Method - Replace 4 x panels on sign at bottom (no access …" at bounding box center [600, 670] width 406 height 108
click at [480, 684] on span "SKG Midland Materials/Method - Replace 4 x panels on sign at bottom (no access …" at bounding box center [600, 670] width 406 height 108
click at [1458, 28] on button "Edit Quote" at bounding box center [1447, 24] width 87 height 26
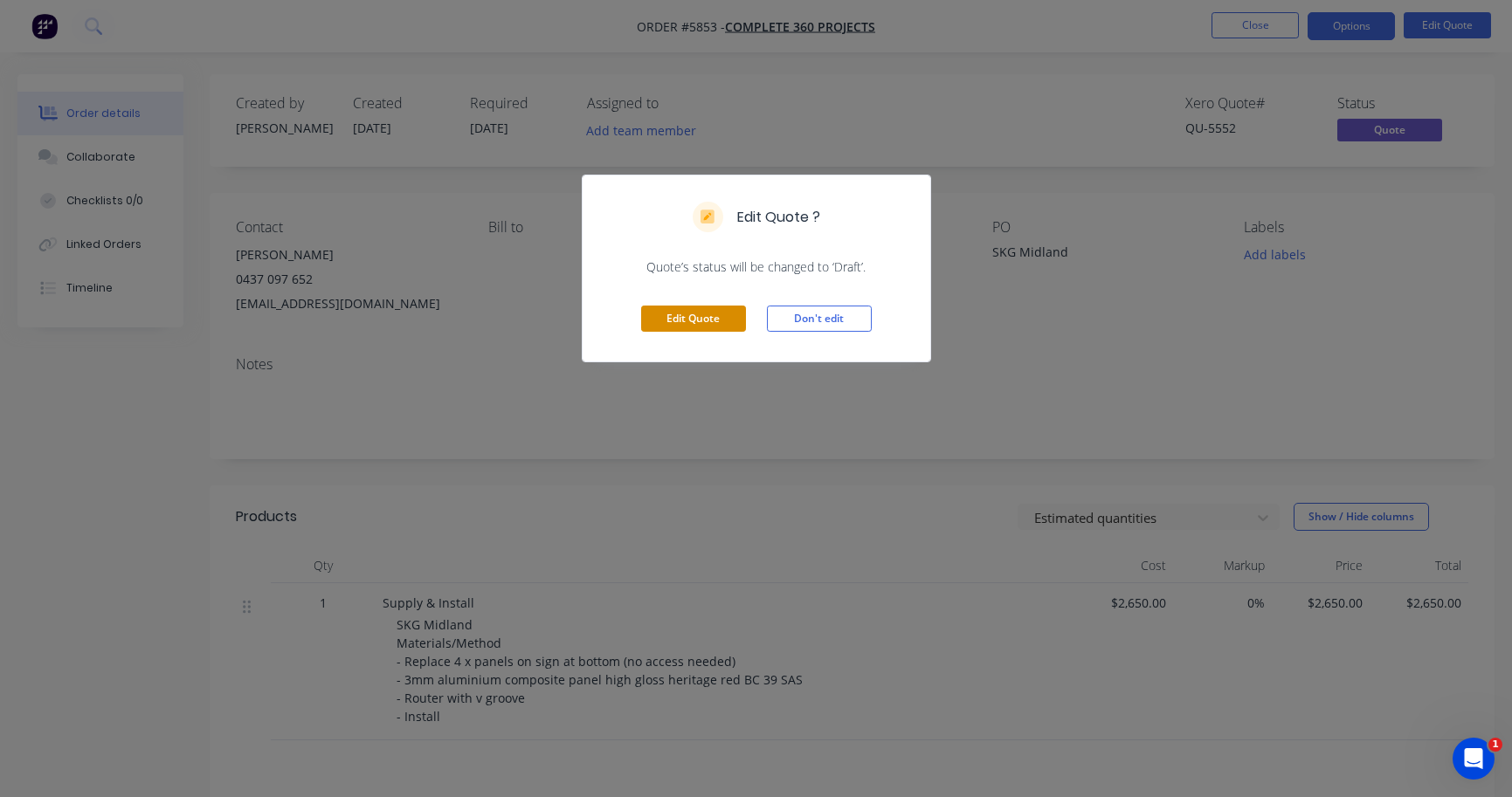
click at [696, 313] on button "Edit Quote" at bounding box center [694, 318] width 105 height 26
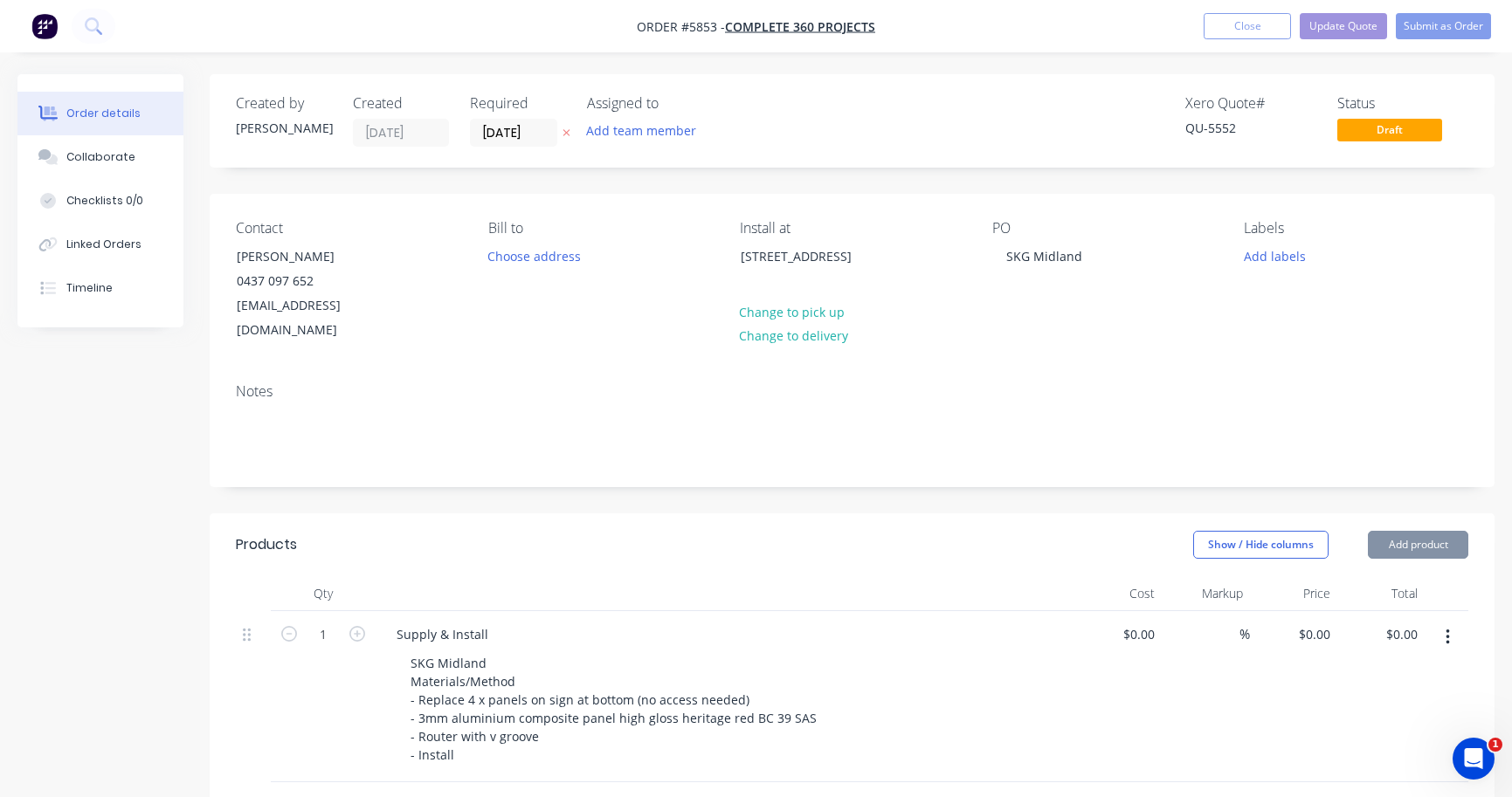
type input "$2,650.00"
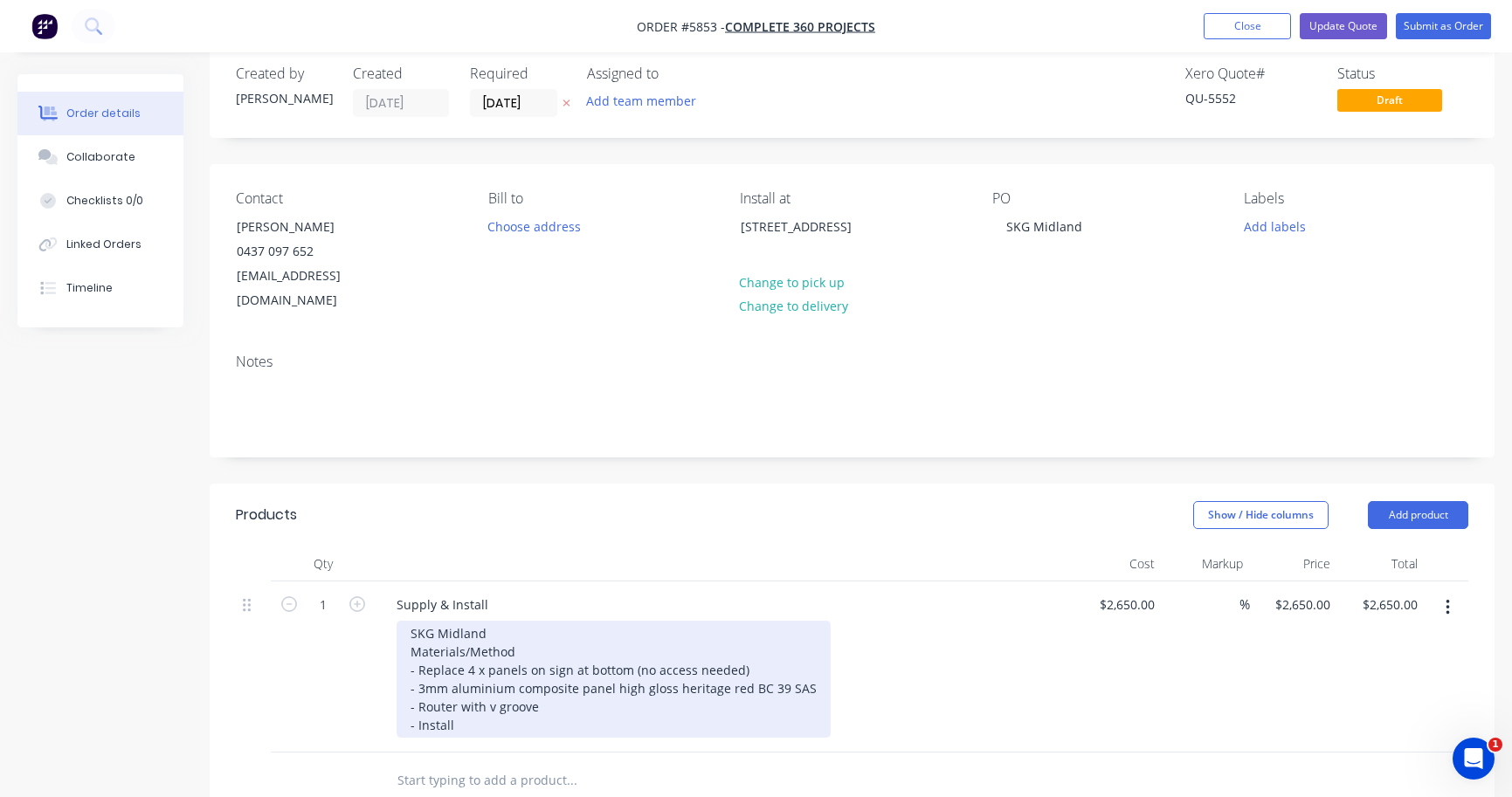
scroll to position [29, 0]
click at [729, 656] on div "SKG Midland Materials/Method - Replace 4 x panels on sign at bottom (no access …" at bounding box center [613, 680] width 434 height 117
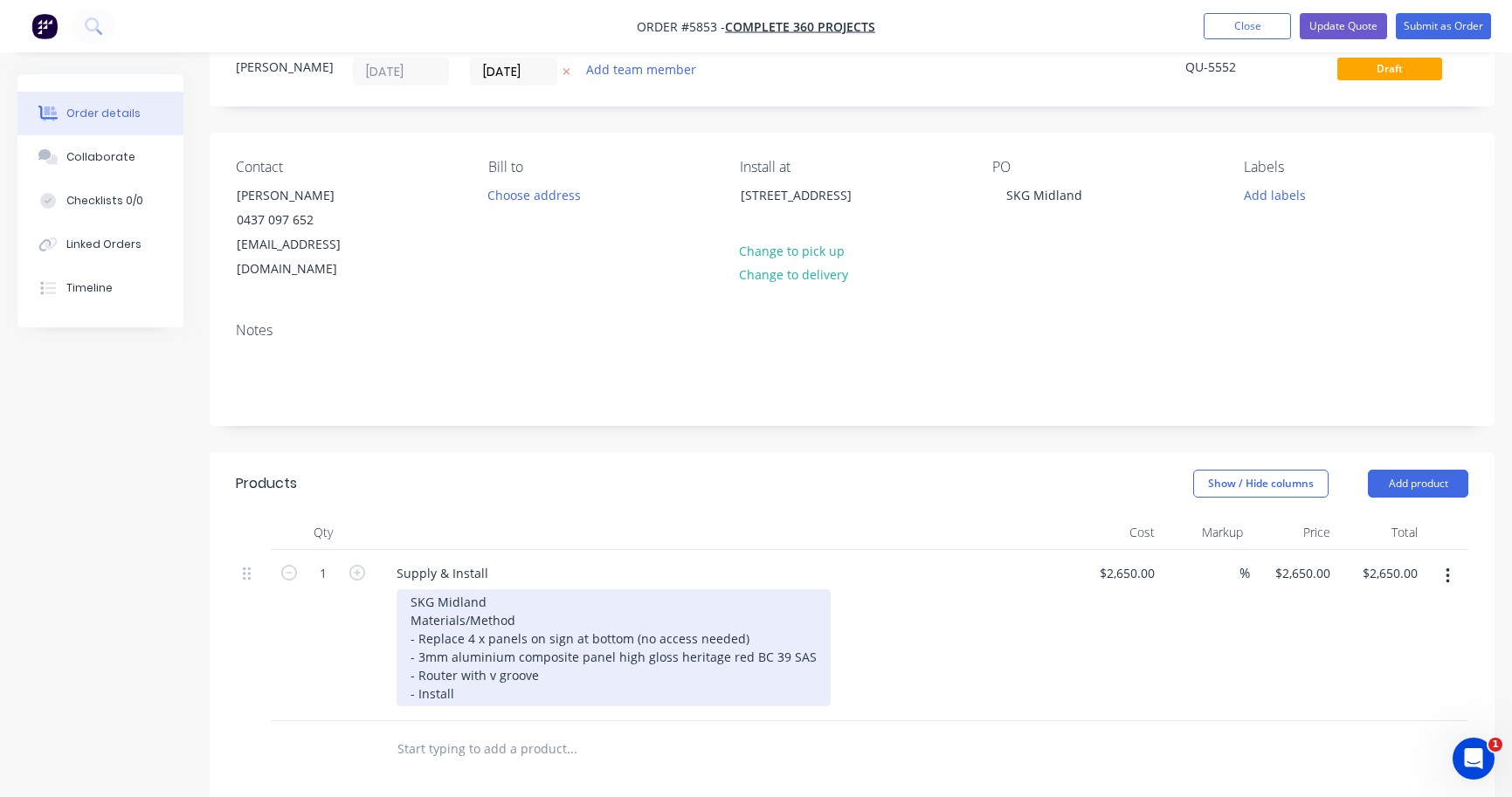
scroll to position [69, 0]
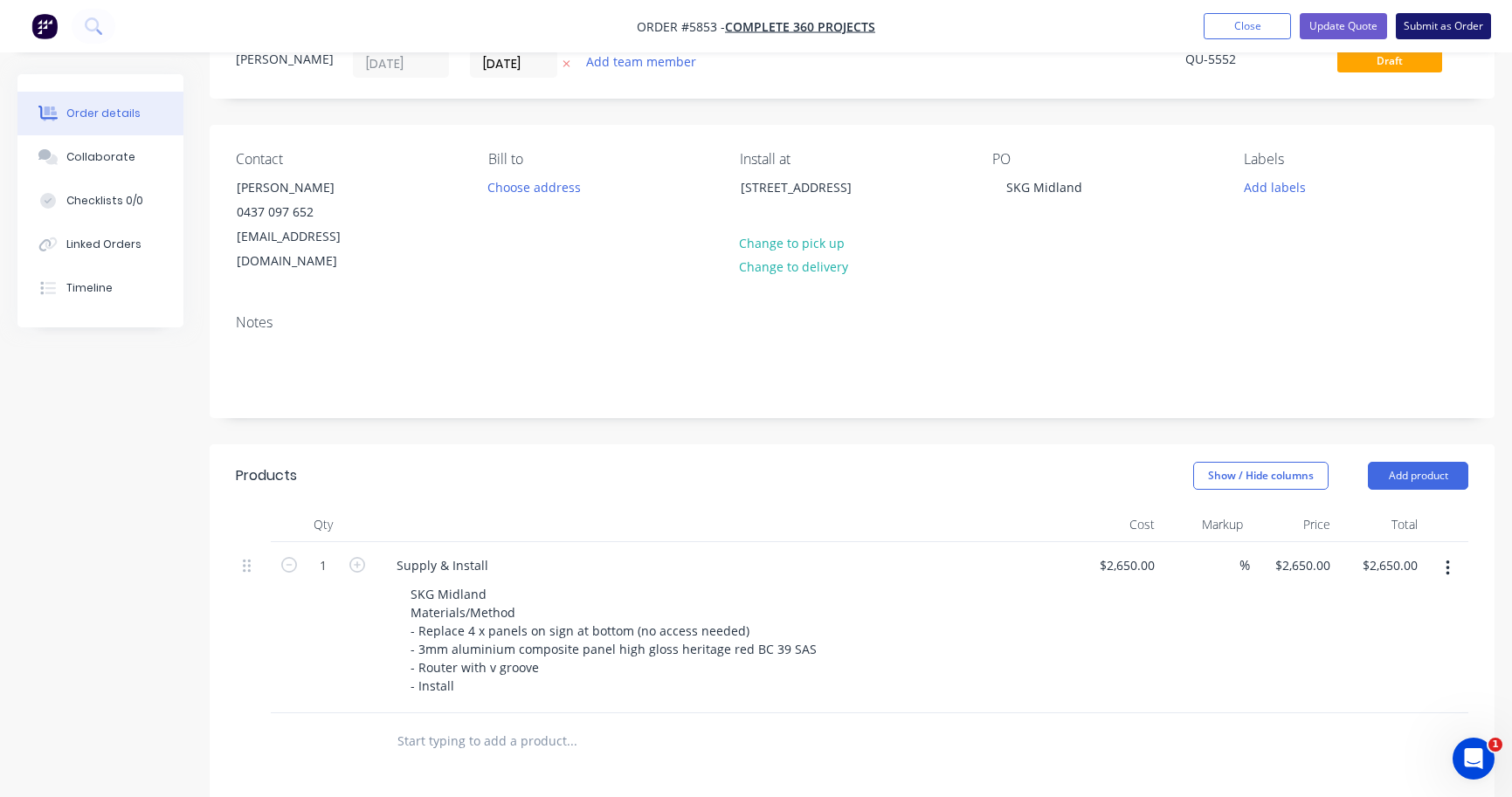
click at [1452, 19] on button "Submit as Order" at bounding box center [1443, 25] width 95 height 26
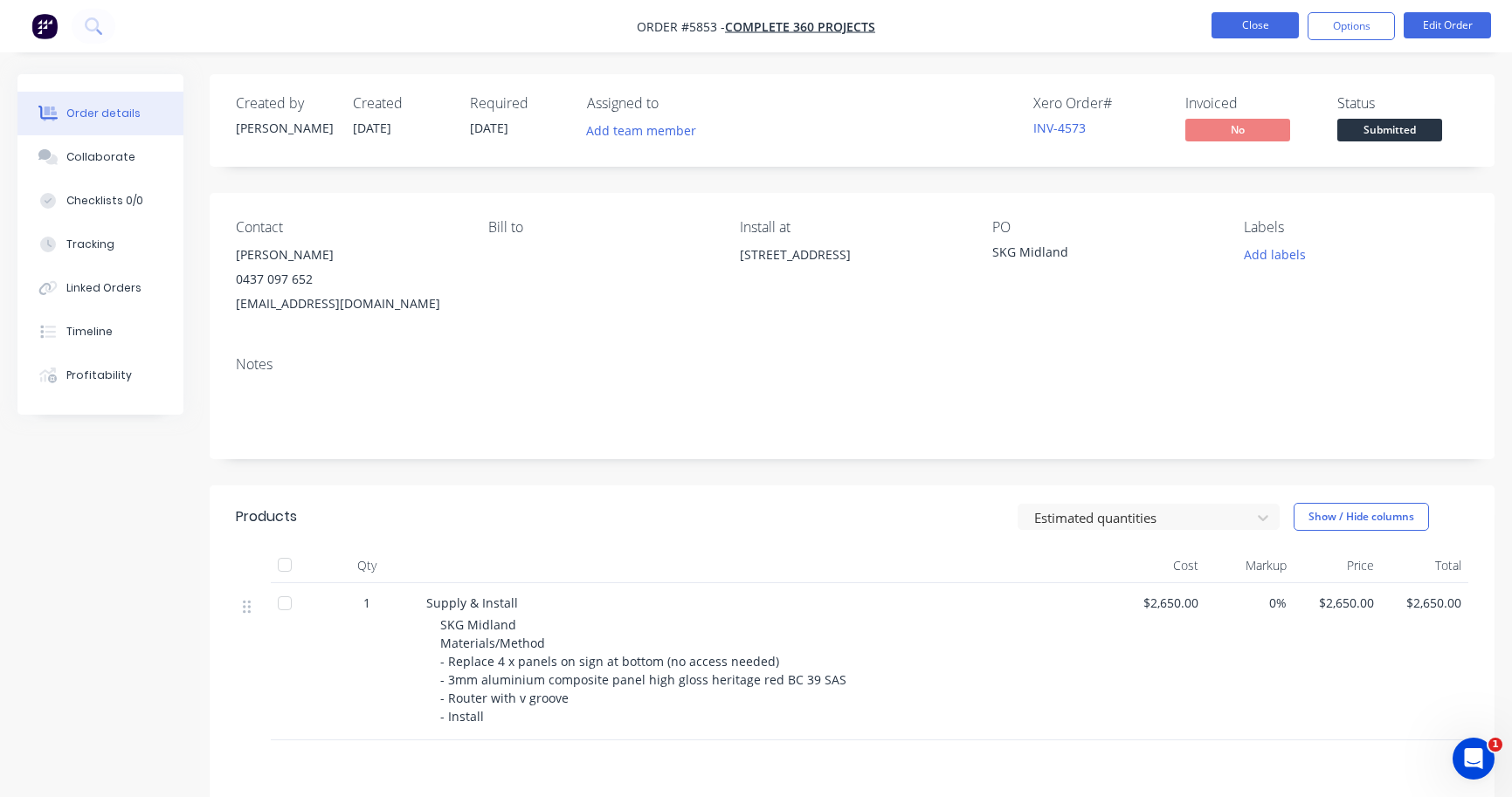
click at [1253, 37] on button "Close" at bounding box center [1254, 24] width 87 height 26
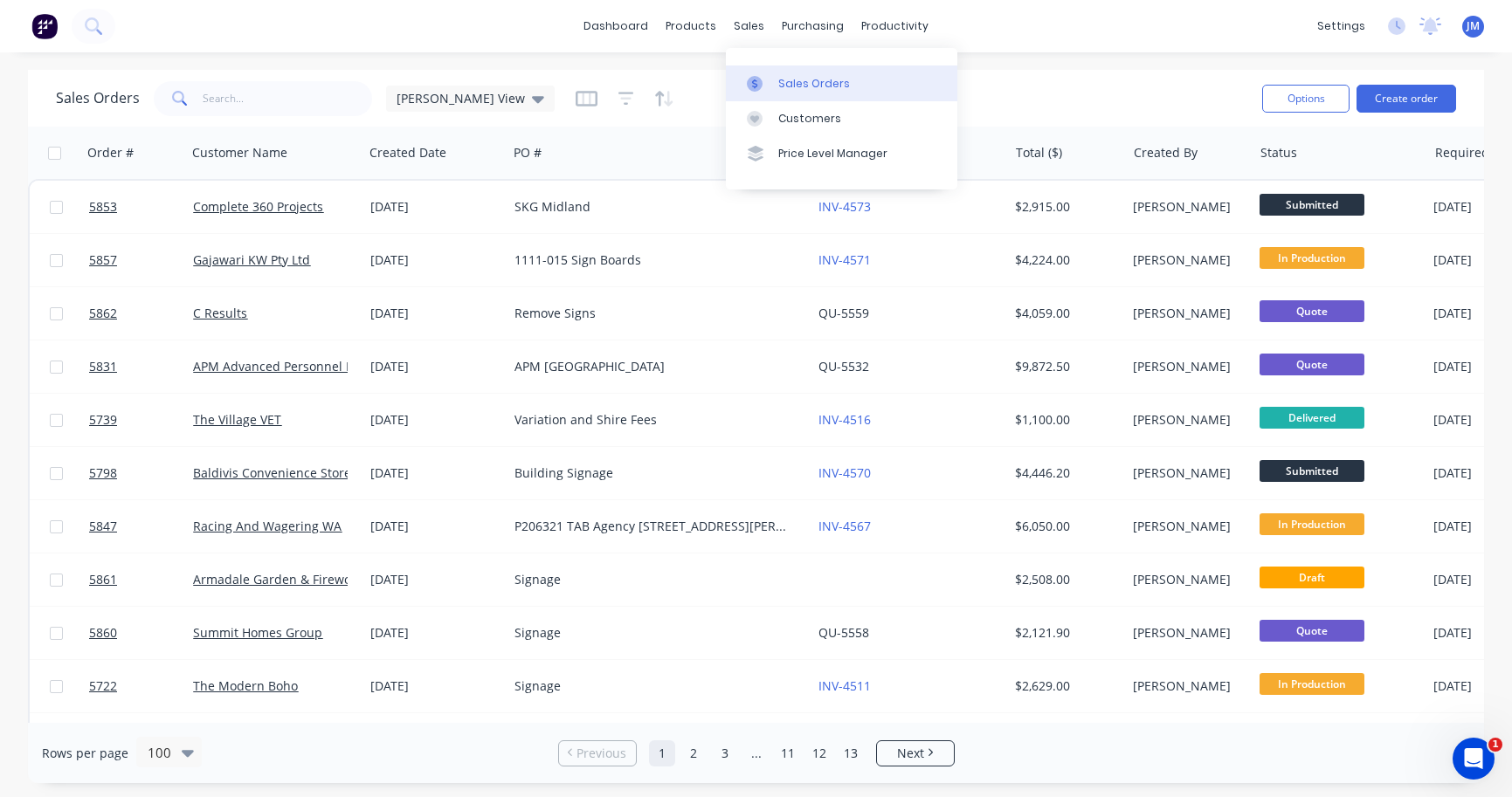
click at [795, 85] on div "Sales Orders" at bounding box center [814, 83] width 72 height 15
click at [317, 98] on input "text" at bounding box center [288, 99] width 171 height 35
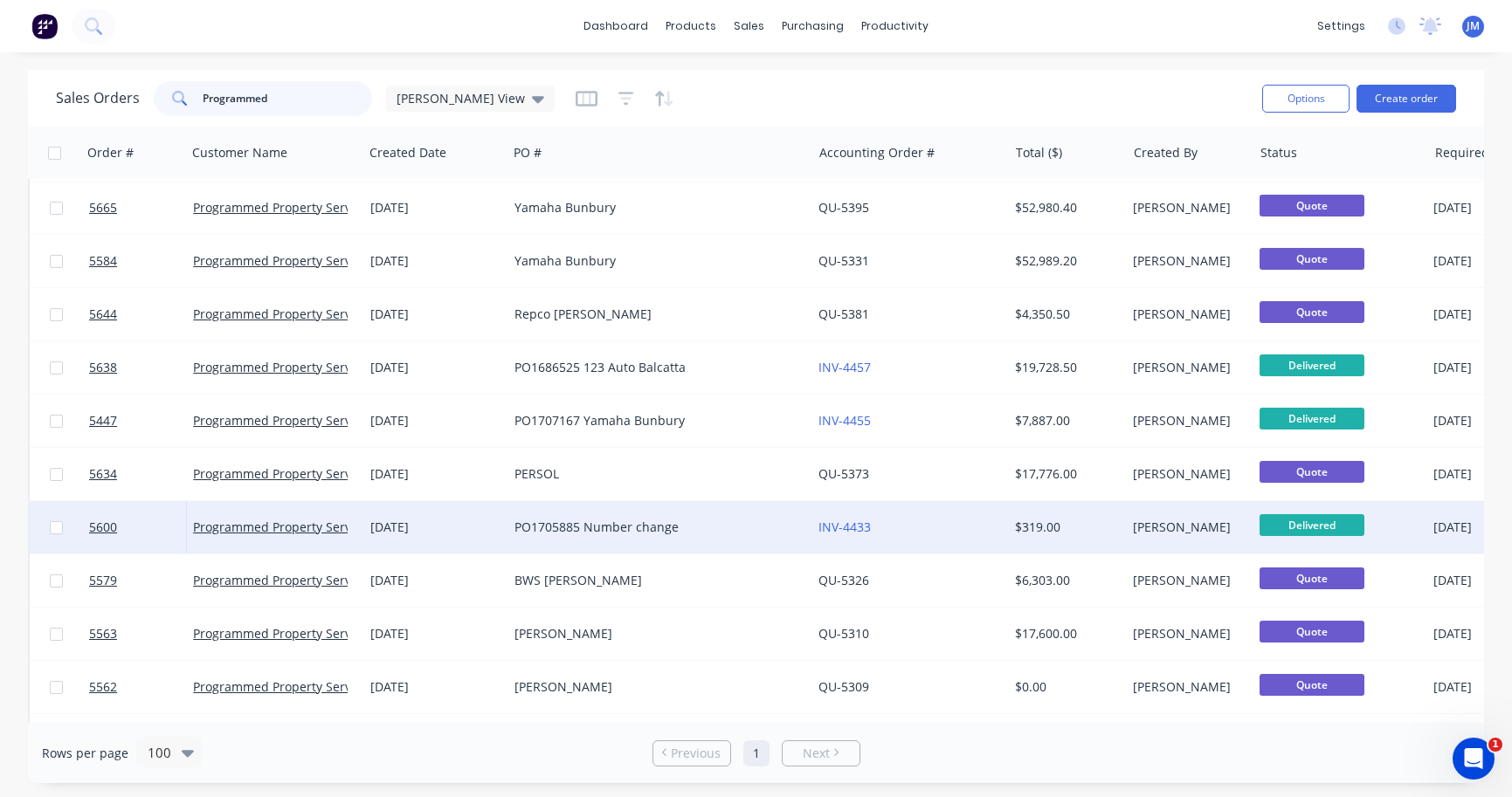
scroll to position [268, 0]
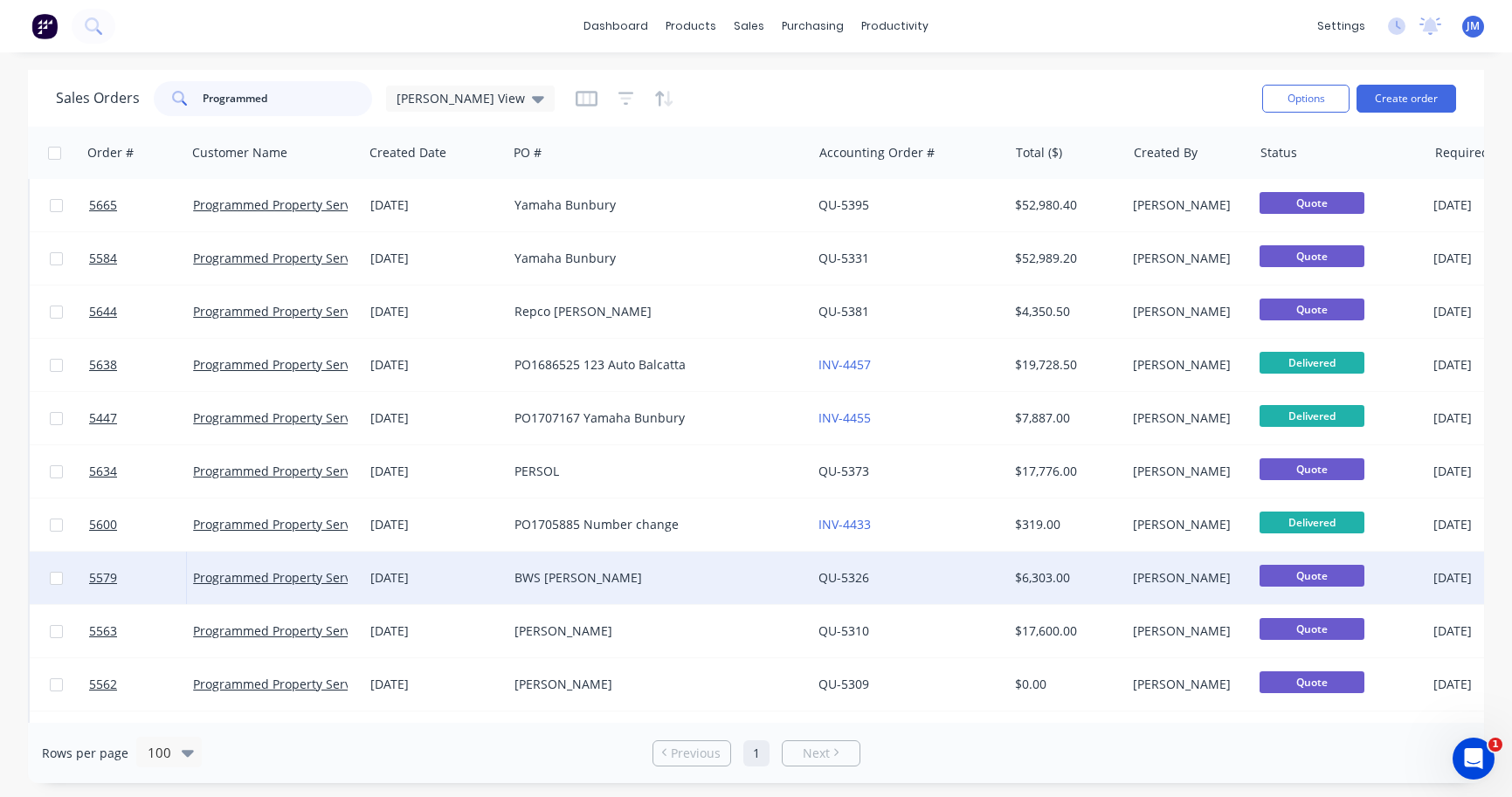
type input "Programmed"
click at [678, 578] on div "BWS [PERSON_NAME]" at bounding box center [652, 578] width 276 height 17
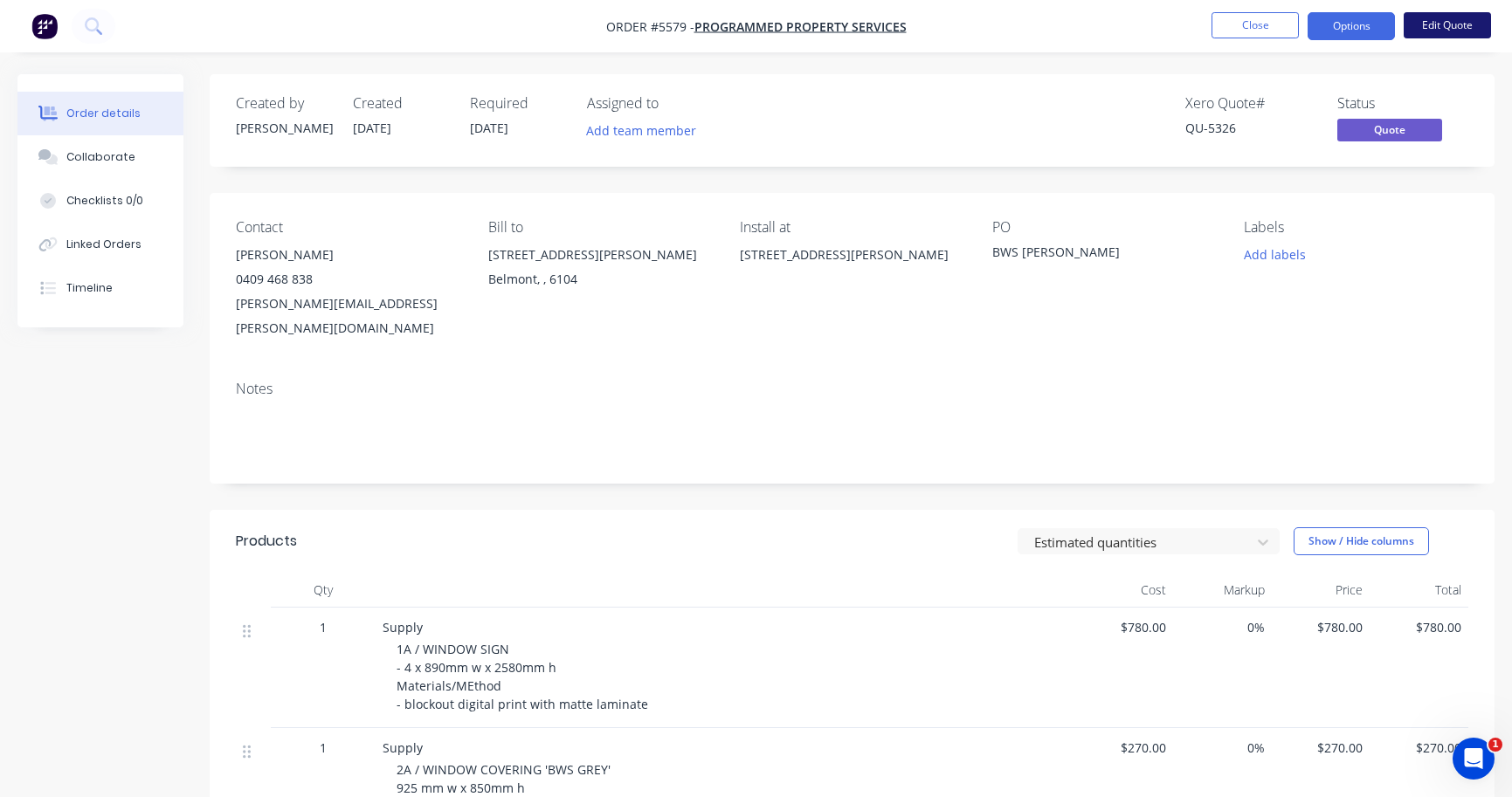
click at [1455, 35] on button "Edit Quote" at bounding box center [1447, 24] width 87 height 26
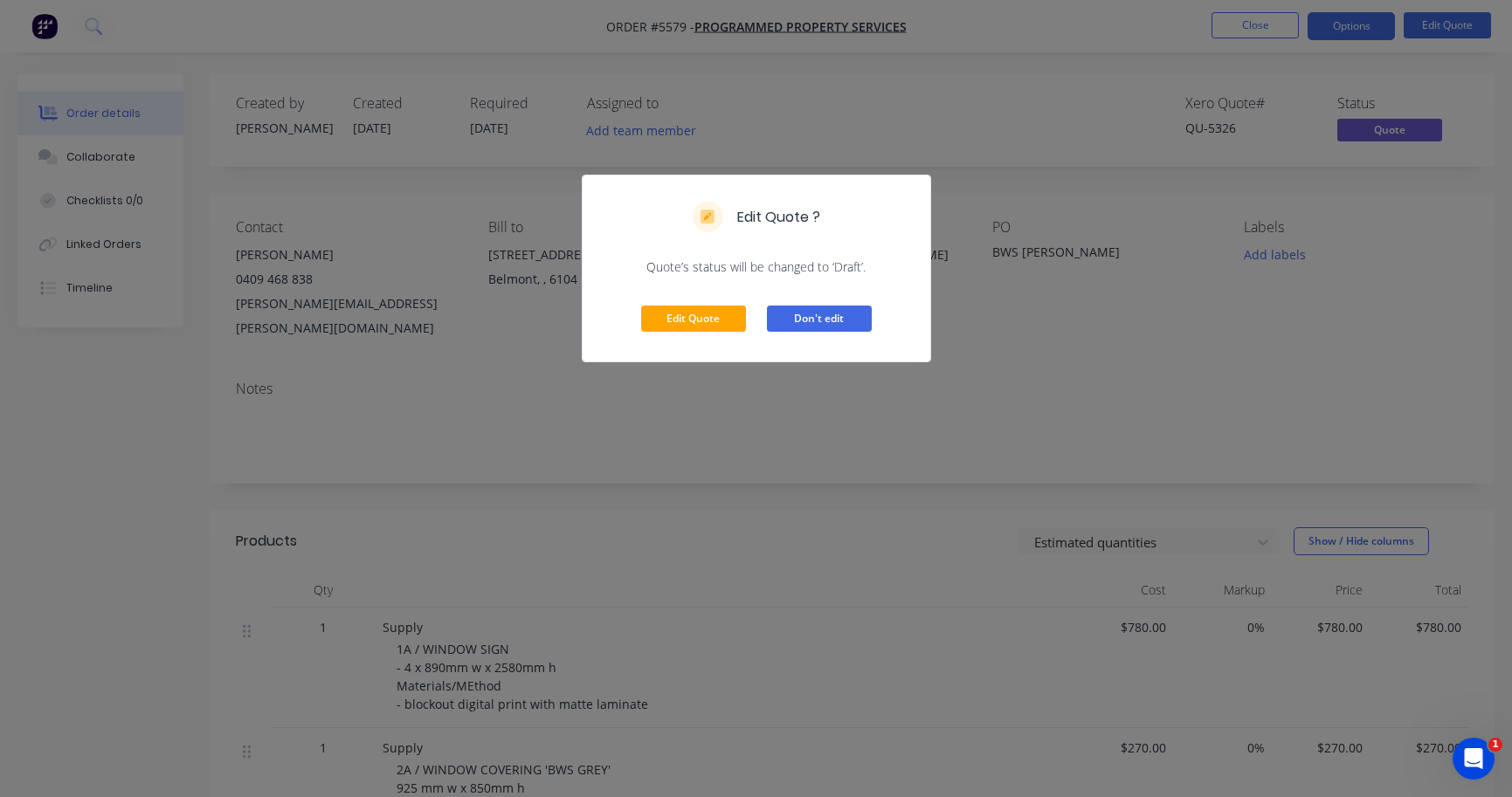
click at [818, 322] on button "Don't edit" at bounding box center [819, 318] width 105 height 26
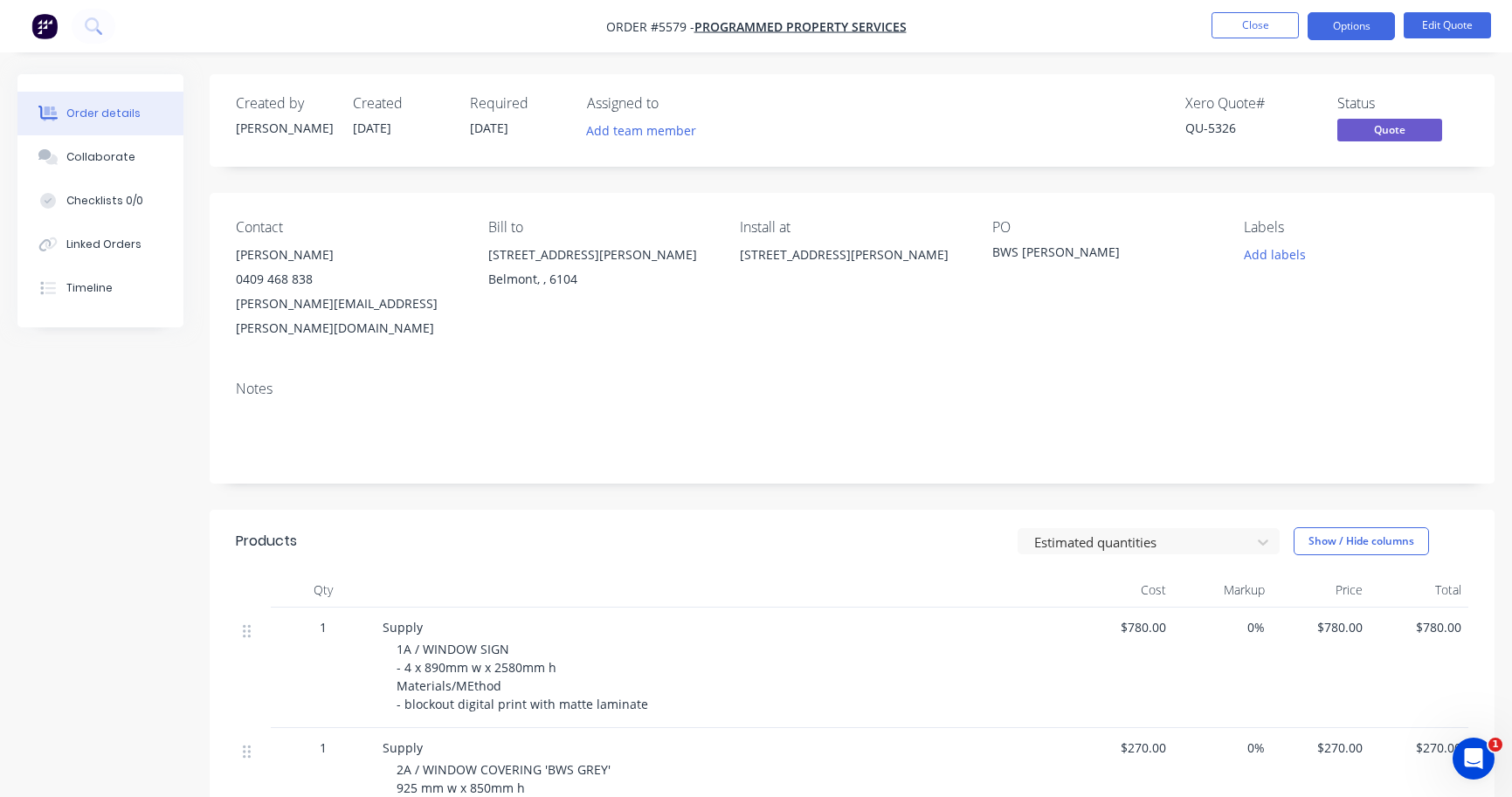
click at [998, 252] on div "BWS [PERSON_NAME]" at bounding box center [1101, 255] width 219 height 24
click at [1465, 25] on button "Edit Quote" at bounding box center [1447, 24] width 87 height 26
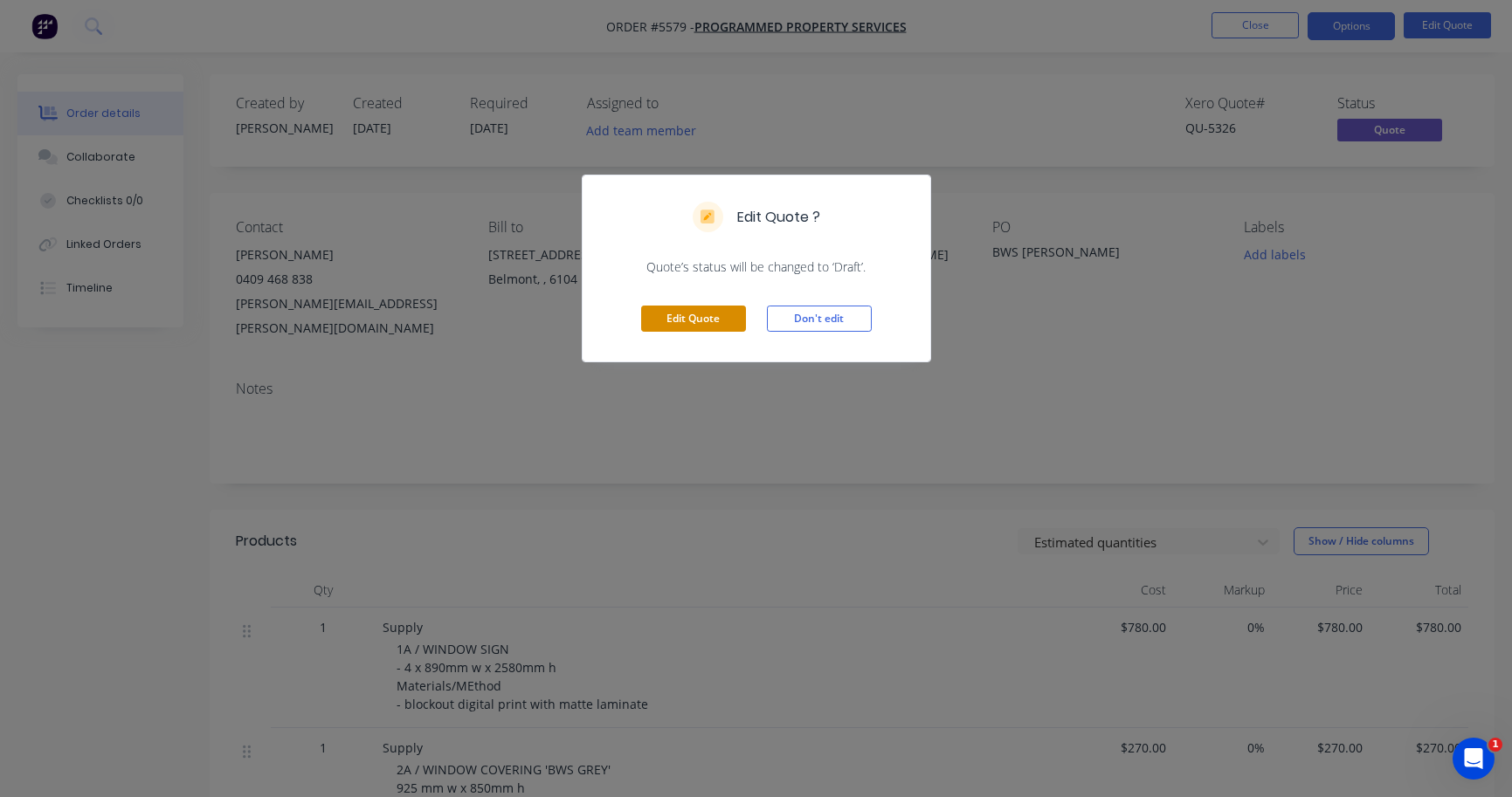
click at [706, 312] on button "Edit Quote" at bounding box center [694, 318] width 105 height 26
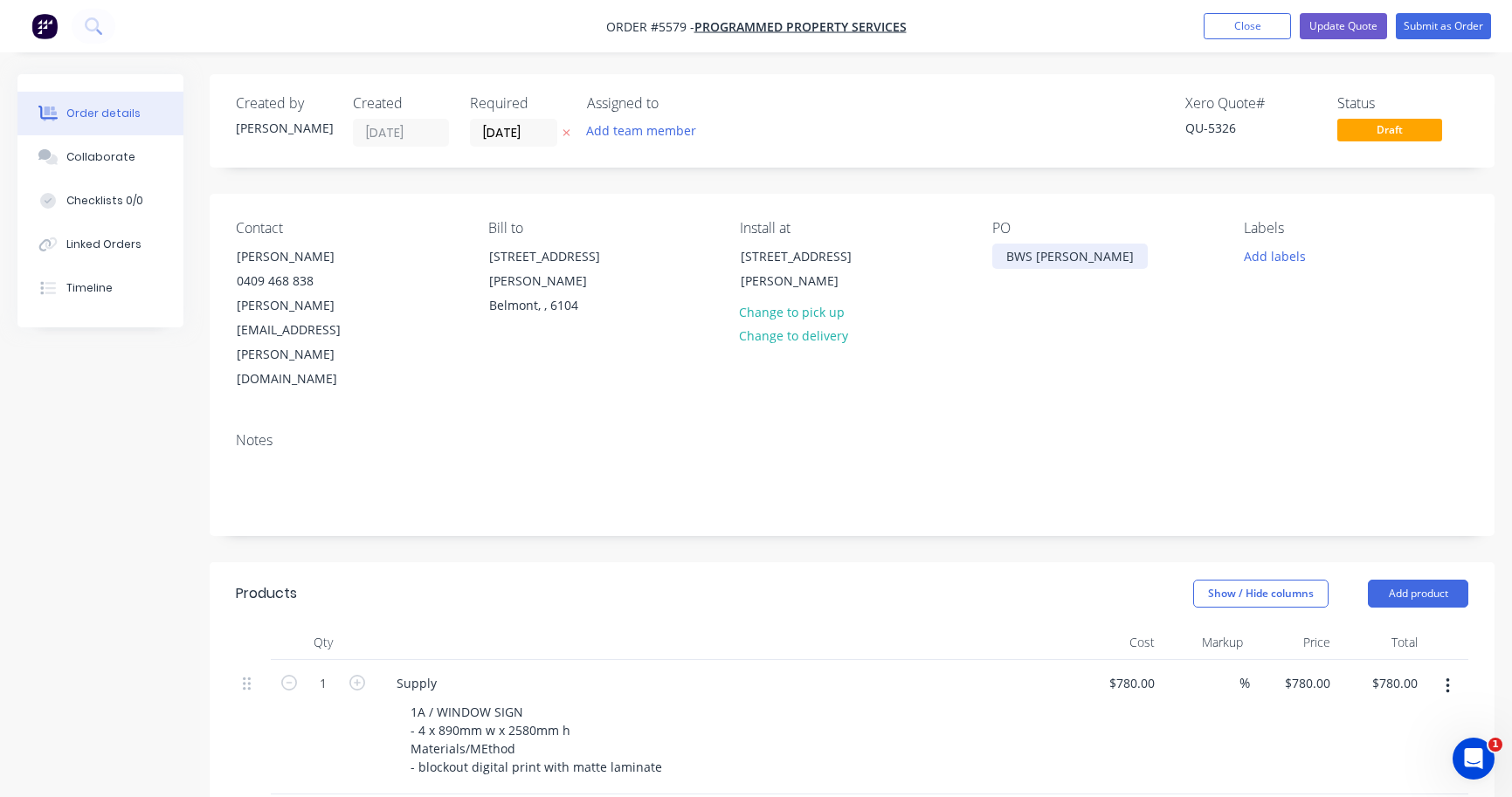
click at [998, 250] on div "BWS [PERSON_NAME]" at bounding box center [1069, 257] width 155 height 25
paste div
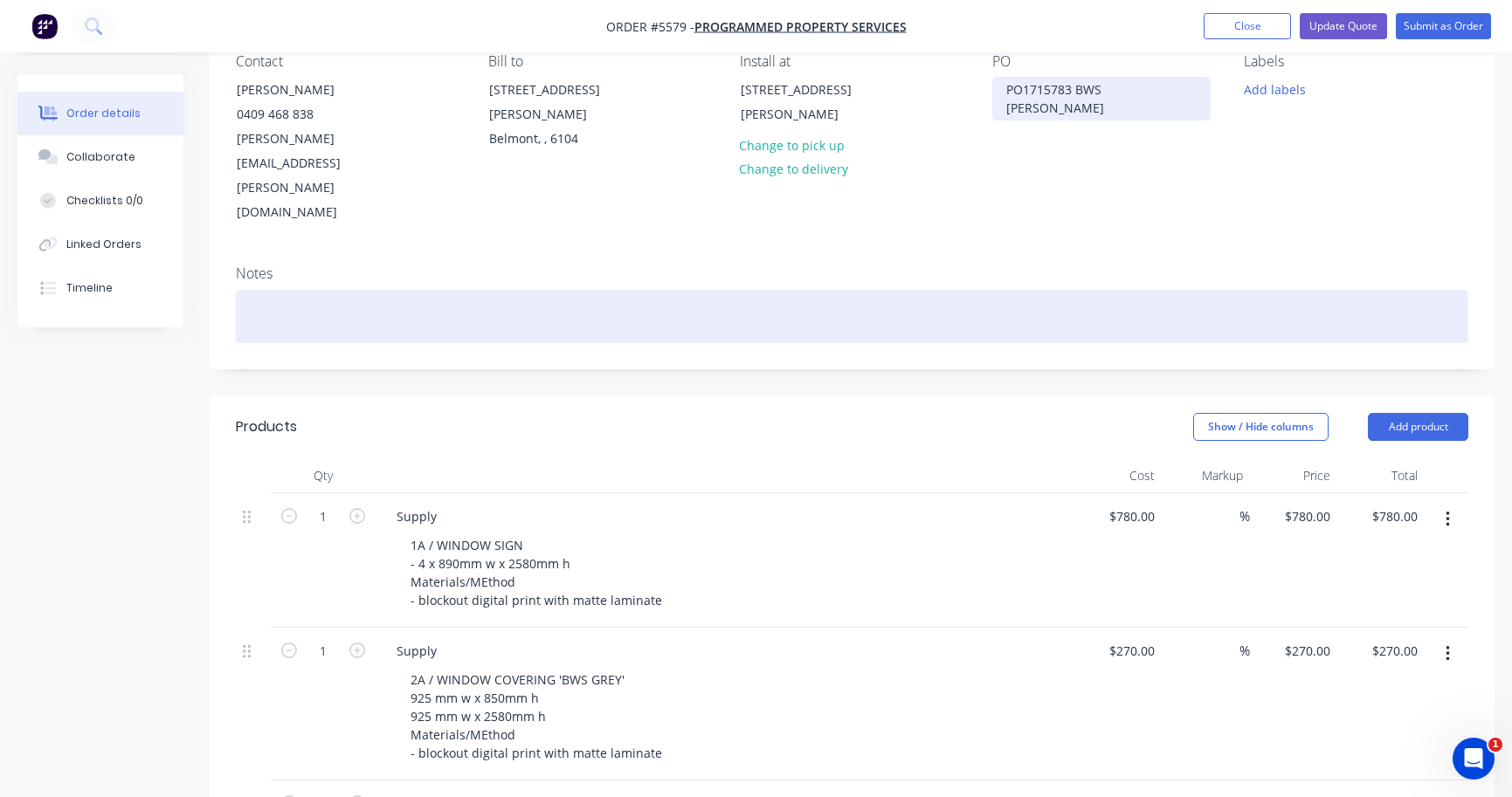
scroll to position [179, 0]
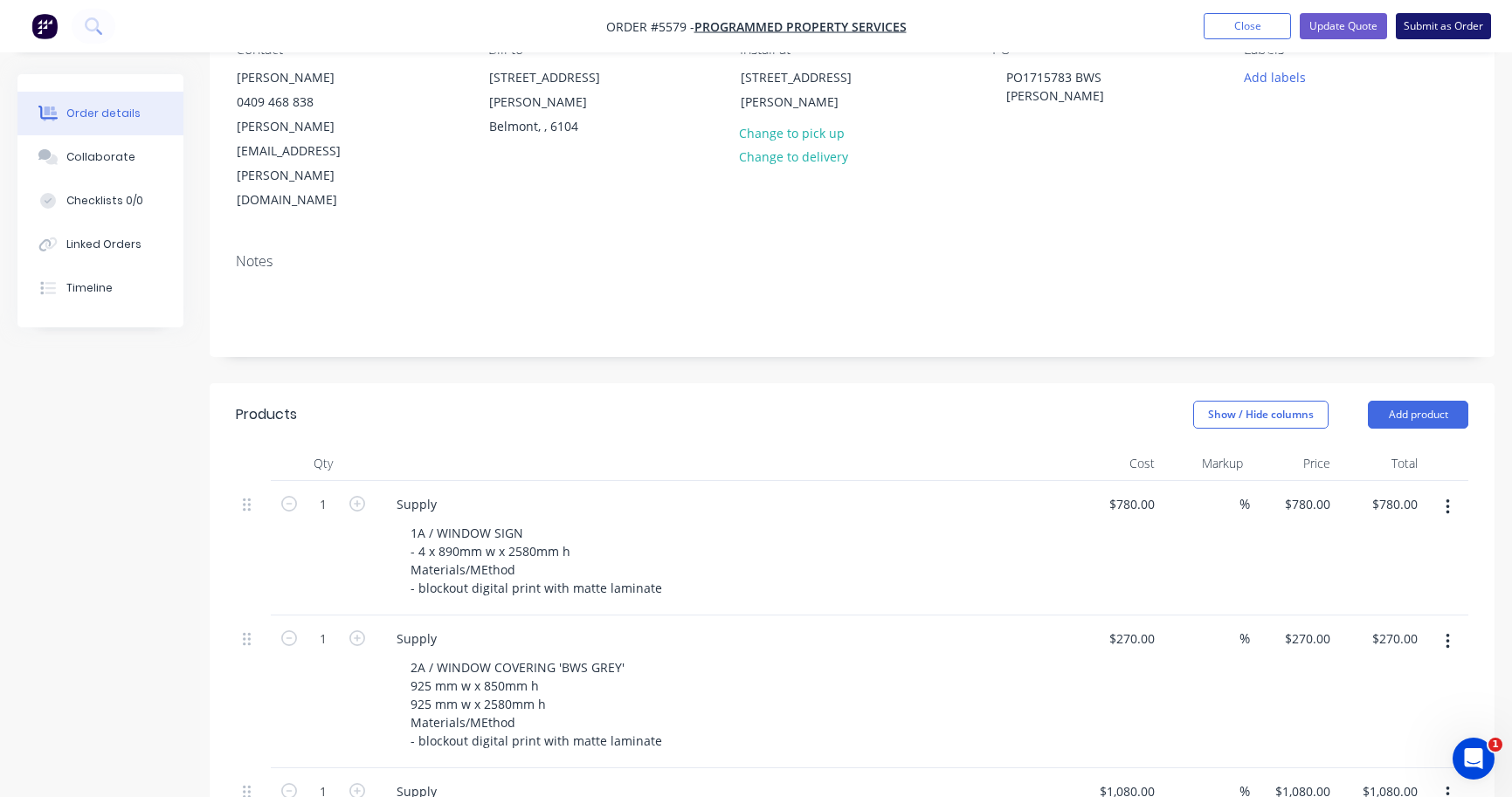
click at [1449, 28] on button "Submit as Order" at bounding box center [1443, 25] width 95 height 26
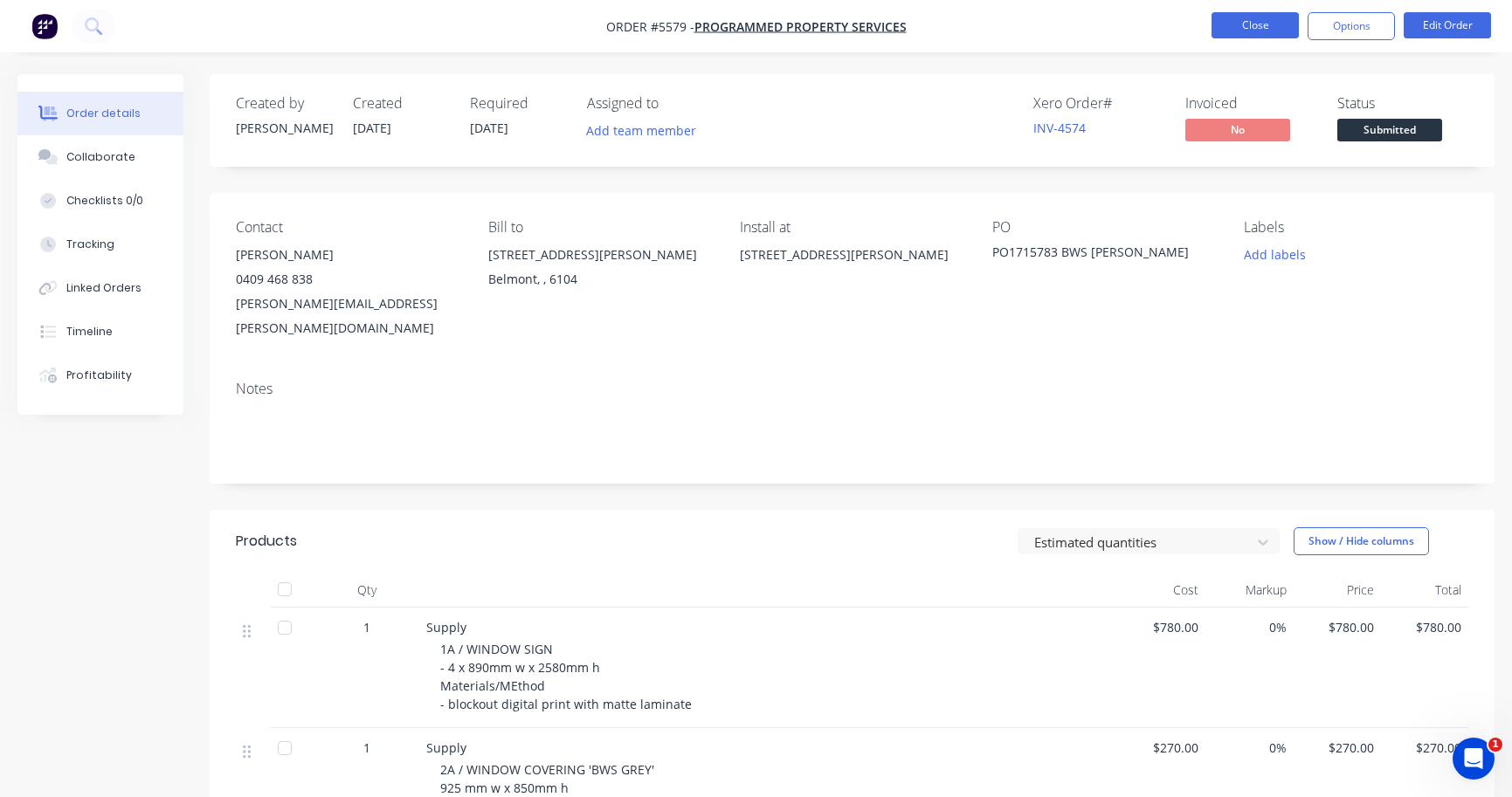
click at [1265, 27] on button "Close" at bounding box center [1254, 24] width 87 height 26
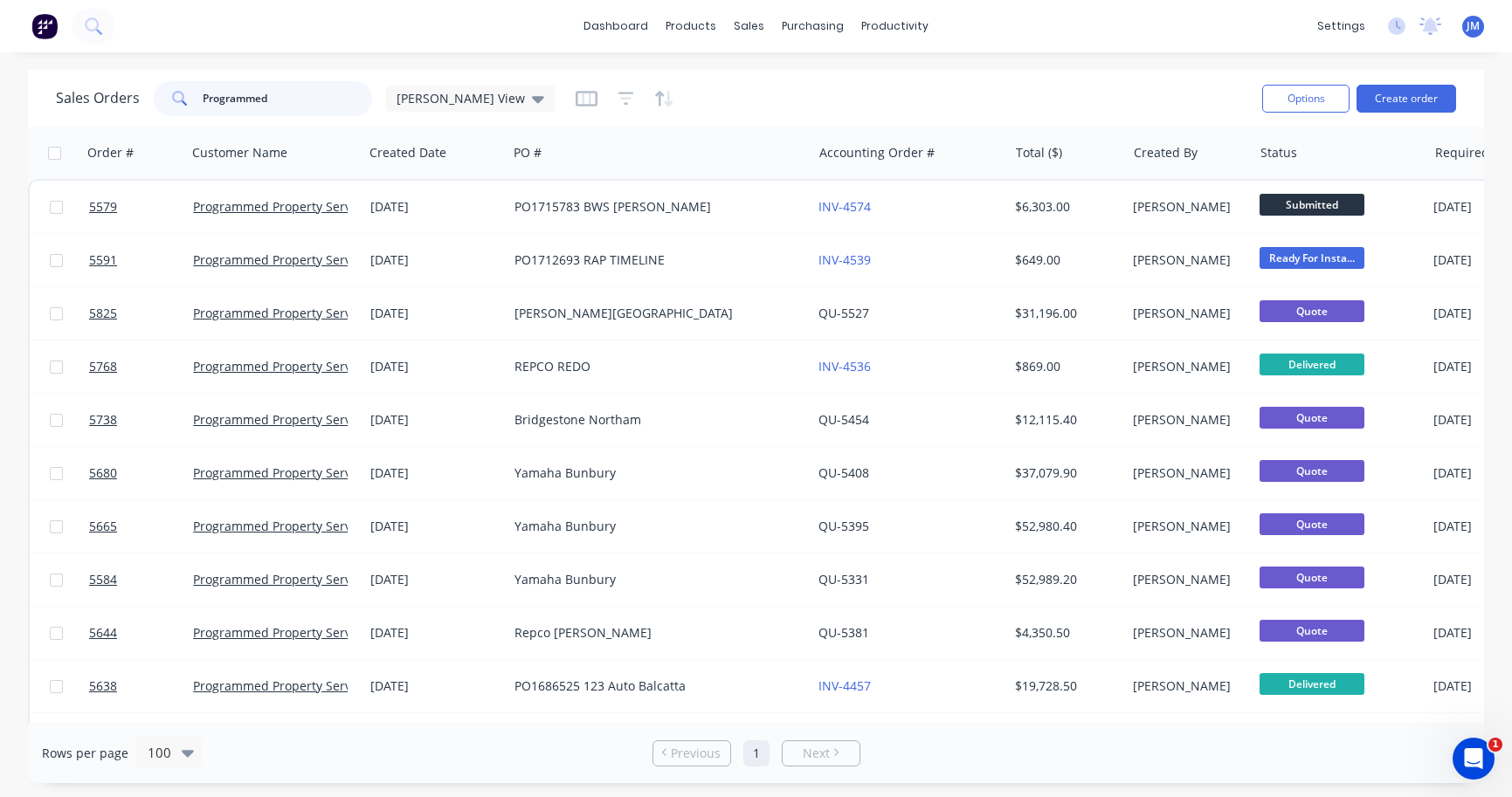
click at [281, 103] on input "Programmed" at bounding box center [288, 99] width 171 height 35
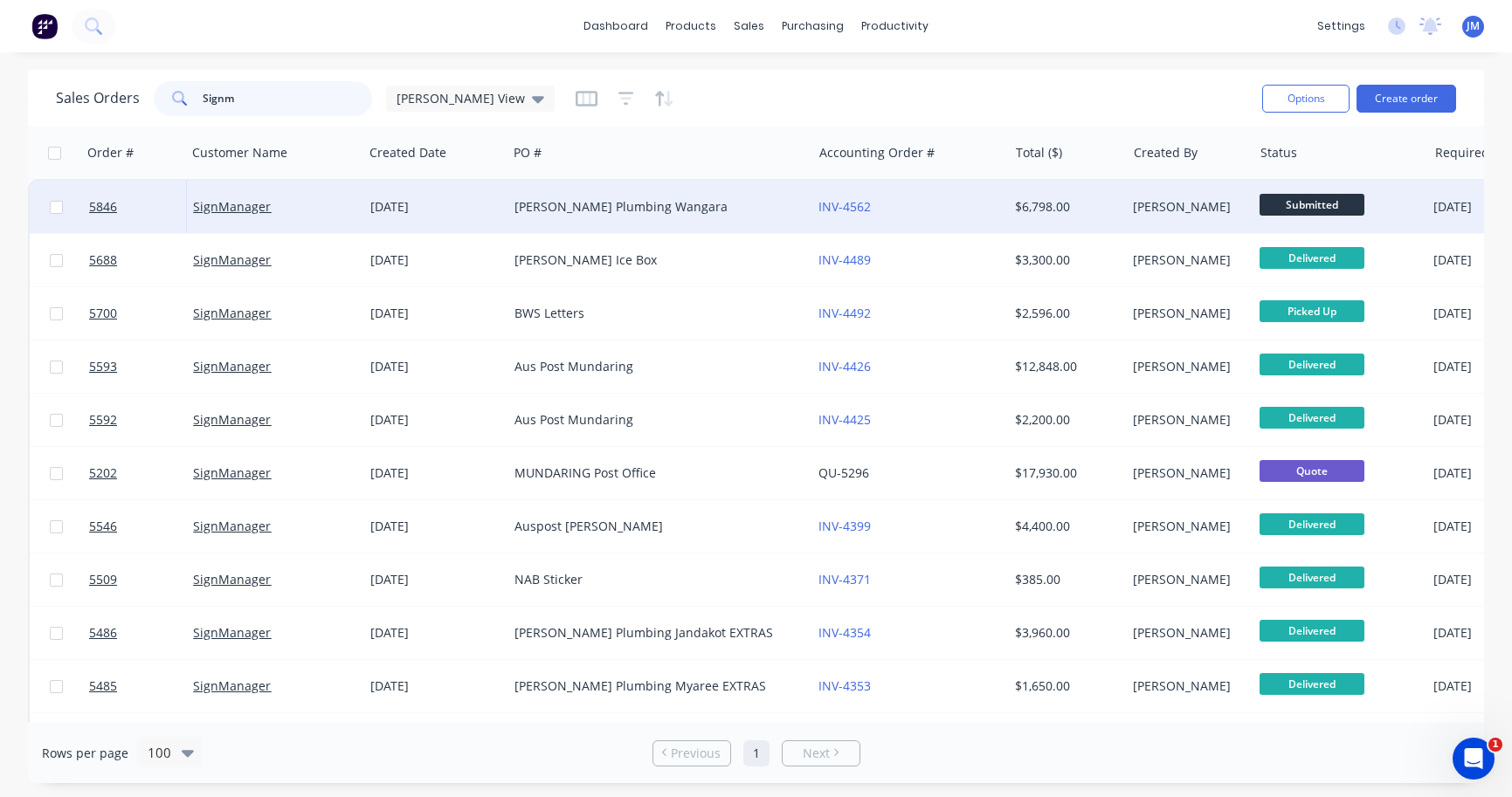
type input "Signm"
click at [485, 200] on div "[DATE]" at bounding box center [434, 207] width 130 height 17
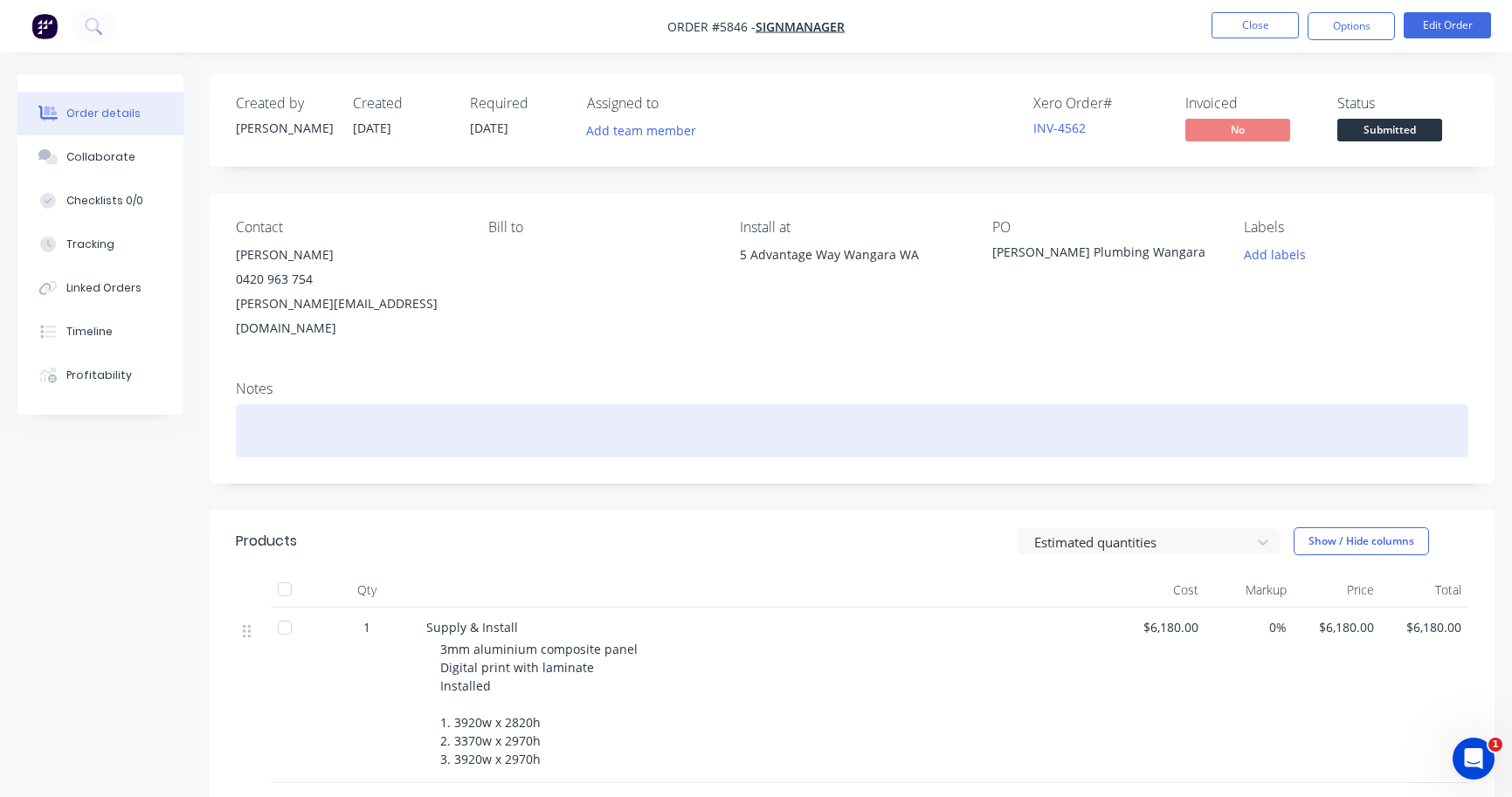
click at [297, 410] on div at bounding box center [852, 431] width 1233 height 53
paste div
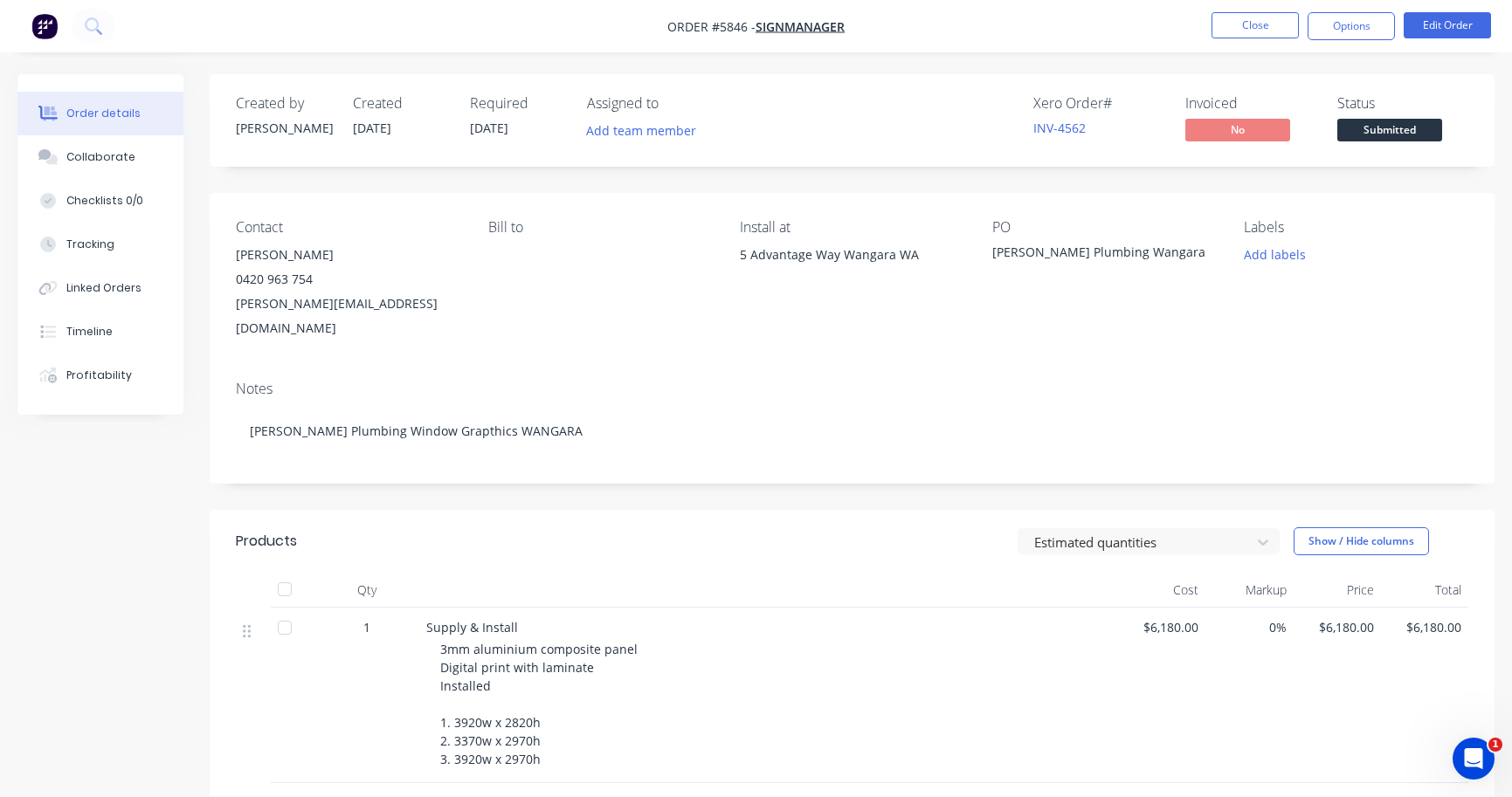
click at [508, 129] on span "[DATE]" at bounding box center [489, 128] width 38 height 16
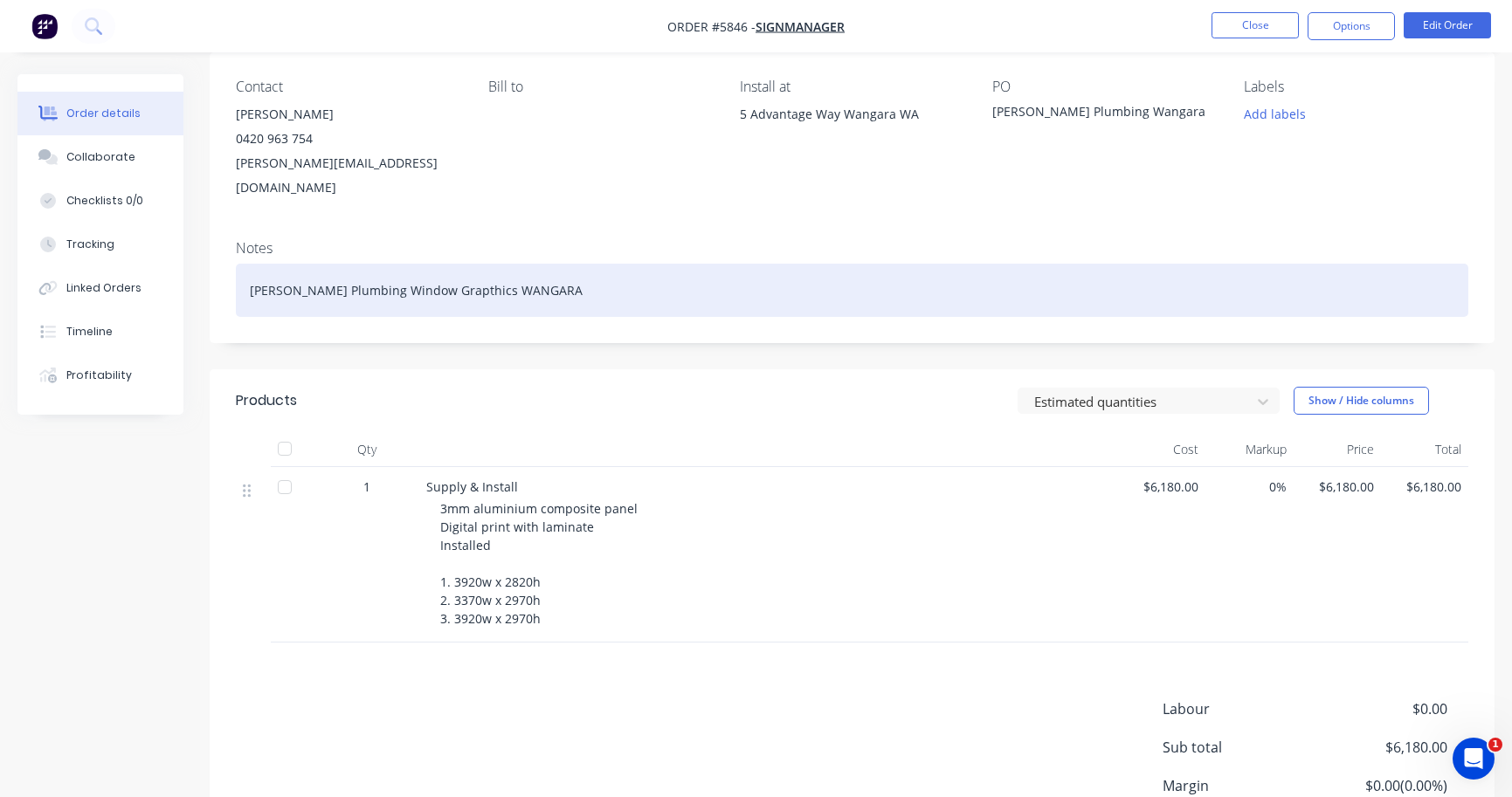
scroll to position [142, 0]
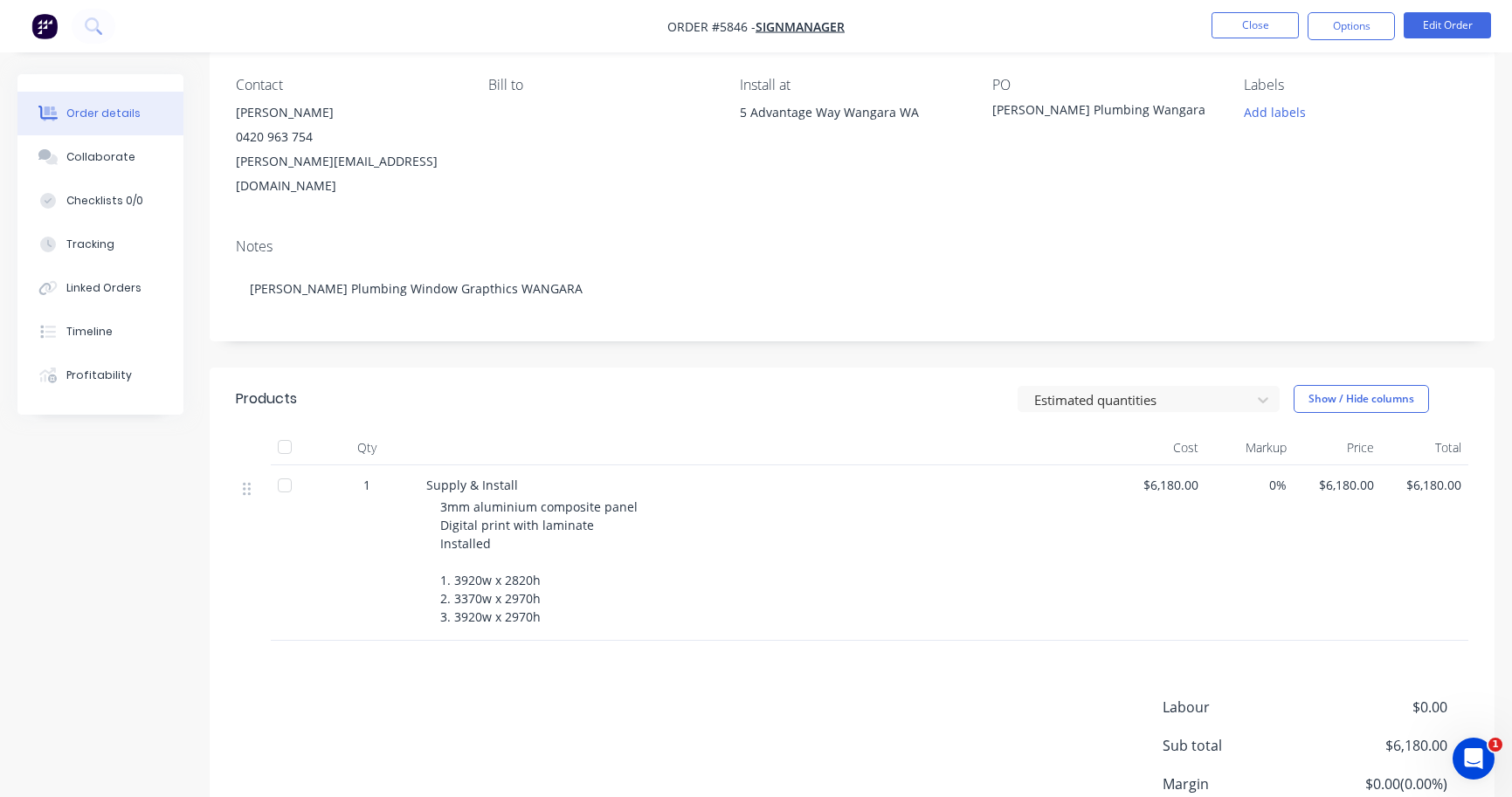
click at [540, 593] on div "3mm aluminium composite panel Digital print with laminate Installed 1. 3920w x …" at bounding box center [775, 562] width 670 height 129
drag, startPoint x: 536, startPoint y: 592, endPoint x: 437, endPoint y: 557, distance: 105.0
click at [437, 557] on div "Supply & Install 3mm aluminium composite panel Digital print with laminate Inst…" at bounding box center [768, 553] width 698 height 176
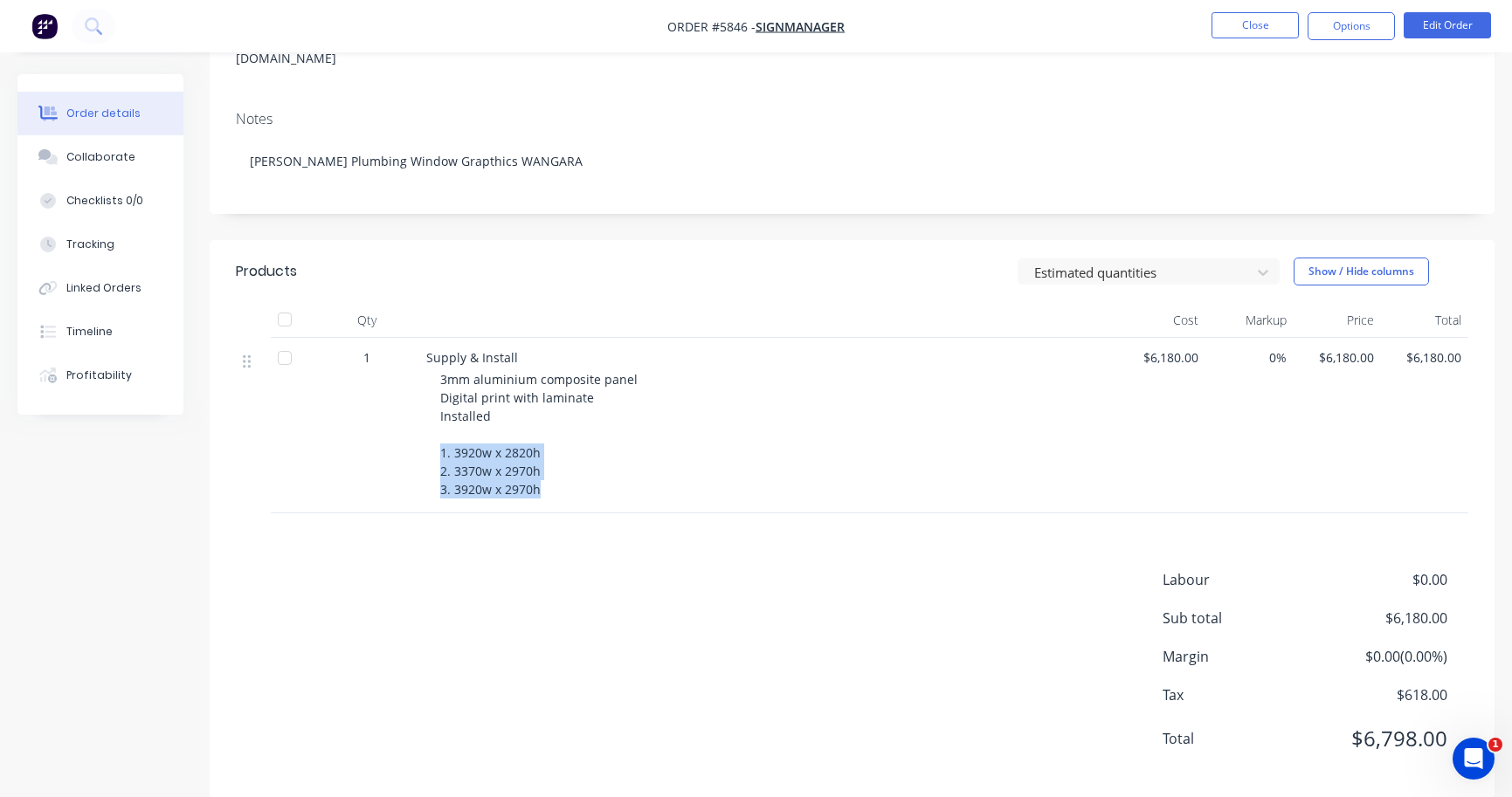
scroll to position [271, 0]
click at [1441, 34] on button "Edit Order" at bounding box center [1447, 24] width 87 height 26
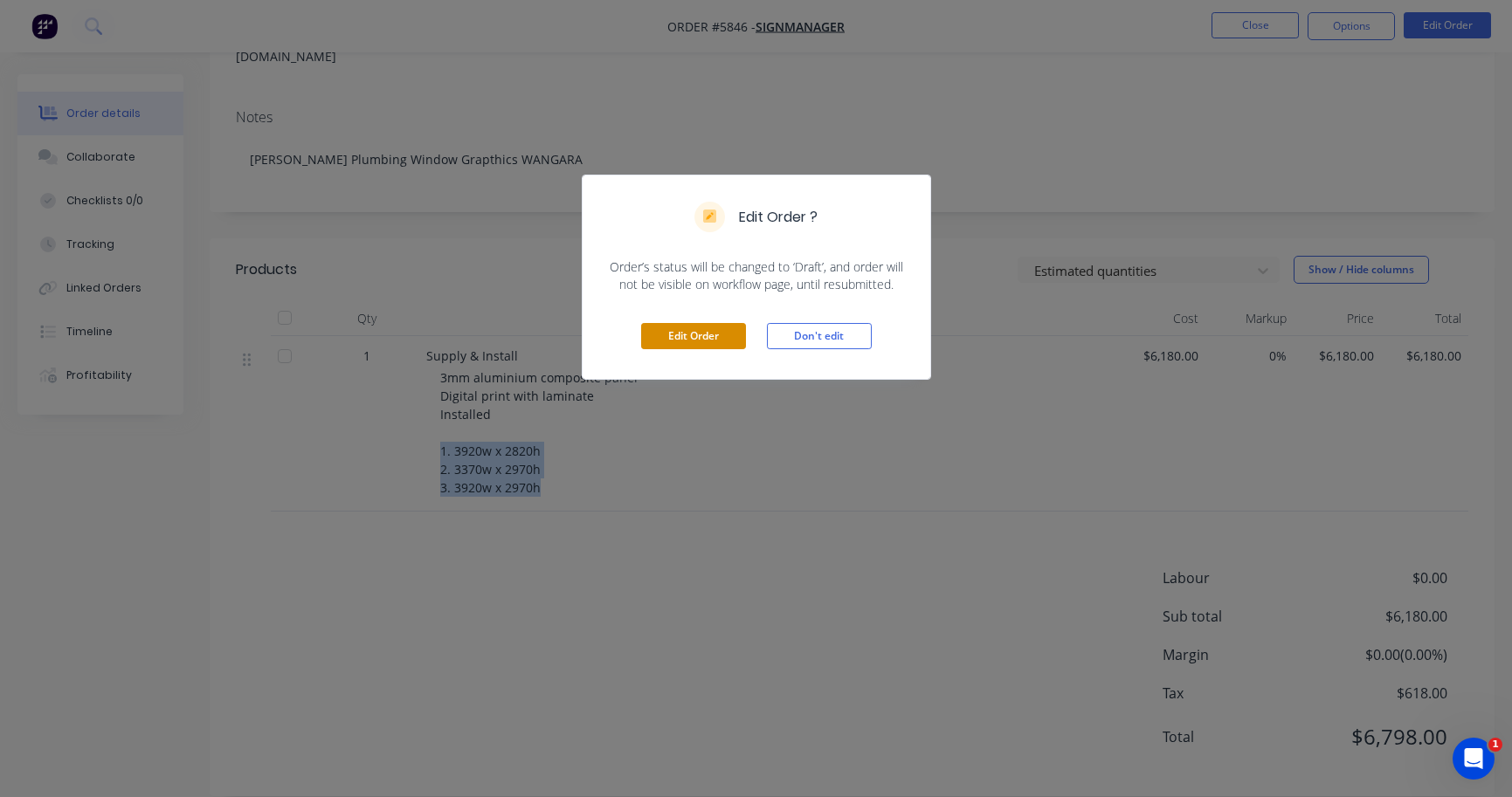
click at [671, 341] on button "Edit Order" at bounding box center [694, 335] width 105 height 26
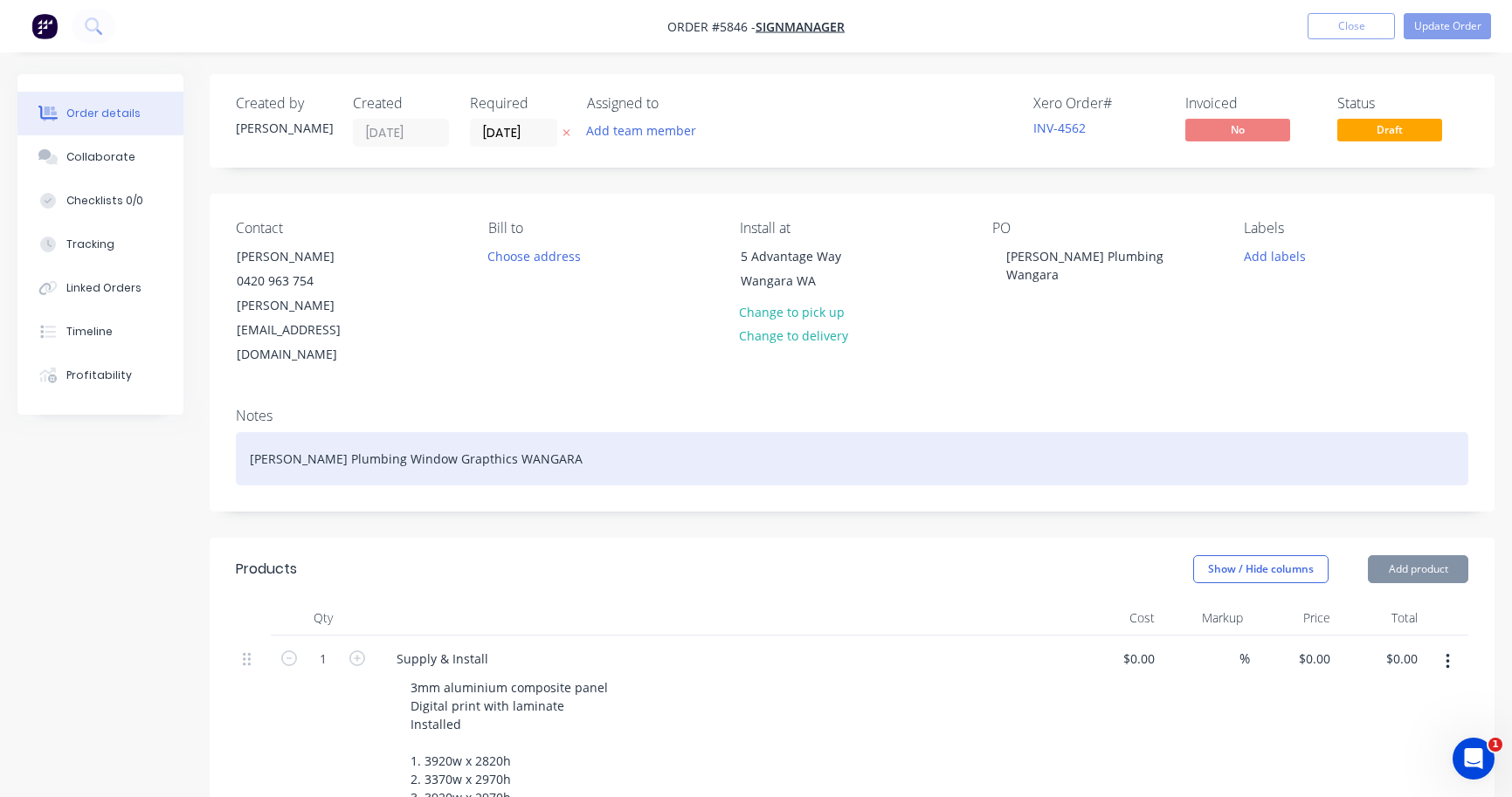
type input "$6,180.00"
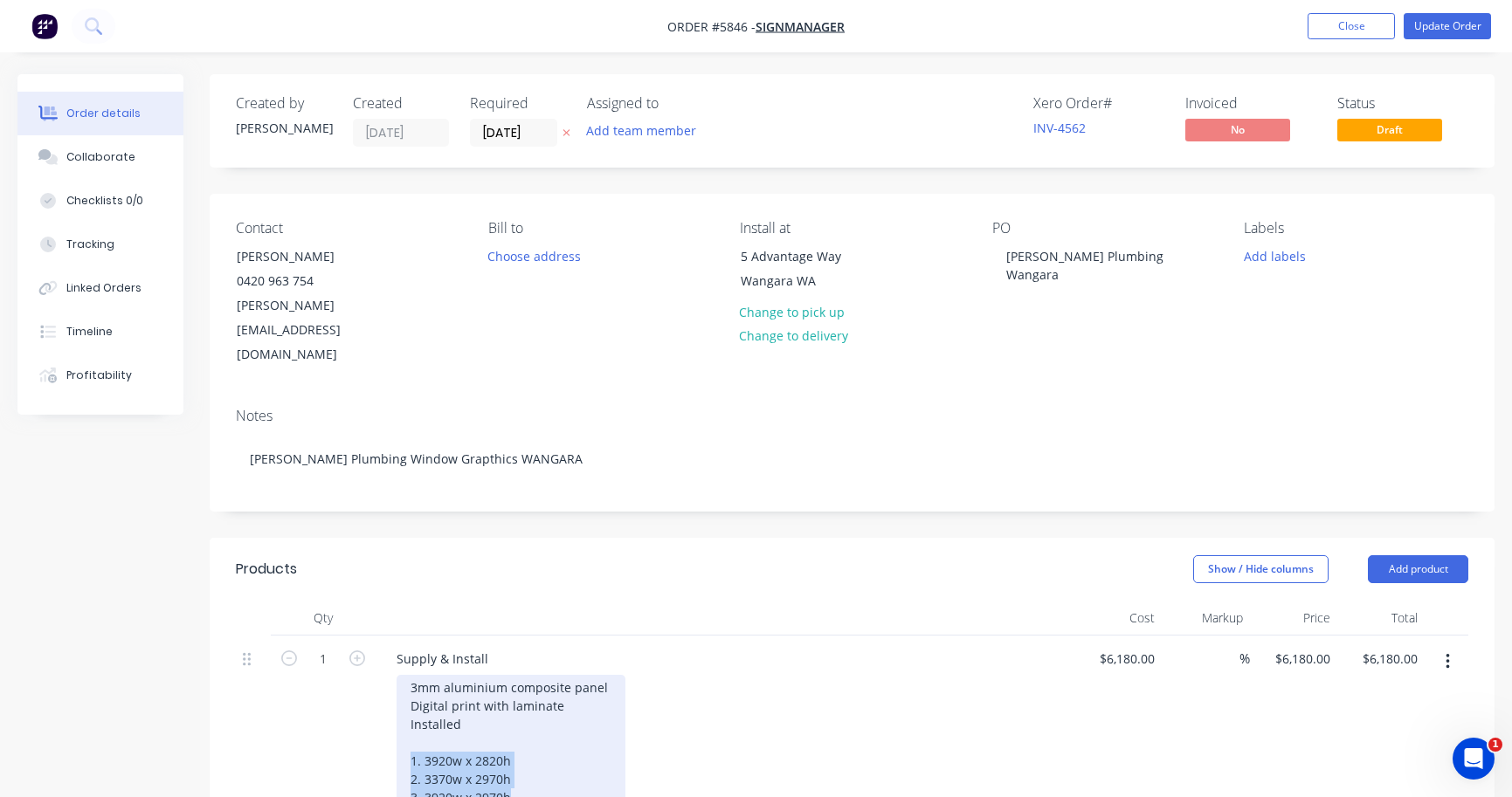
drag, startPoint x: 516, startPoint y: 754, endPoint x: 386, endPoint y: 712, distance: 136.6
click at [386, 712] on div "Supply & Install 3mm aluminium composite panel Digital print with laminate Inst…" at bounding box center [725, 730] width 698 height 190
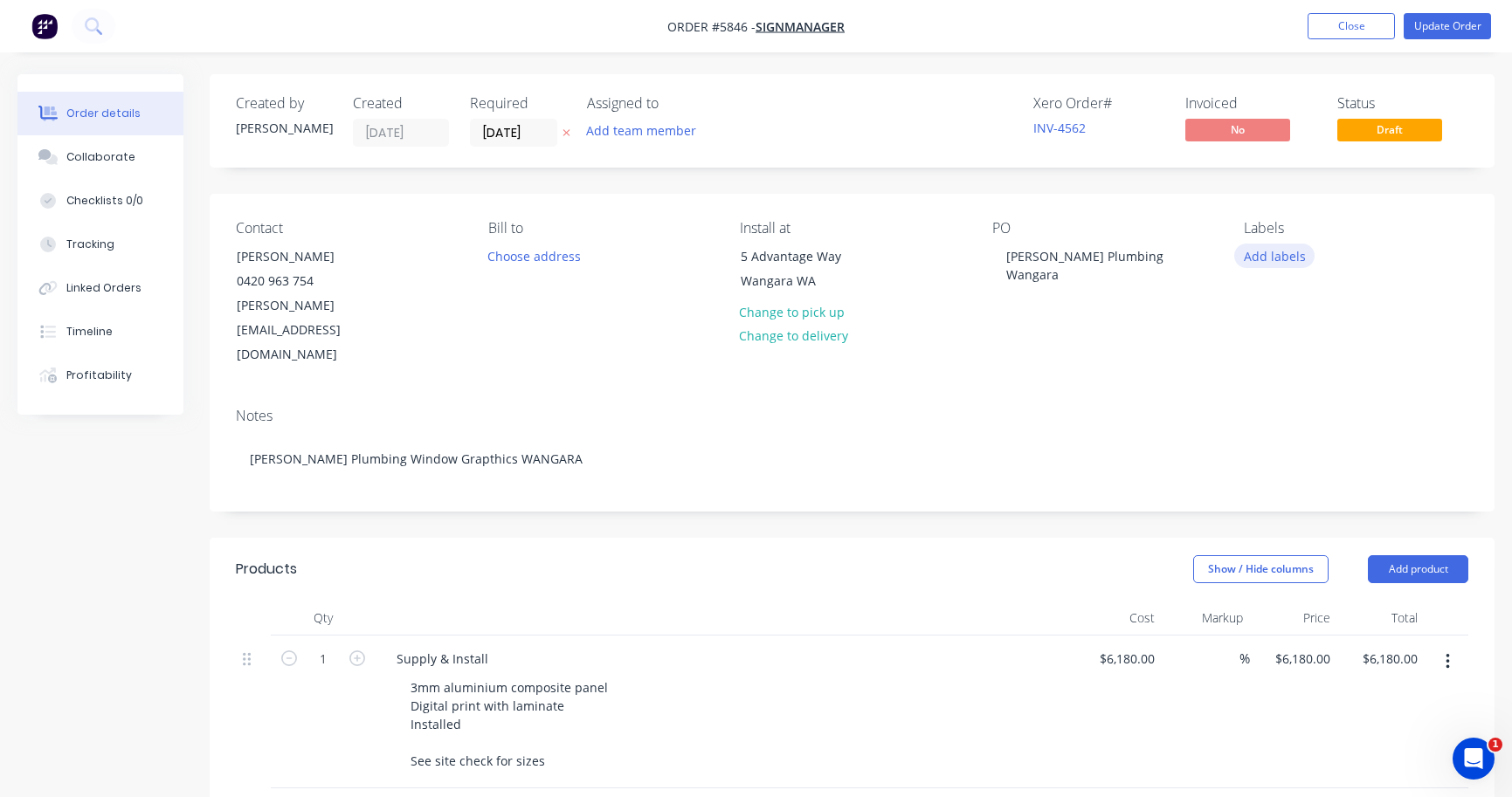
click at [1273, 258] on button "Add labels" at bounding box center [1273, 256] width 81 height 24
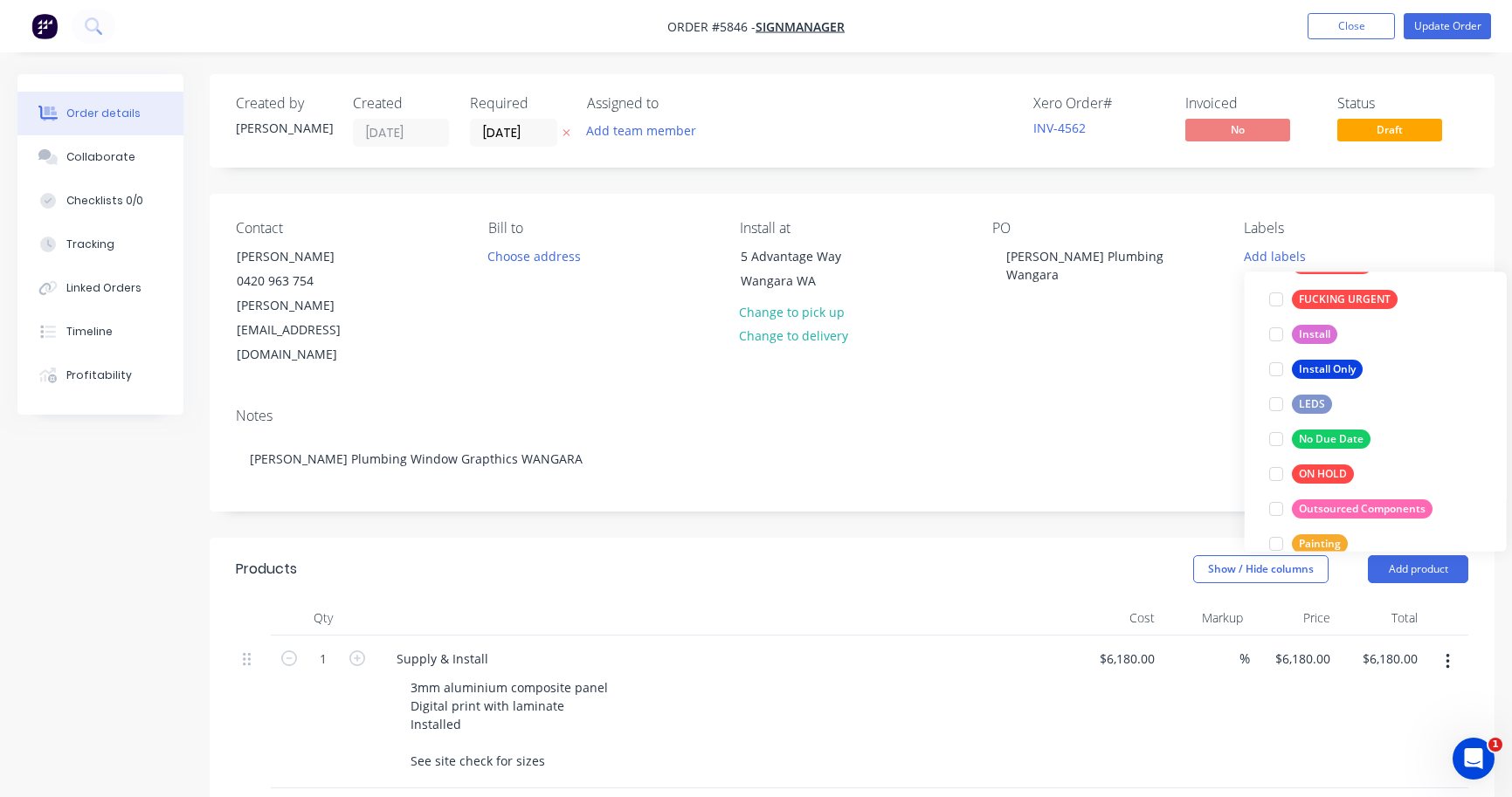
scroll to position [224, 0]
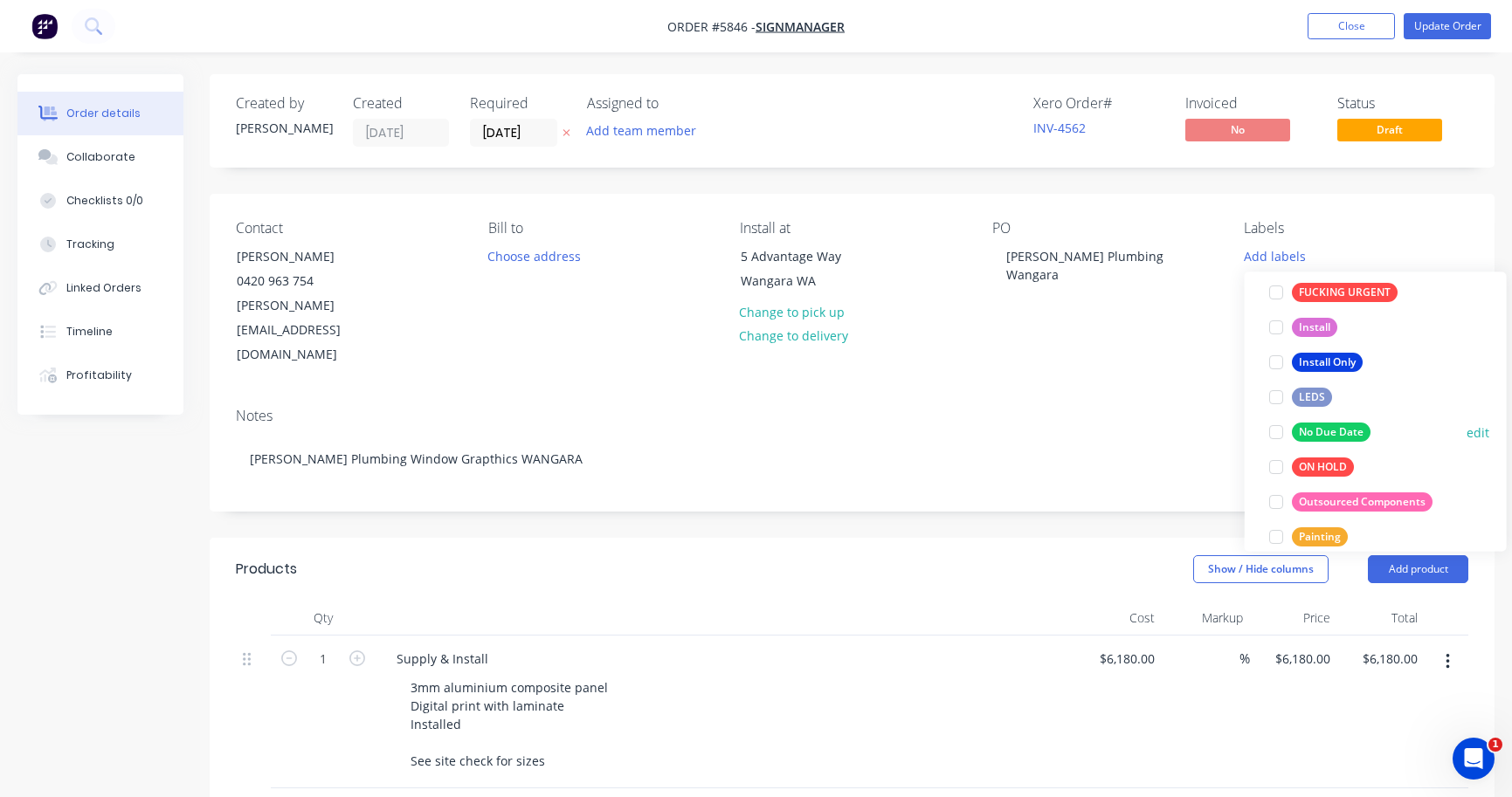
click at [1351, 430] on div "No Due Date" at bounding box center [1331, 432] width 79 height 19
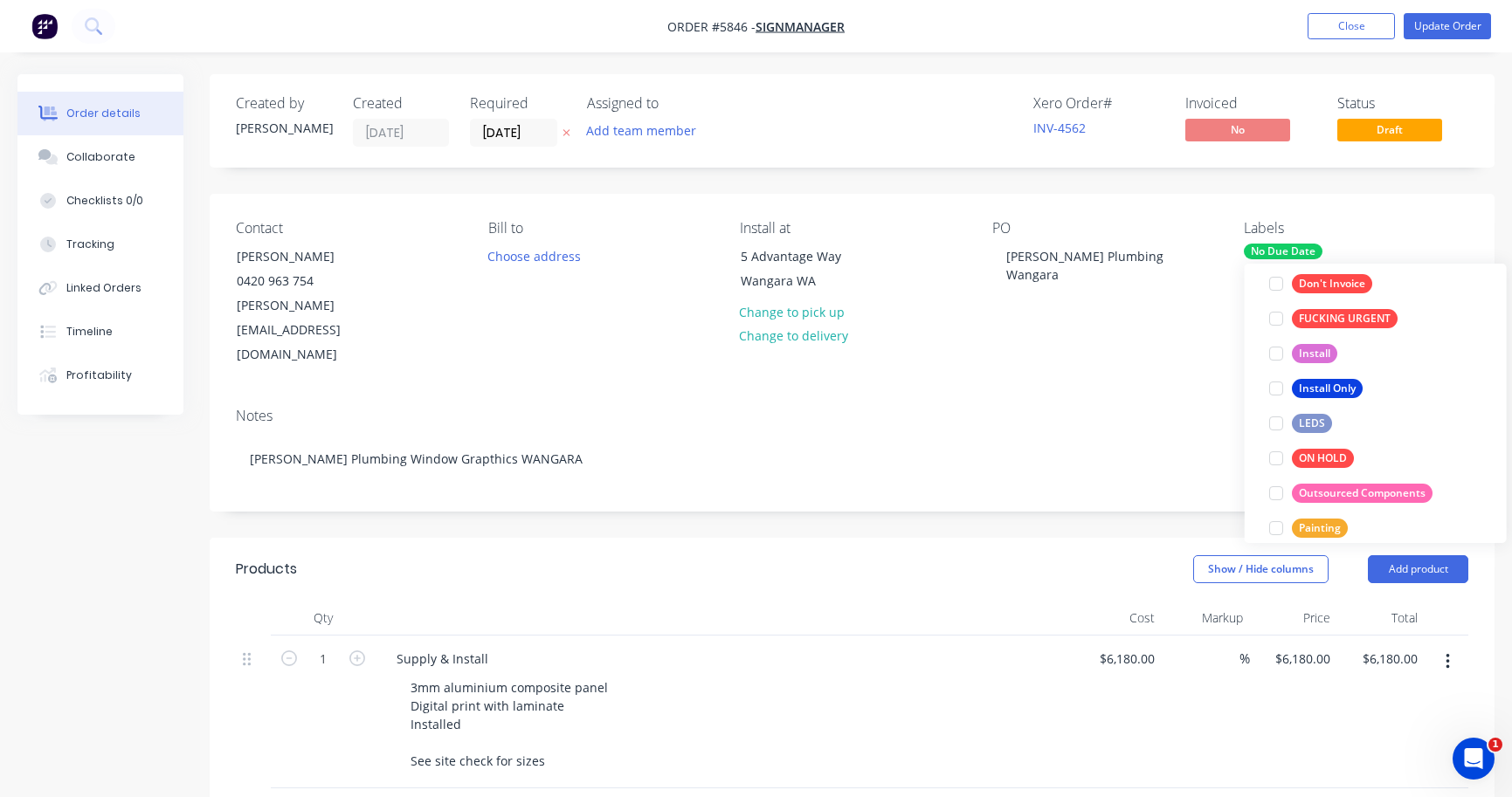
click at [1134, 394] on div "Notes [PERSON_NAME] Plumbing Window Grapthics WANGARA" at bounding box center [852, 452] width 1284 height 117
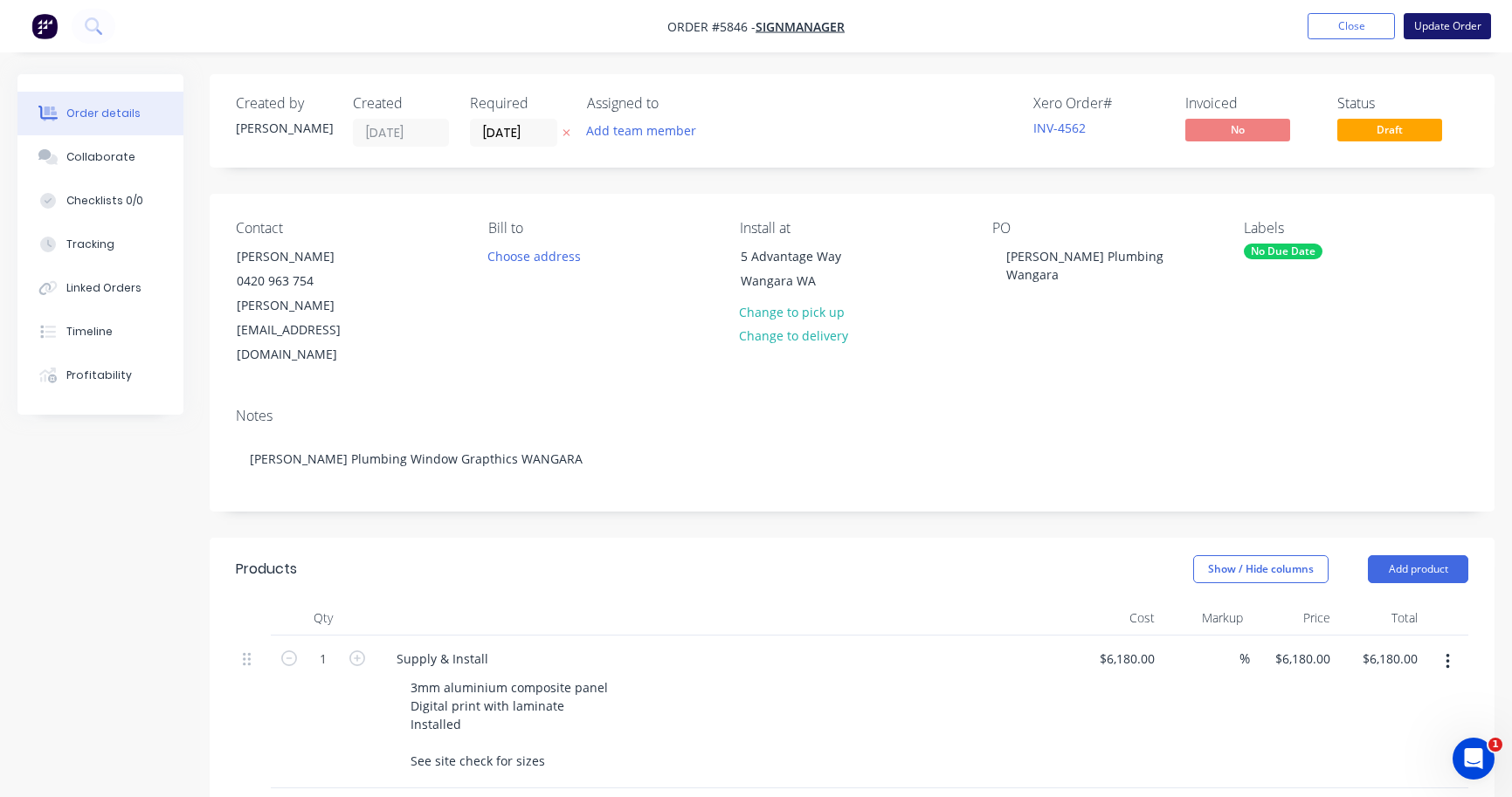
click at [1463, 34] on button "Update Order" at bounding box center [1447, 25] width 87 height 26
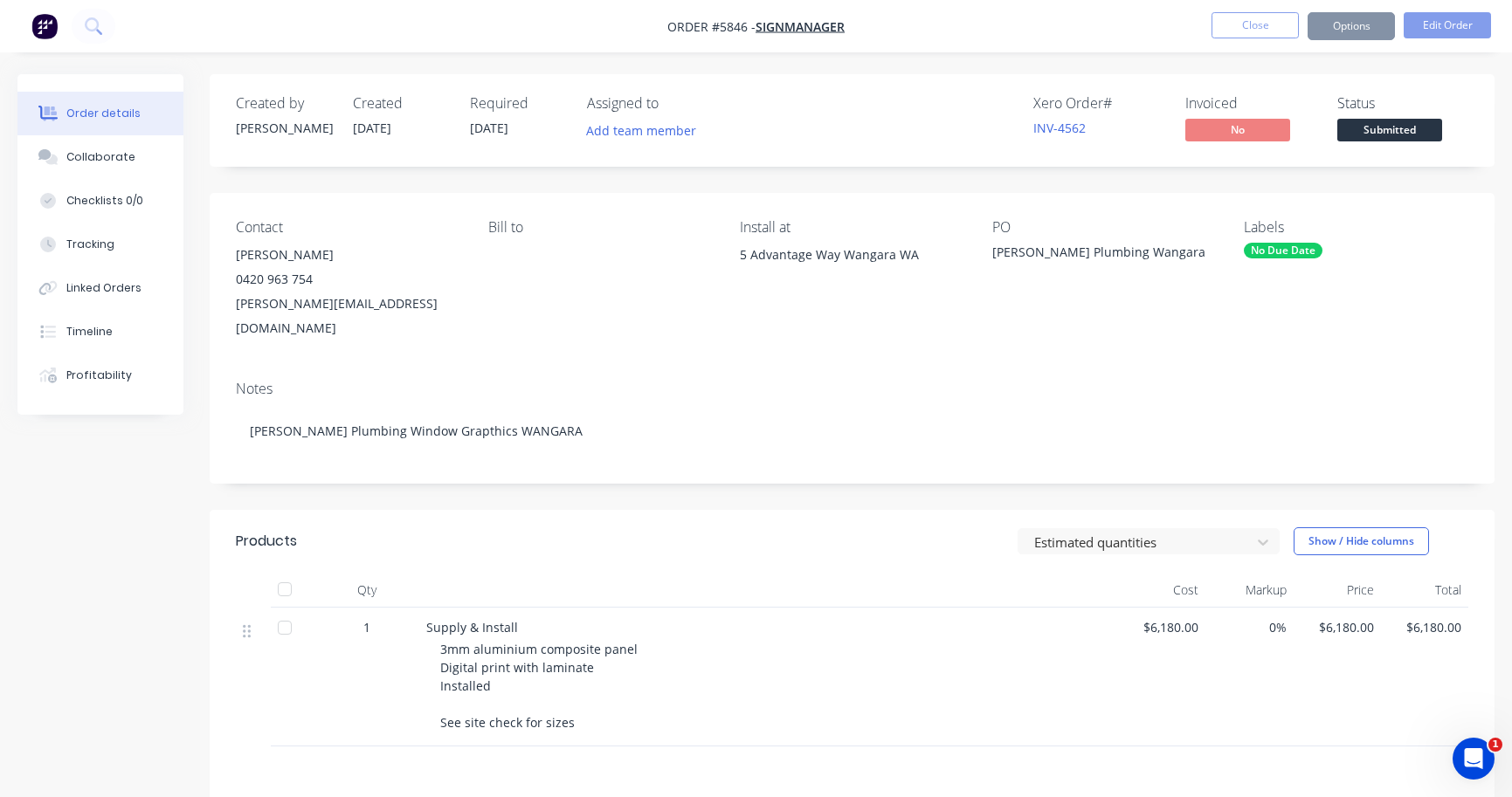
click at [1409, 128] on span "Submitted" at bounding box center [1390, 130] width 105 height 22
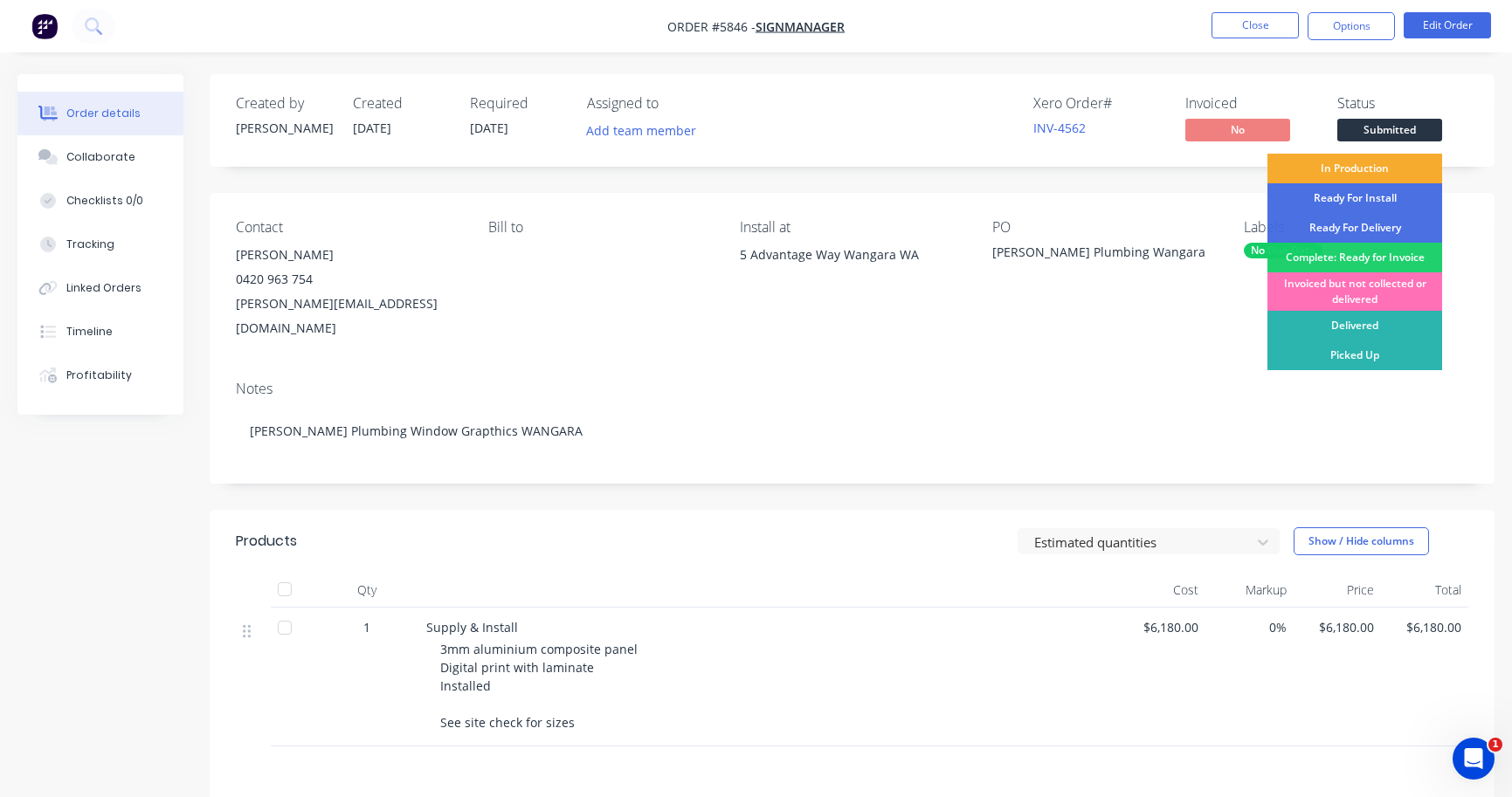
click at [1385, 169] on div "In Production" at bounding box center [1354, 168] width 175 height 30
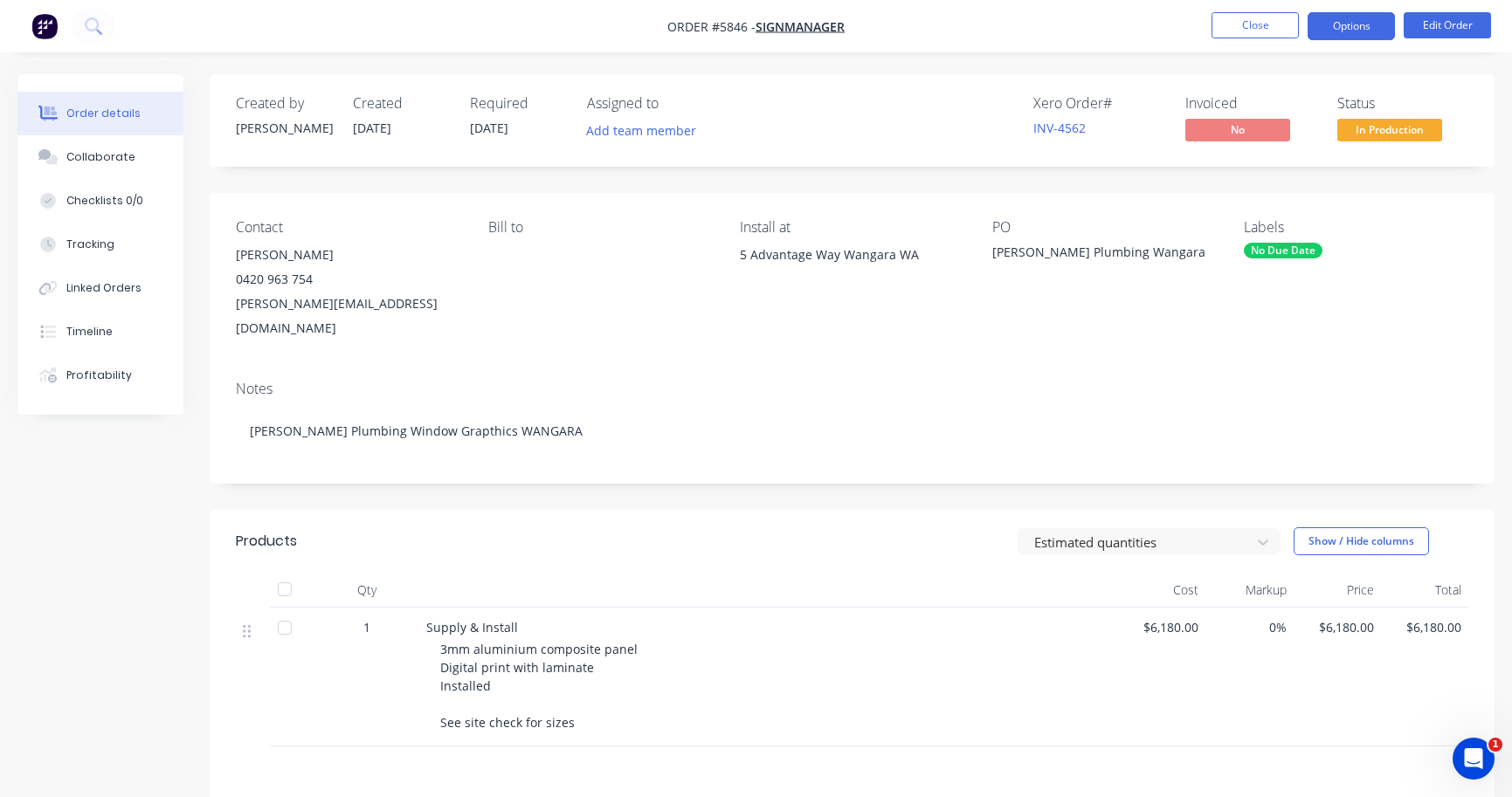
click at [1367, 34] on button "Options" at bounding box center [1351, 25] width 87 height 28
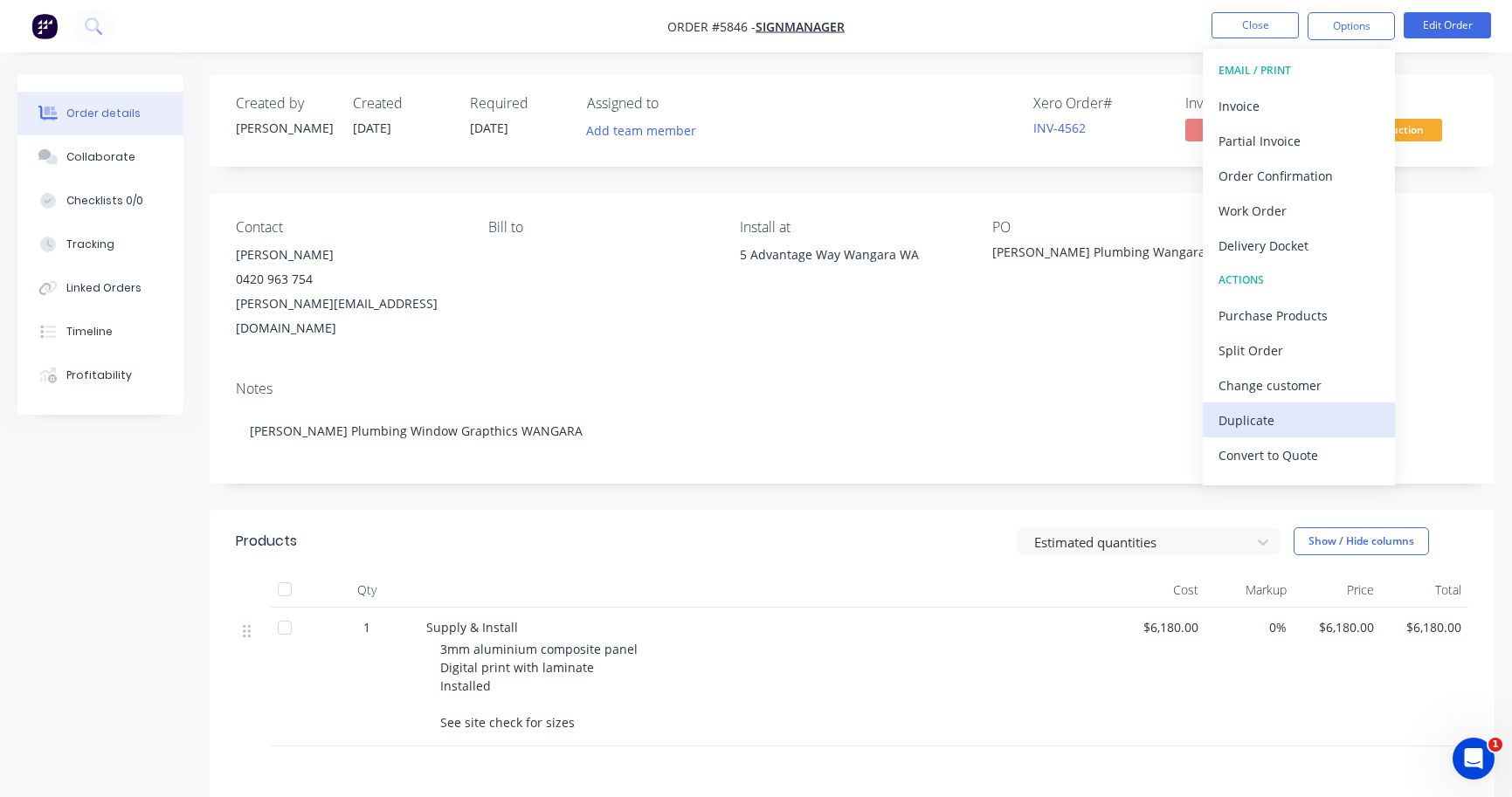
click at [1304, 418] on div "Duplicate" at bounding box center [1298, 421] width 161 height 25
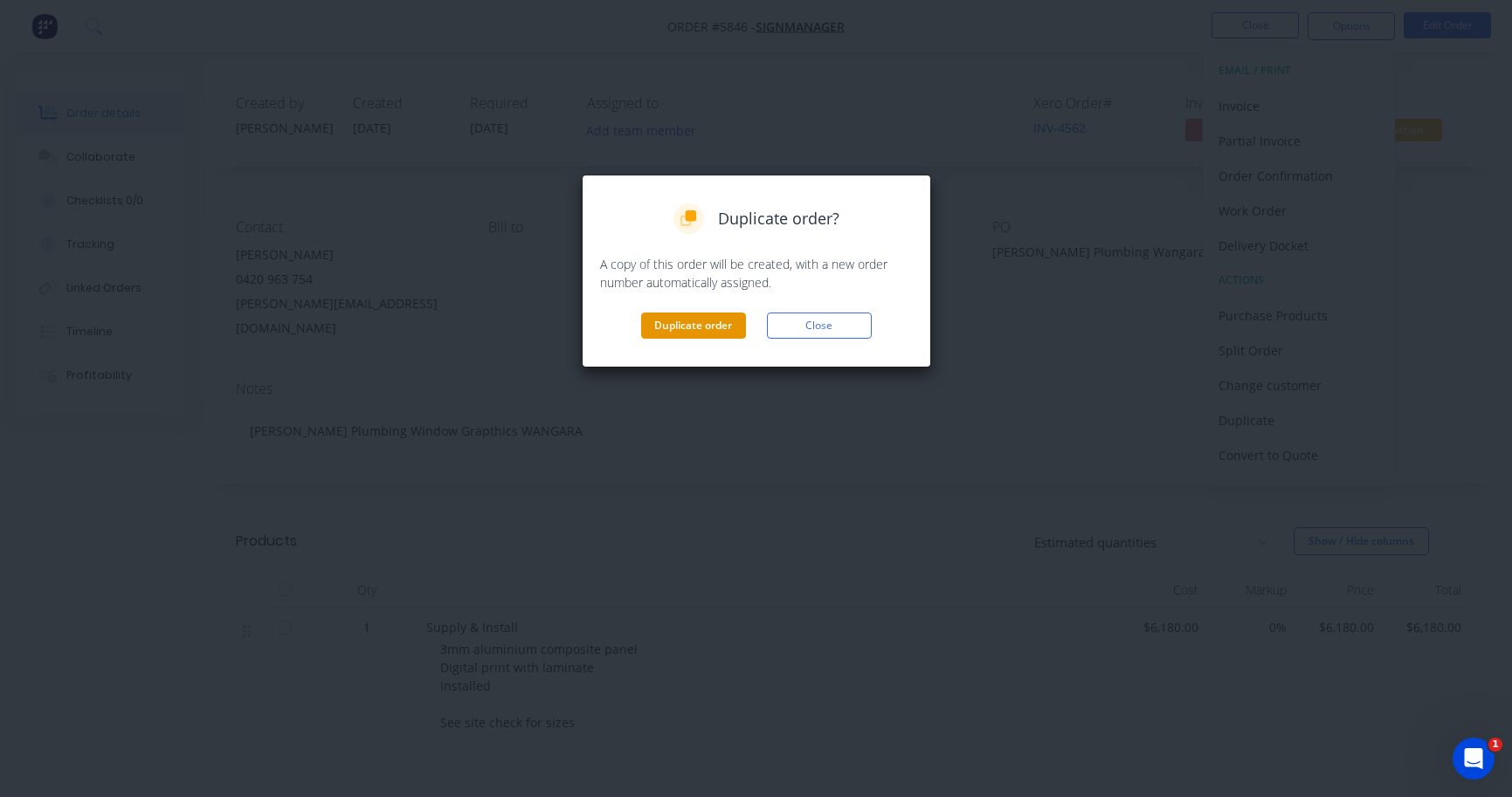
click at [722, 326] on button "Duplicate order" at bounding box center [694, 326] width 105 height 26
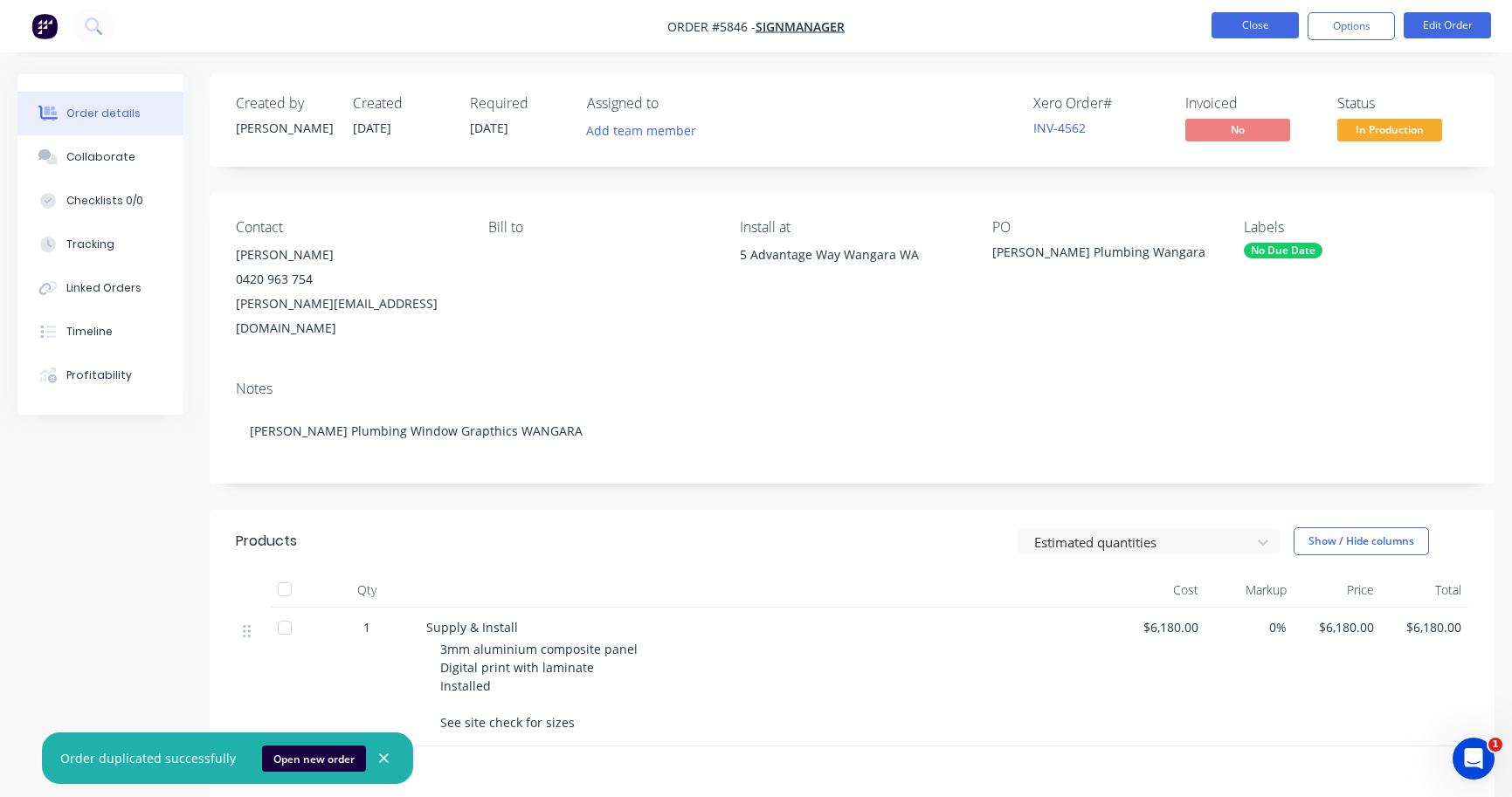
click at [1254, 35] on button "Close" at bounding box center [1254, 24] width 87 height 26
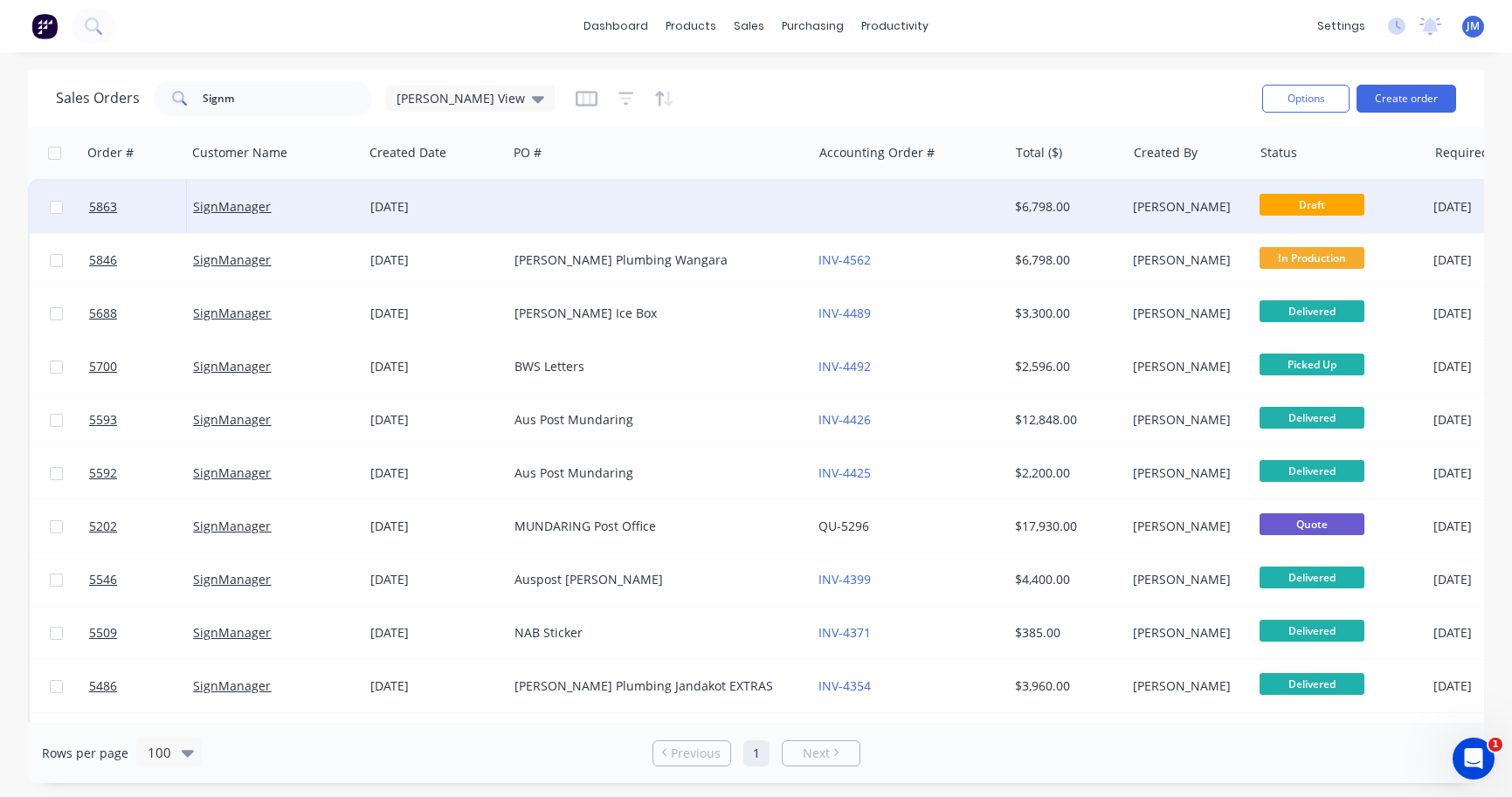
click at [674, 205] on div at bounding box center [658, 207] width 304 height 53
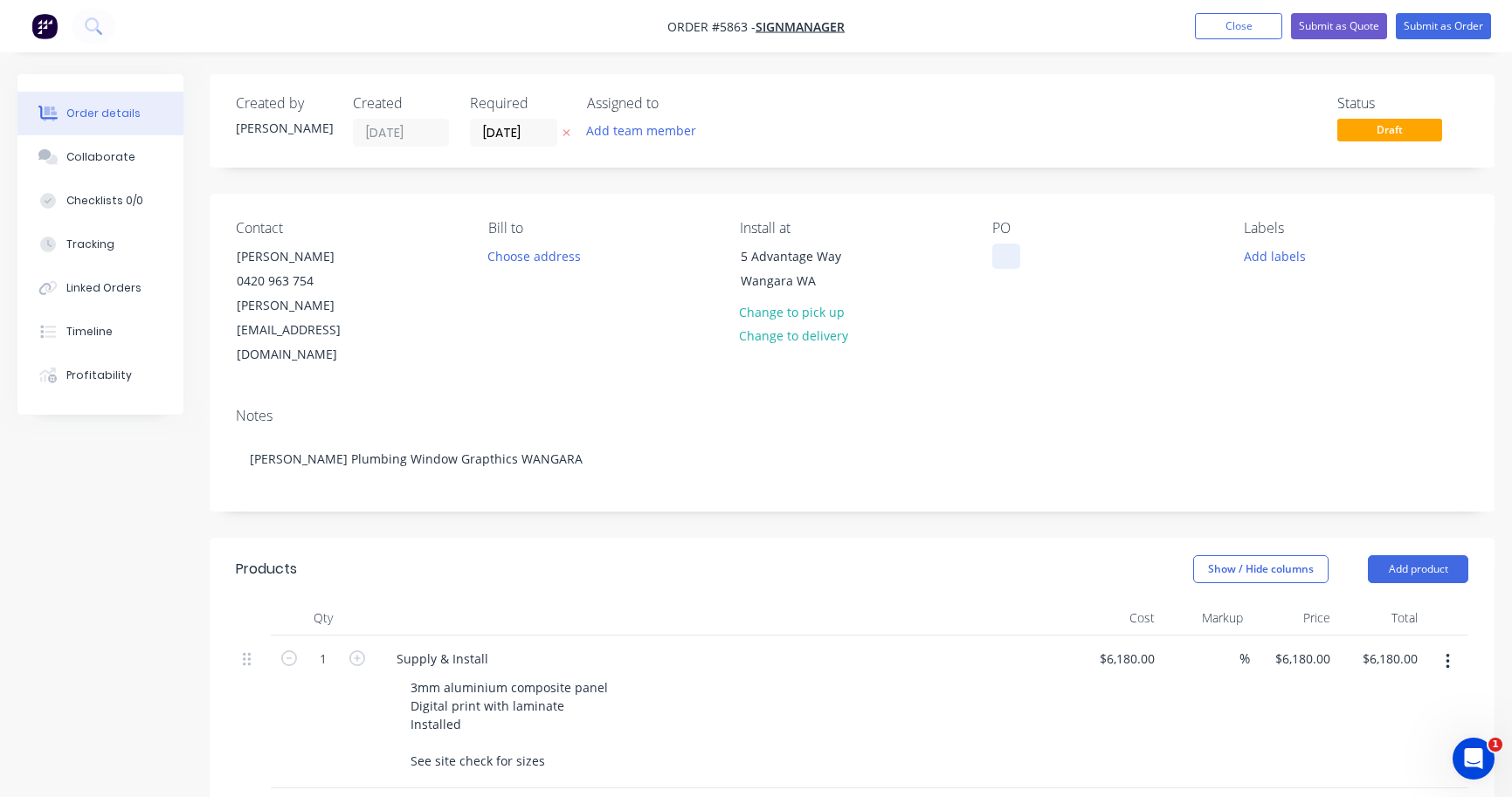
click at [1000, 258] on div at bounding box center [1006, 257] width 28 height 25
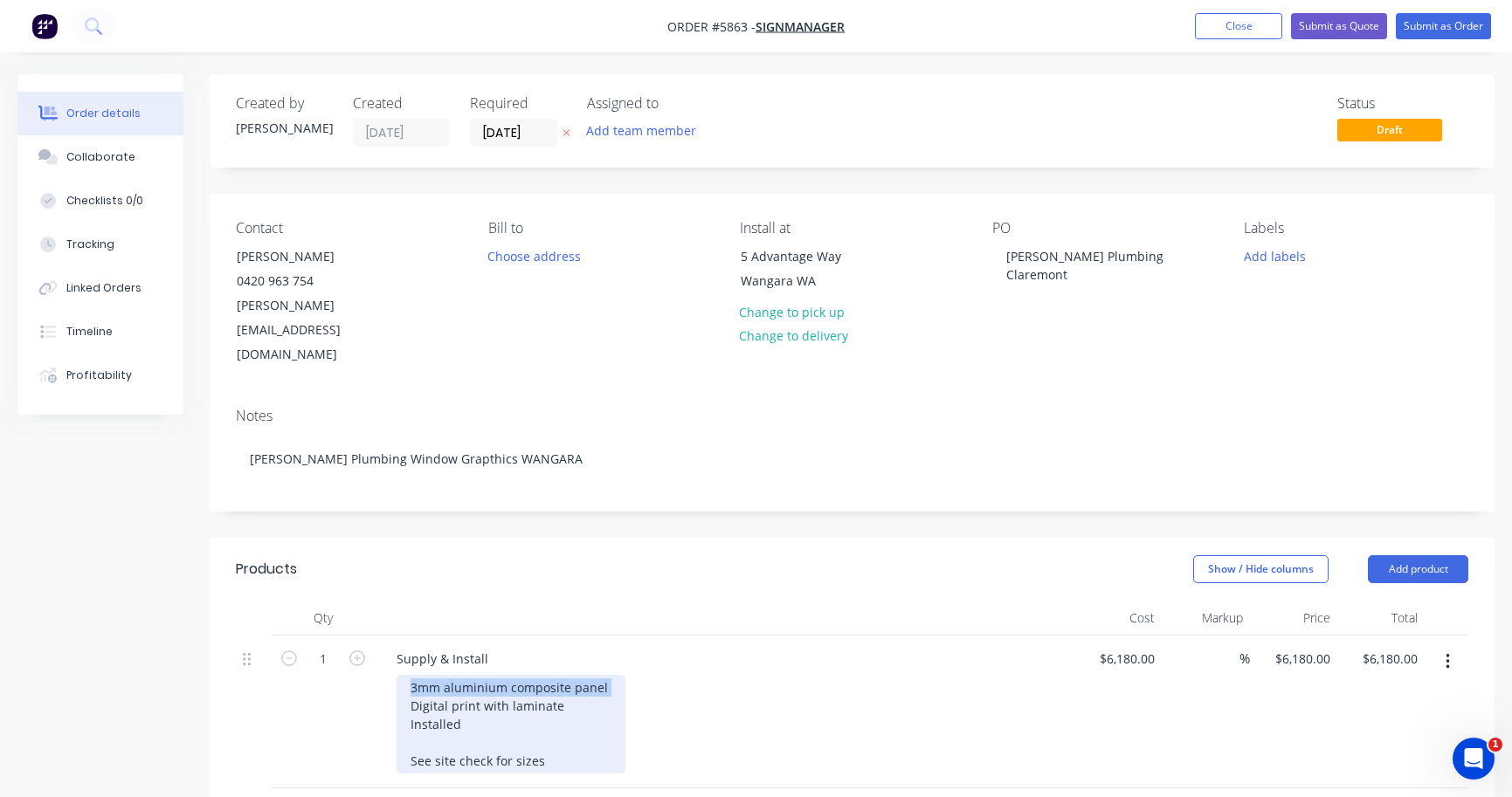
drag, startPoint x: 608, startPoint y: 640, endPoint x: 338, endPoint y: 640, distance: 270.0
click at [338, 640] on div "1 Supply & Install 3mm aluminium composite panel Digital print with laminate In…" at bounding box center [852, 712] width 1233 height 152
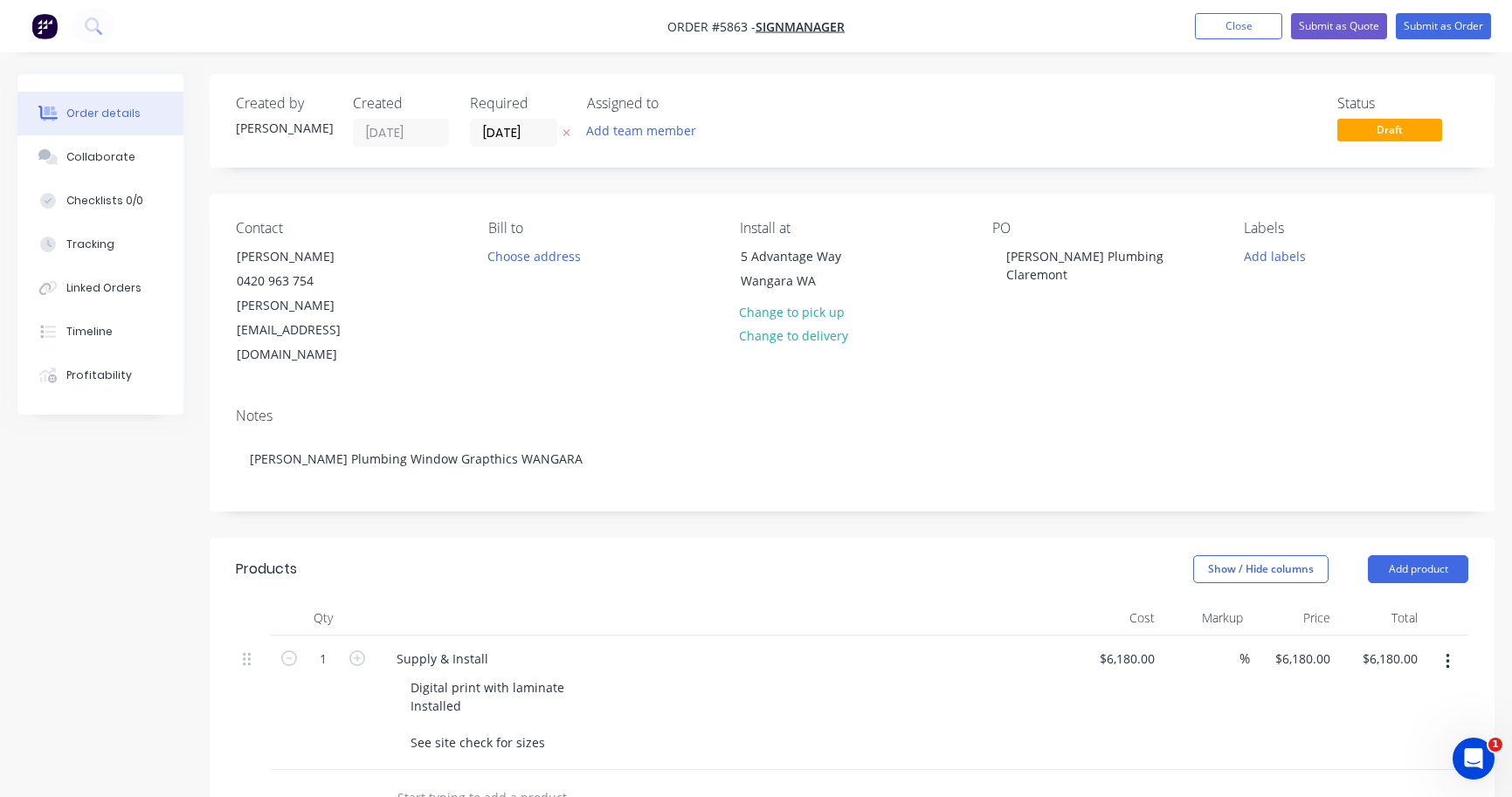
click at [647, 675] on div "Digital print with laminate Installed See site check for sizes" at bounding box center [731, 714] width 670 height 81
click at [1134, 646] on input "6180" at bounding box center [1129, 658] width 63 height 25
paste input "3350.0"
type input "$3,350.00"
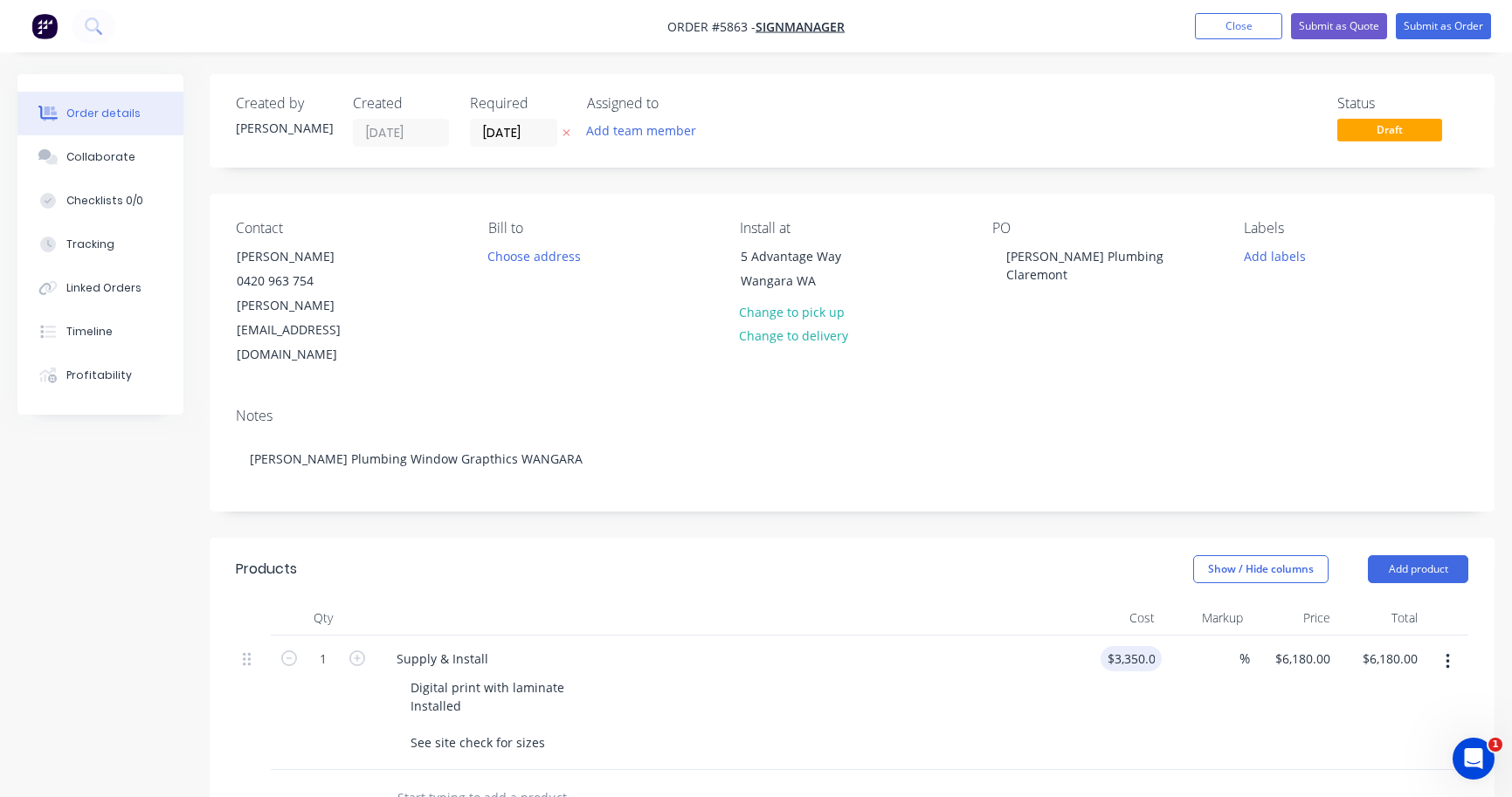
type input "$3,350.00"
click at [1123, 662] on div "$3,350.00 3350.00" at bounding box center [1117, 703] width 87 height 134
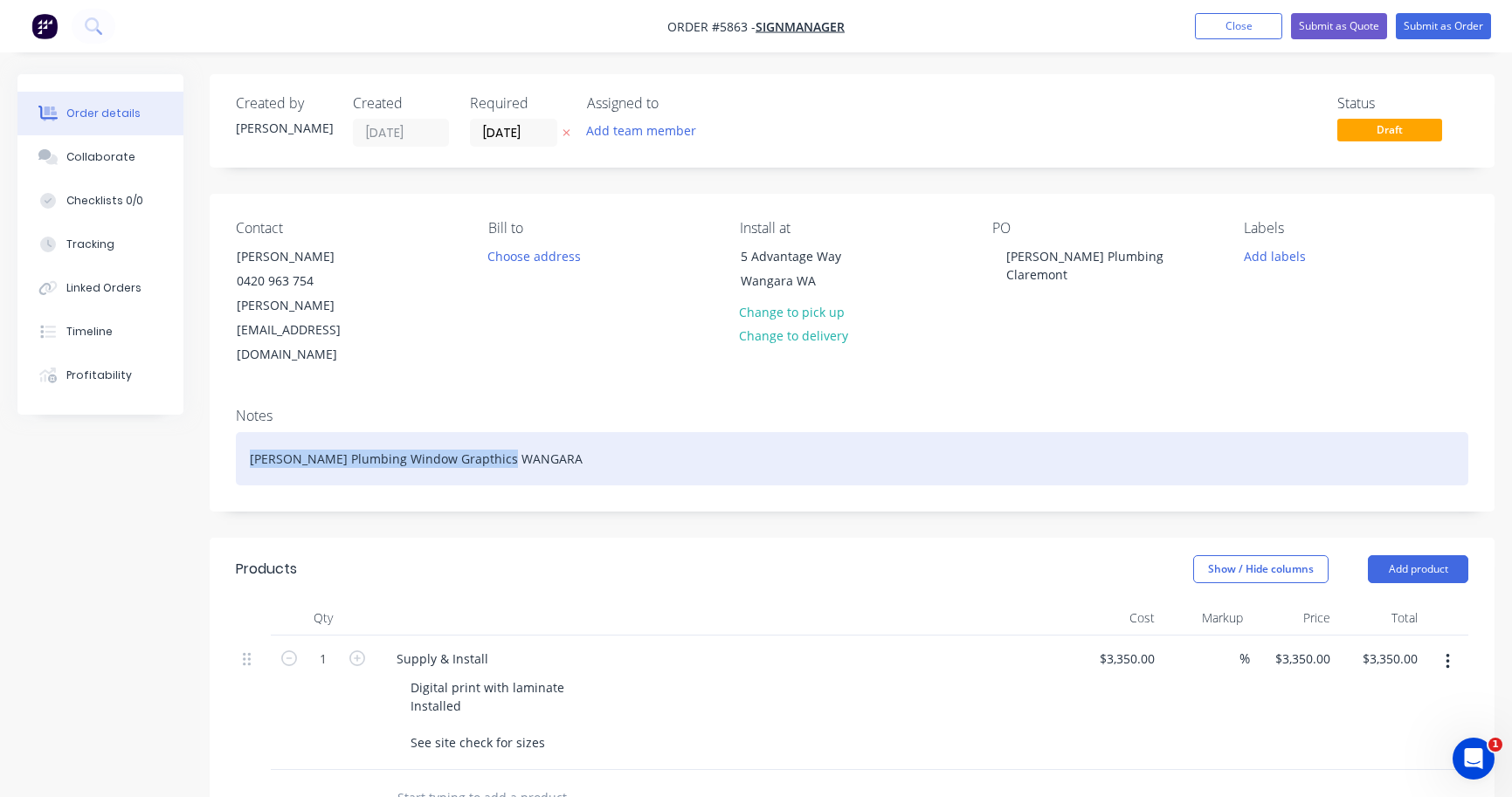
drag, startPoint x: 552, startPoint y: 412, endPoint x: 219, endPoint y: 407, distance: 333.0
click at [219, 407] on div "Notes [PERSON_NAME] Plumbing Window Grapthics WANGARA" at bounding box center [852, 452] width 1284 height 117
paste div
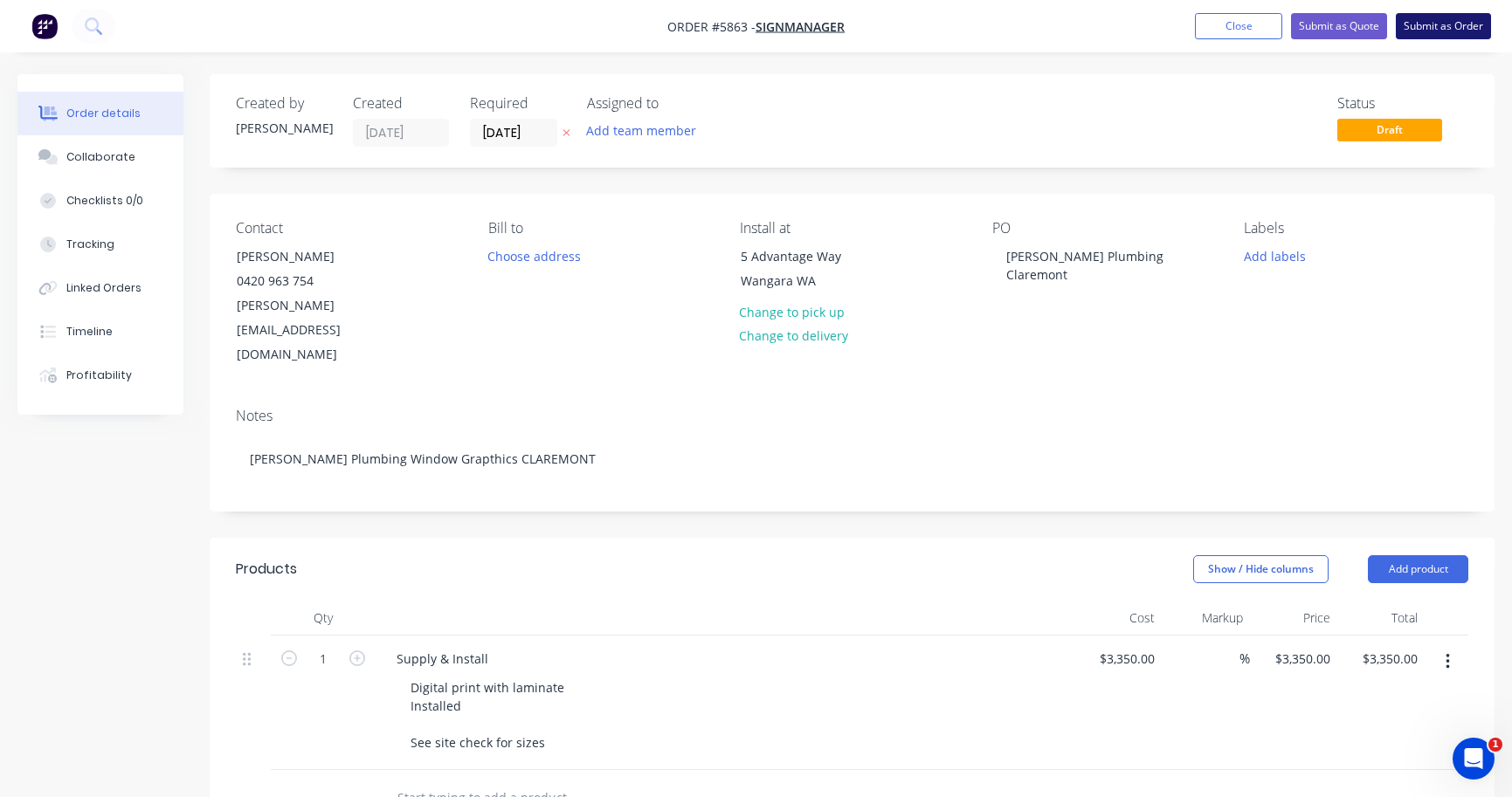
click at [1458, 31] on button "Submit as Order" at bounding box center [1443, 25] width 95 height 26
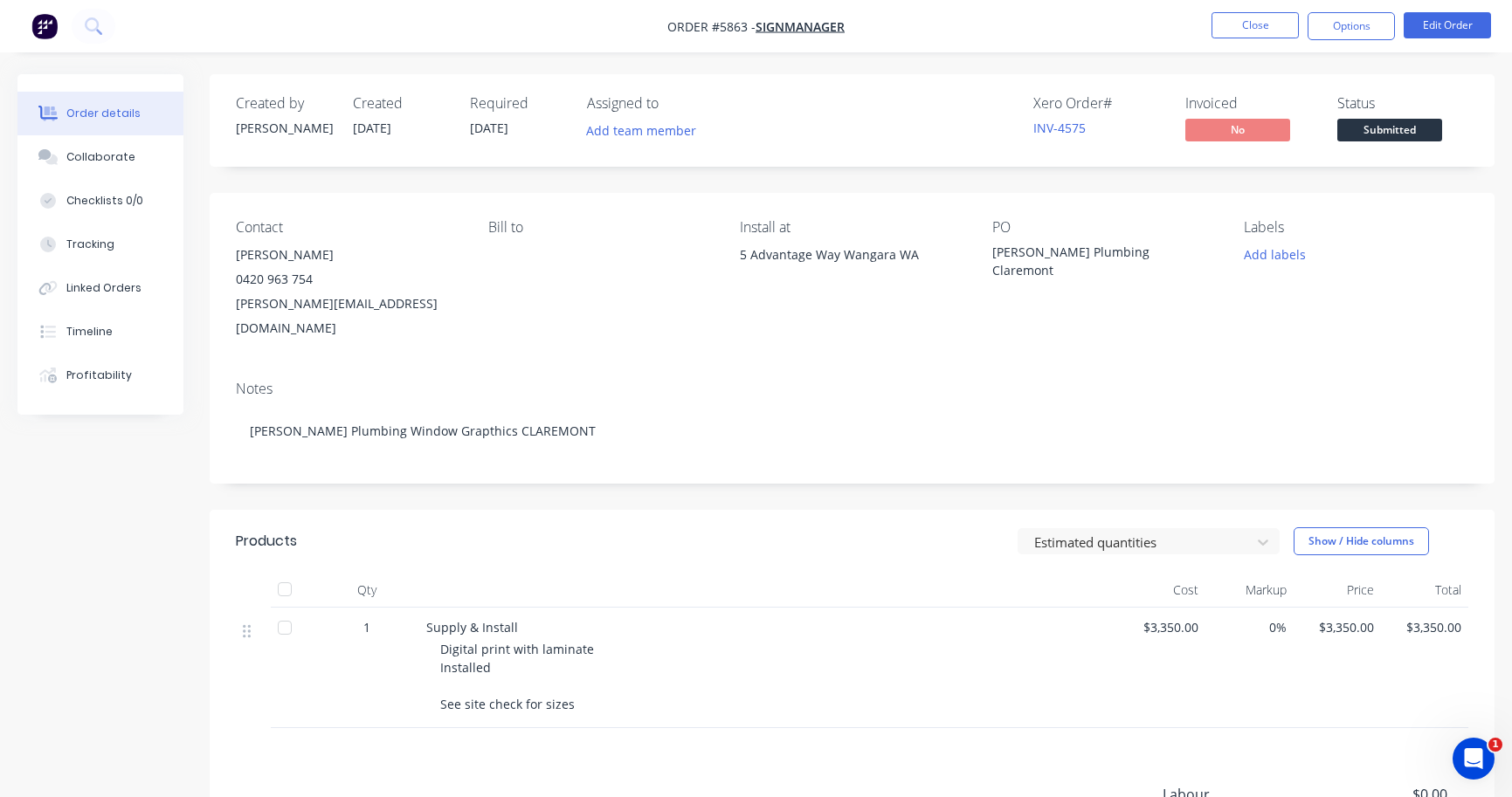
click at [1396, 133] on span "Submitted" at bounding box center [1390, 130] width 105 height 22
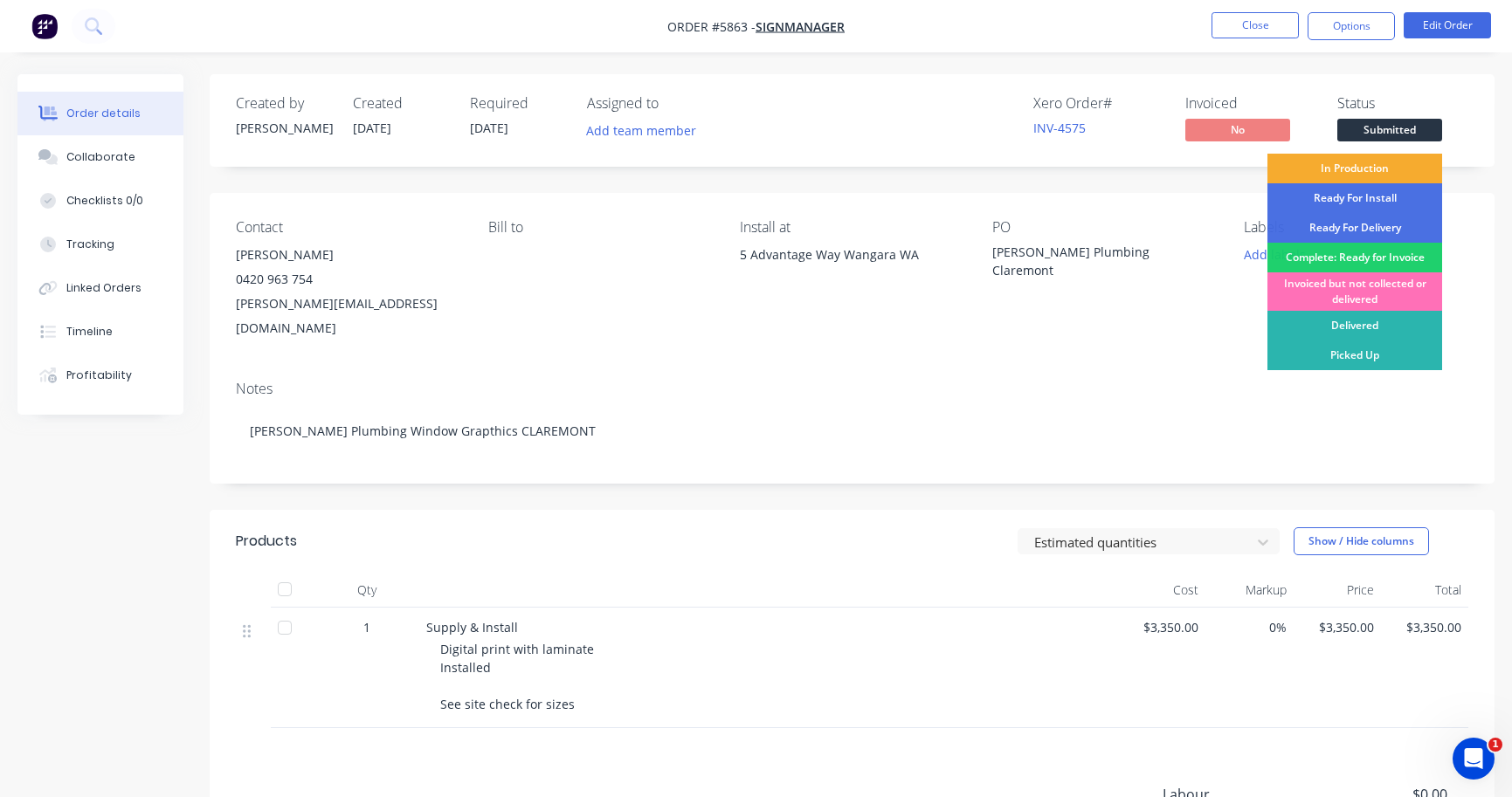
click at [1380, 177] on div "In Production" at bounding box center [1354, 168] width 175 height 30
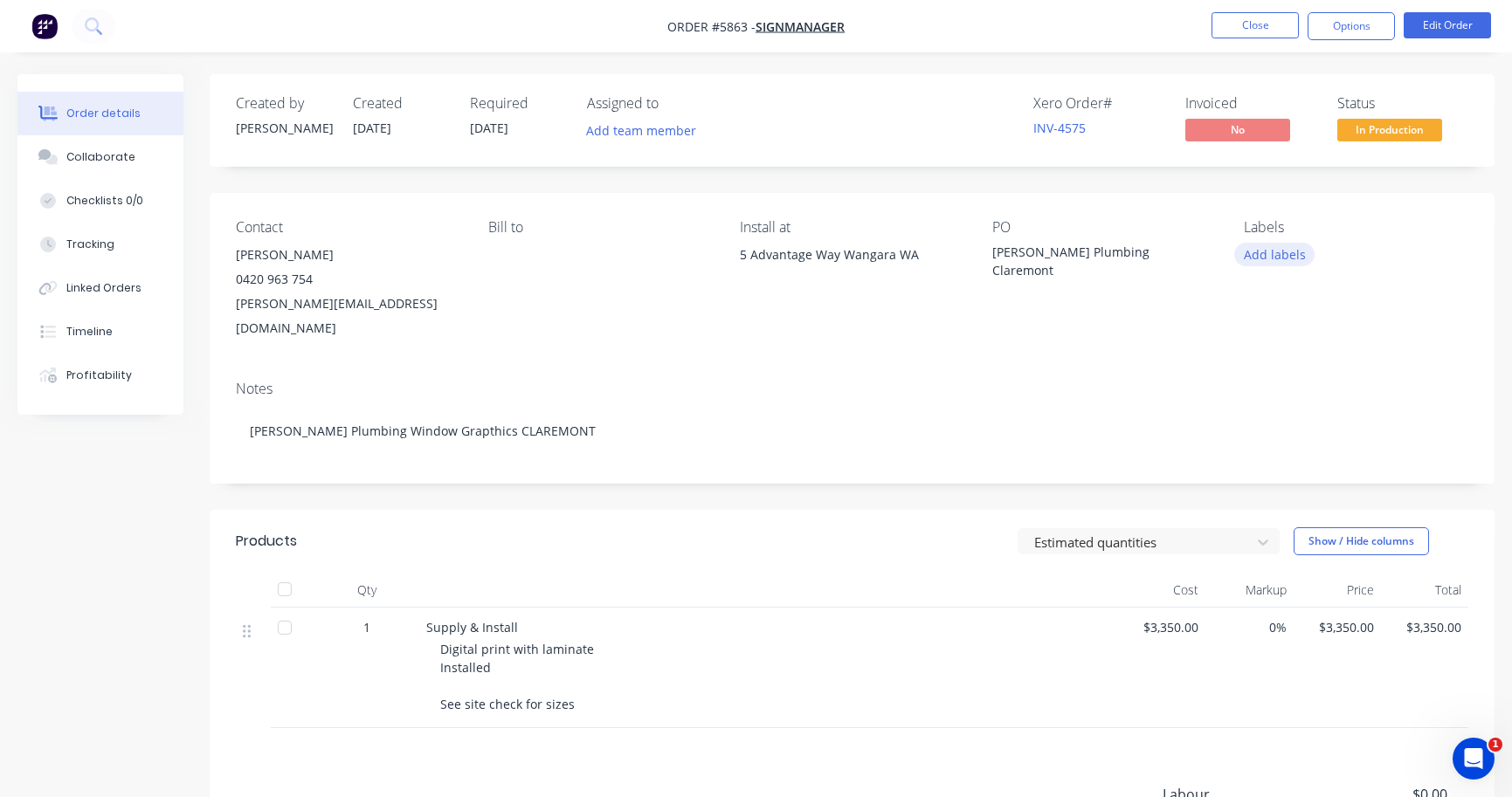
click at [1294, 260] on button "Add labels" at bounding box center [1273, 255] width 81 height 24
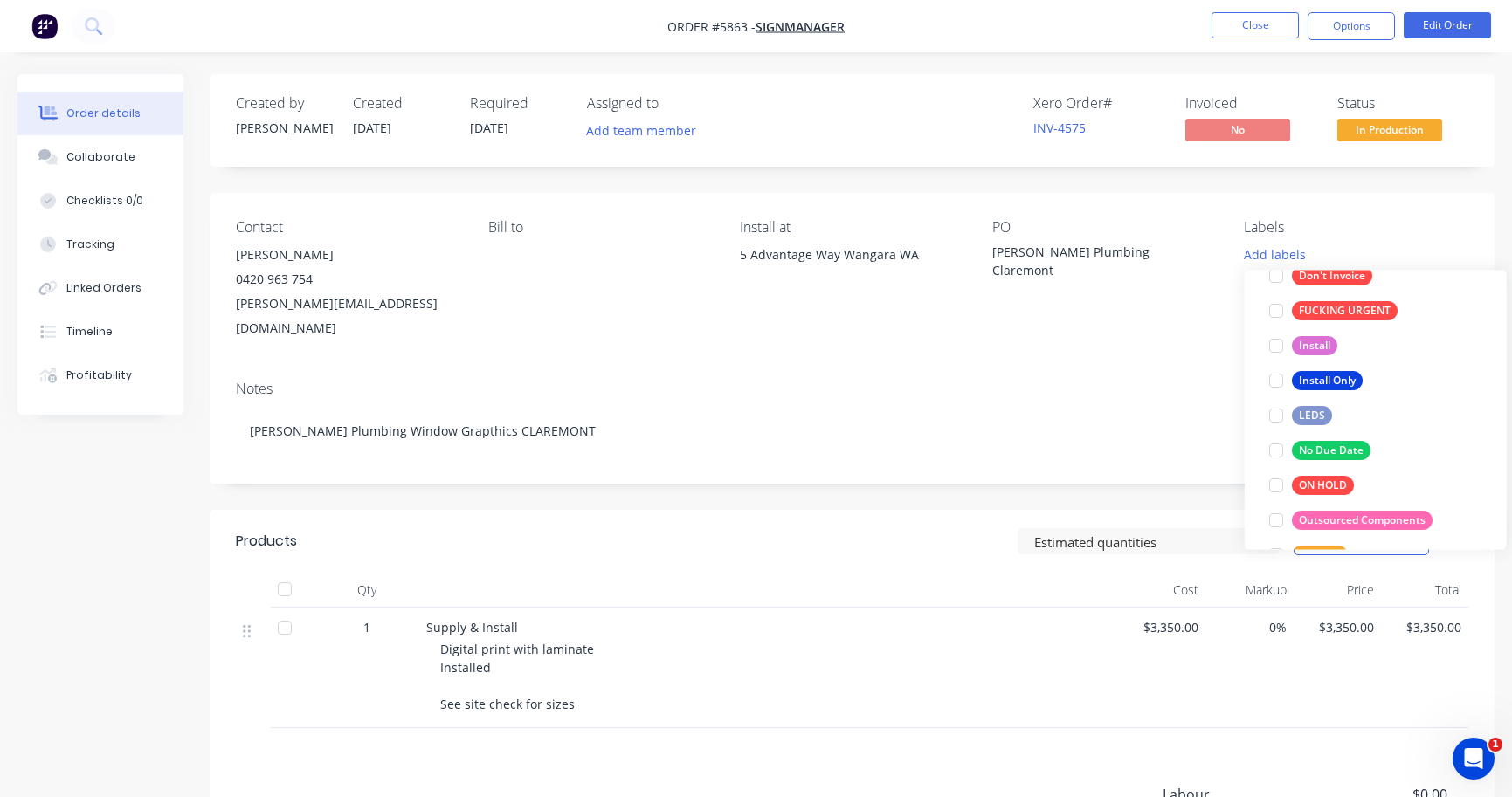
scroll to position [210, 0]
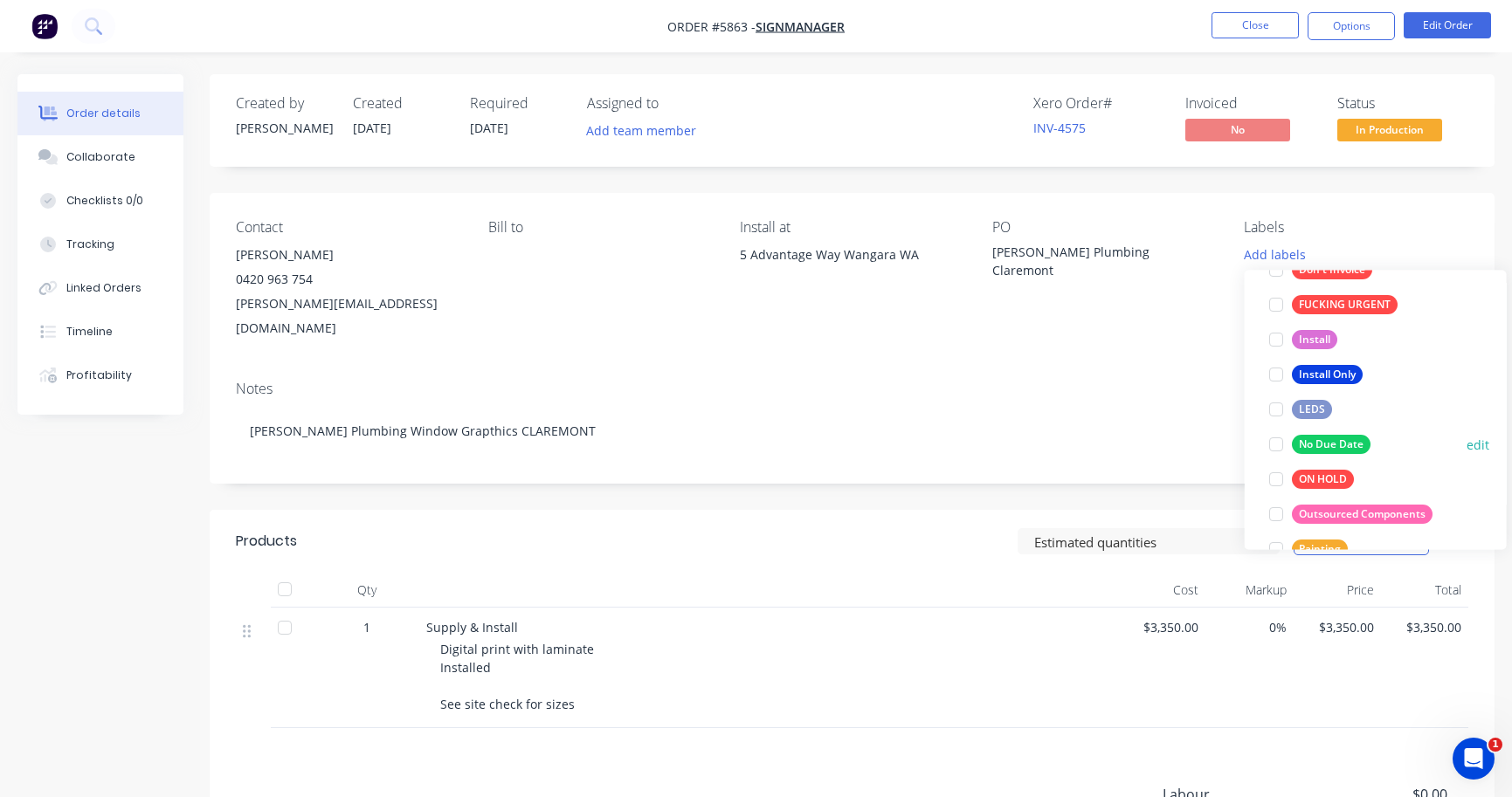
click at [1339, 450] on div "No Due Date" at bounding box center [1331, 443] width 79 height 19
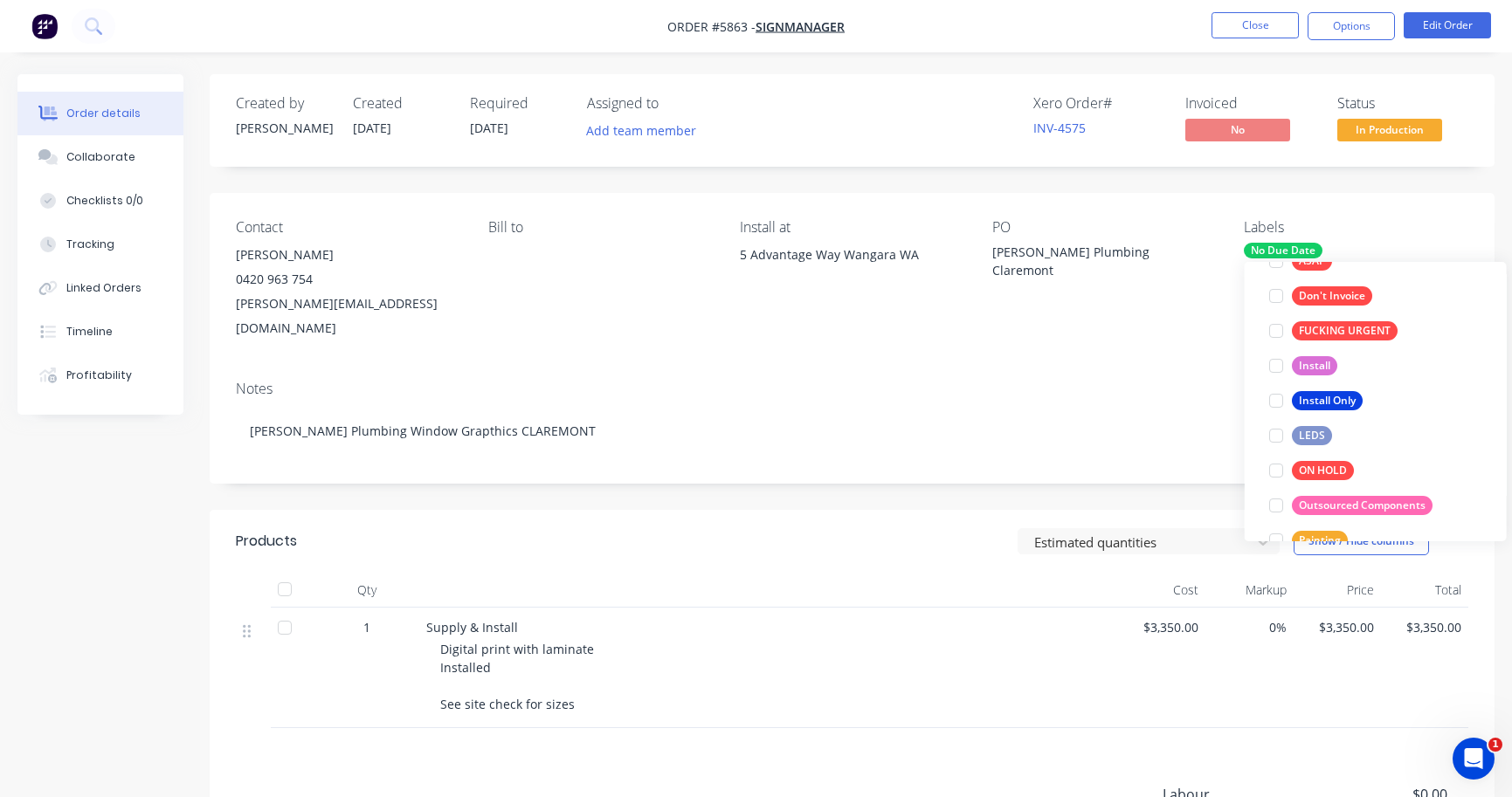
click at [1139, 381] on div "Notes" at bounding box center [852, 389] width 1233 height 16
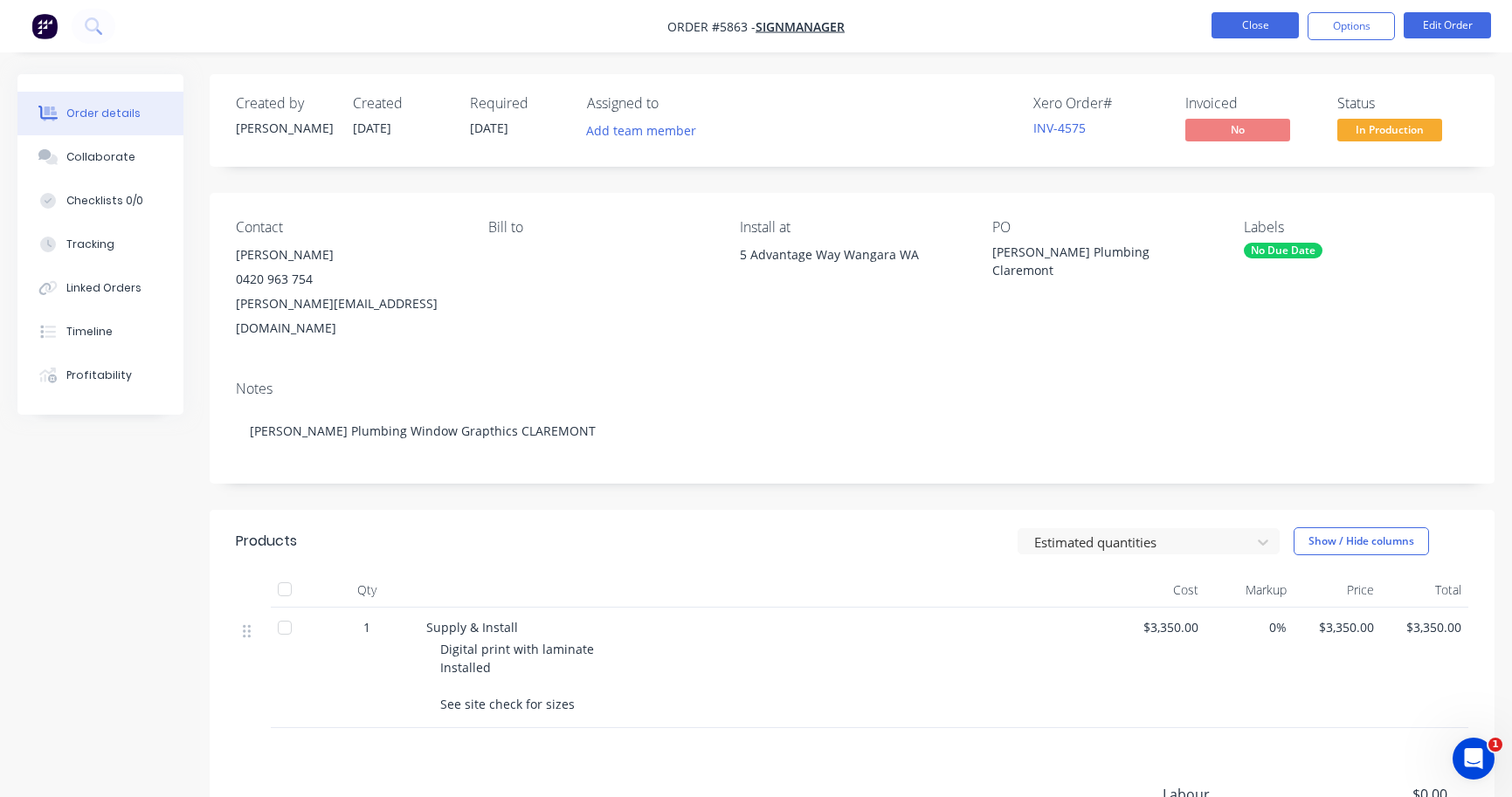
click at [1265, 37] on button "Close" at bounding box center [1254, 24] width 87 height 26
